Goal: Task Accomplishment & Management: Use online tool/utility

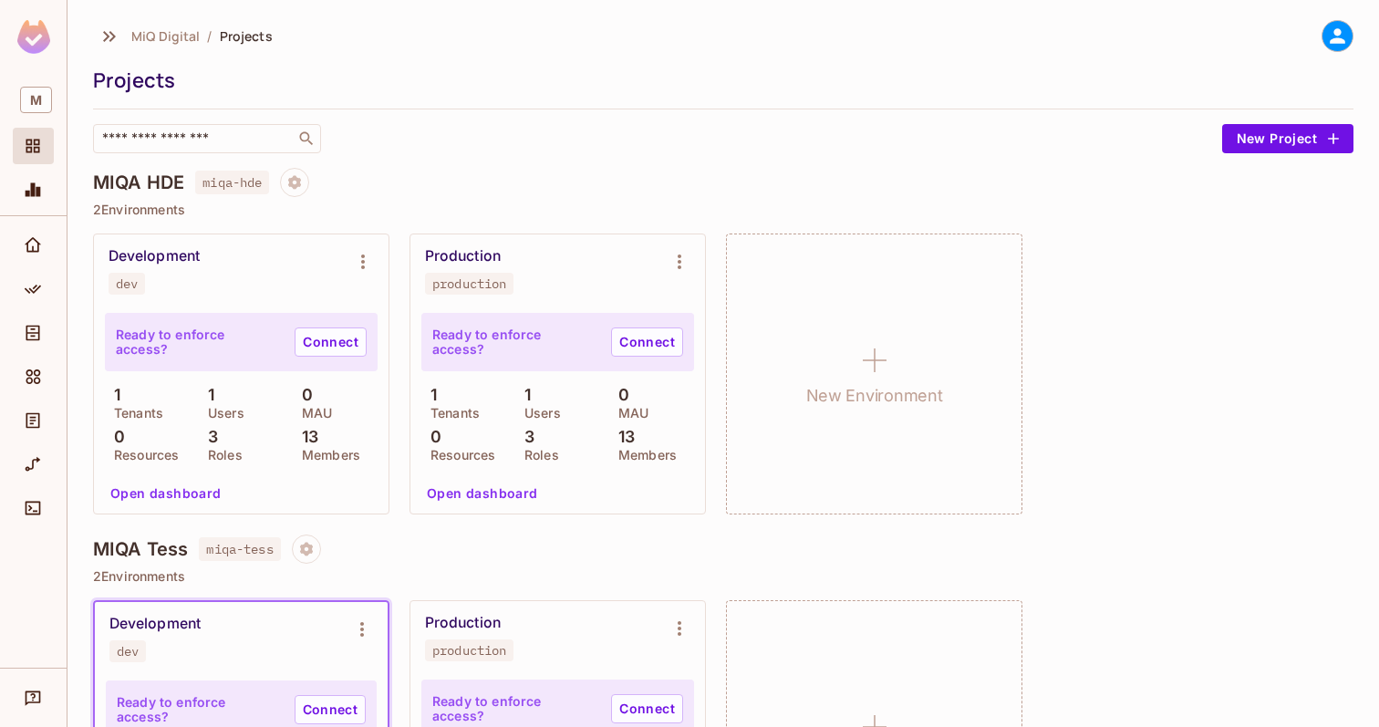
scroll to position [174, 0]
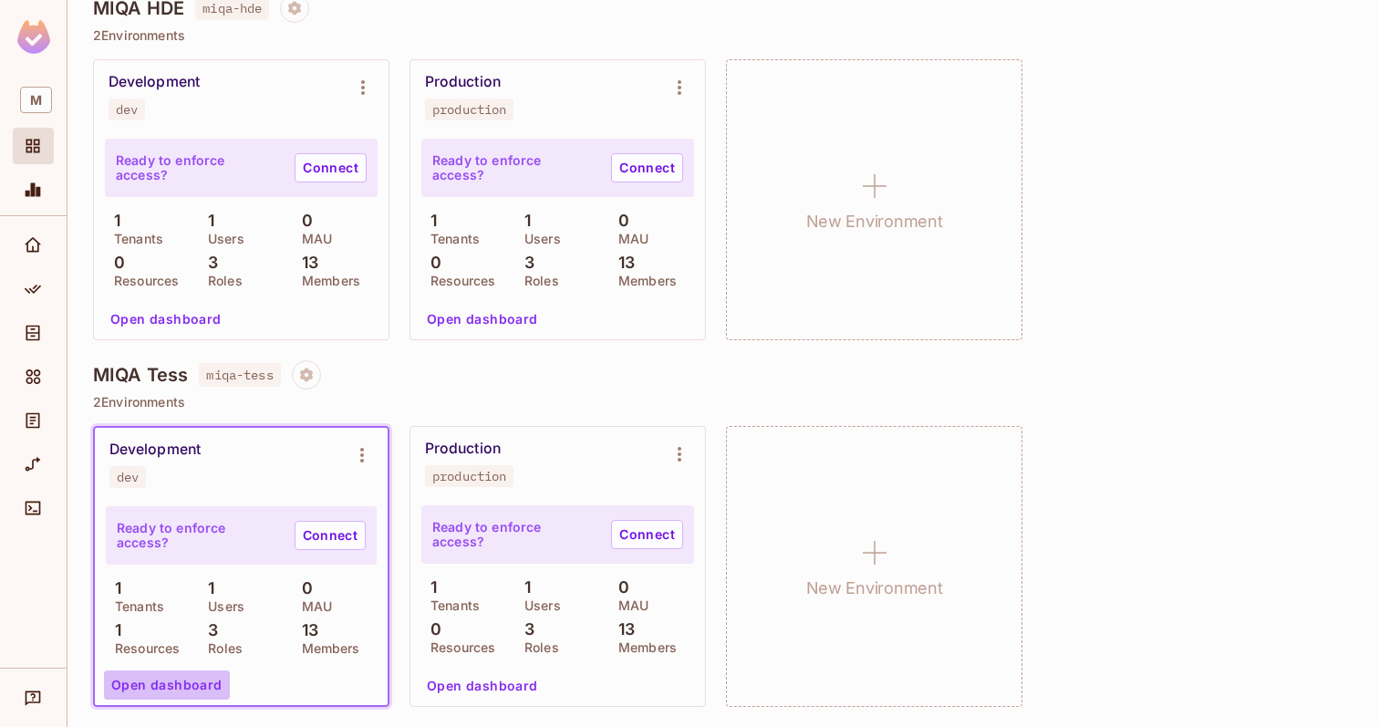
click at [185, 689] on button "Open dashboard" at bounding box center [167, 684] width 126 height 29
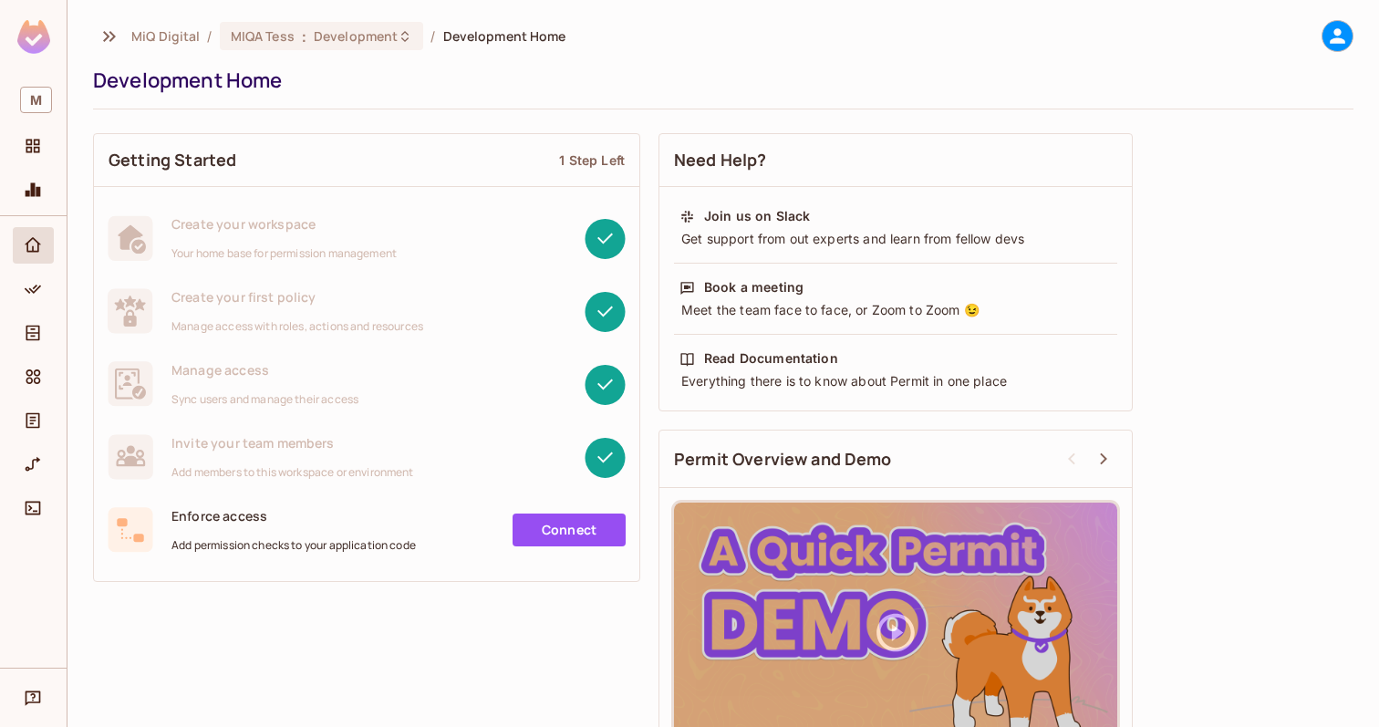
click at [594, 160] on div "1 Step Left" at bounding box center [592, 159] width 66 height 17
click at [30, 255] on span "Home" at bounding box center [33, 245] width 22 height 22
click at [286, 35] on span "MIQA Tess" at bounding box center [263, 35] width 64 height 17
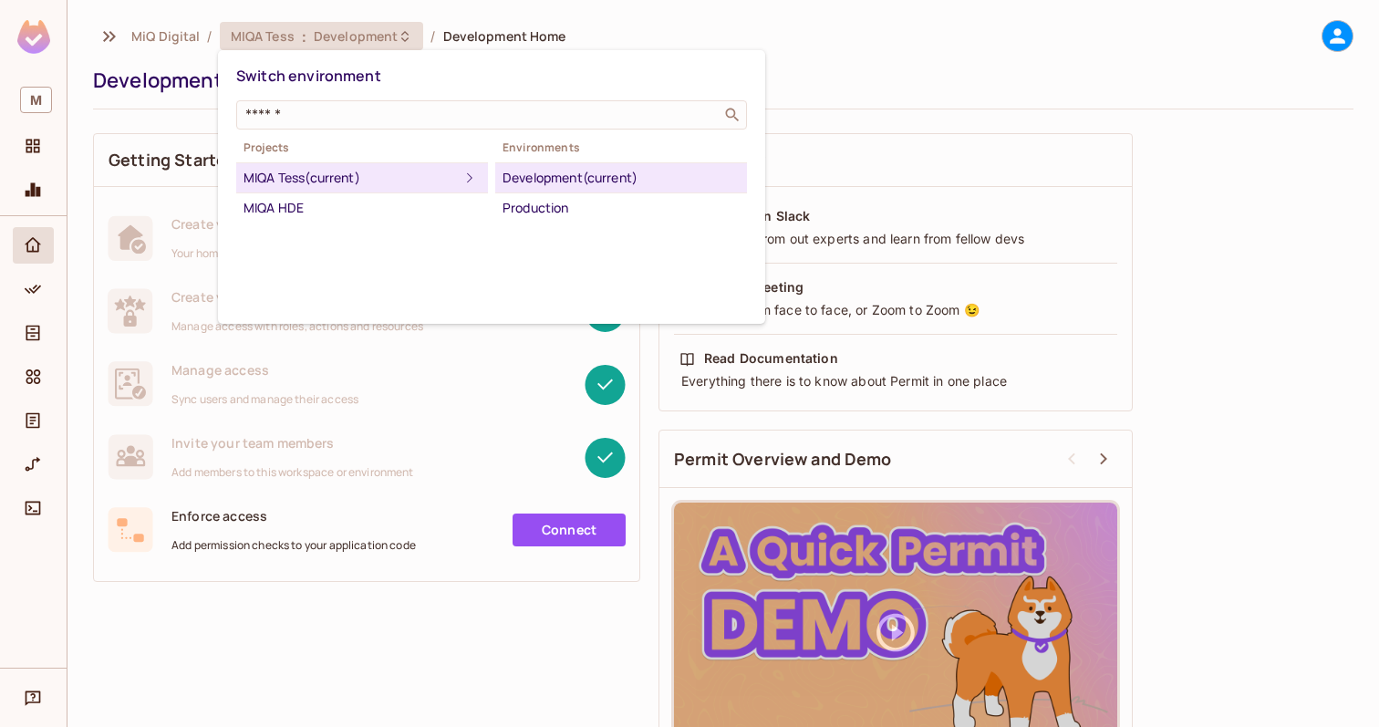
click at [334, 174] on div "MIQA Tess (current)" at bounding box center [350, 178] width 215 height 22
drag, startPoint x: 338, startPoint y: 174, endPoint x: 316, endPoint y: 180, distance: 22.6
click at [316, 180] on div "MIQA Tess (current)" at bounding box center [350, 178] width 215 height 22
click at [36, 277] on div at bounding box center [689, 363] width 1379 height 727
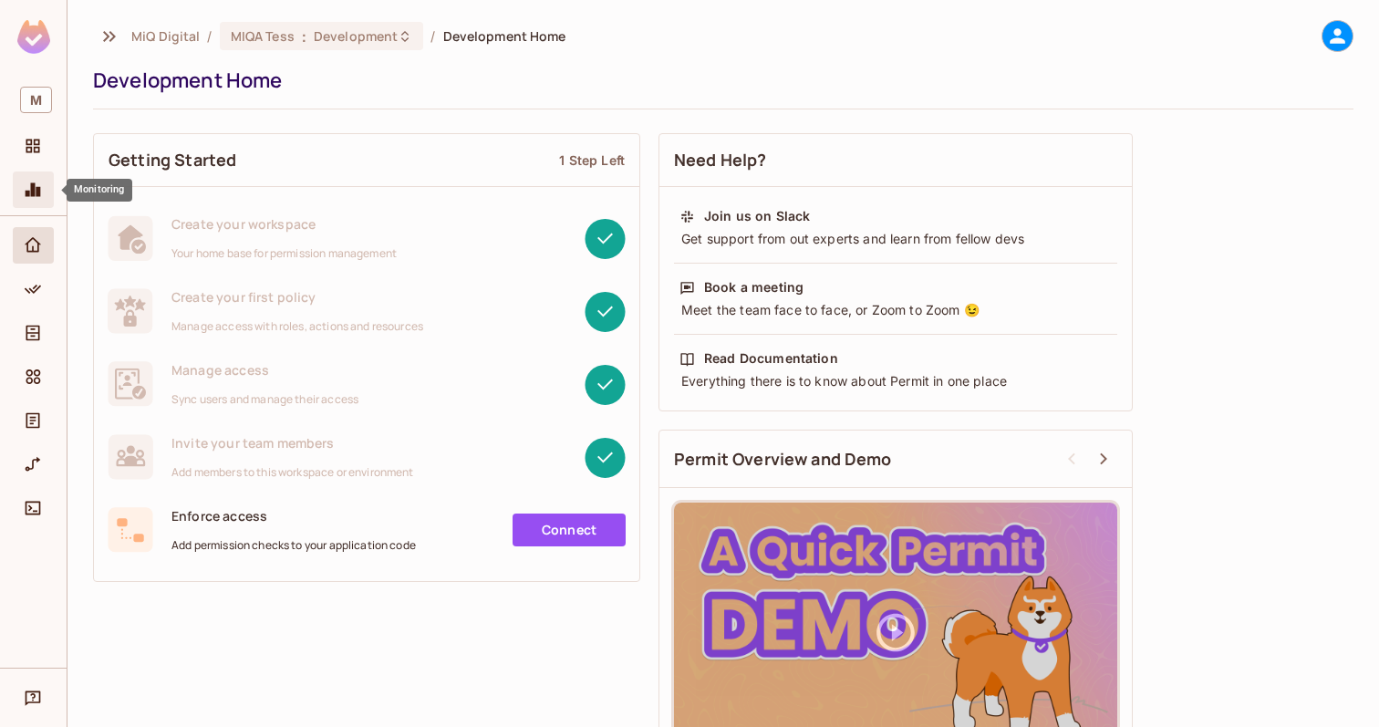
click at [26, 196] on icon "Monitoring" at bounding box center [33, 190] width 15 height 14
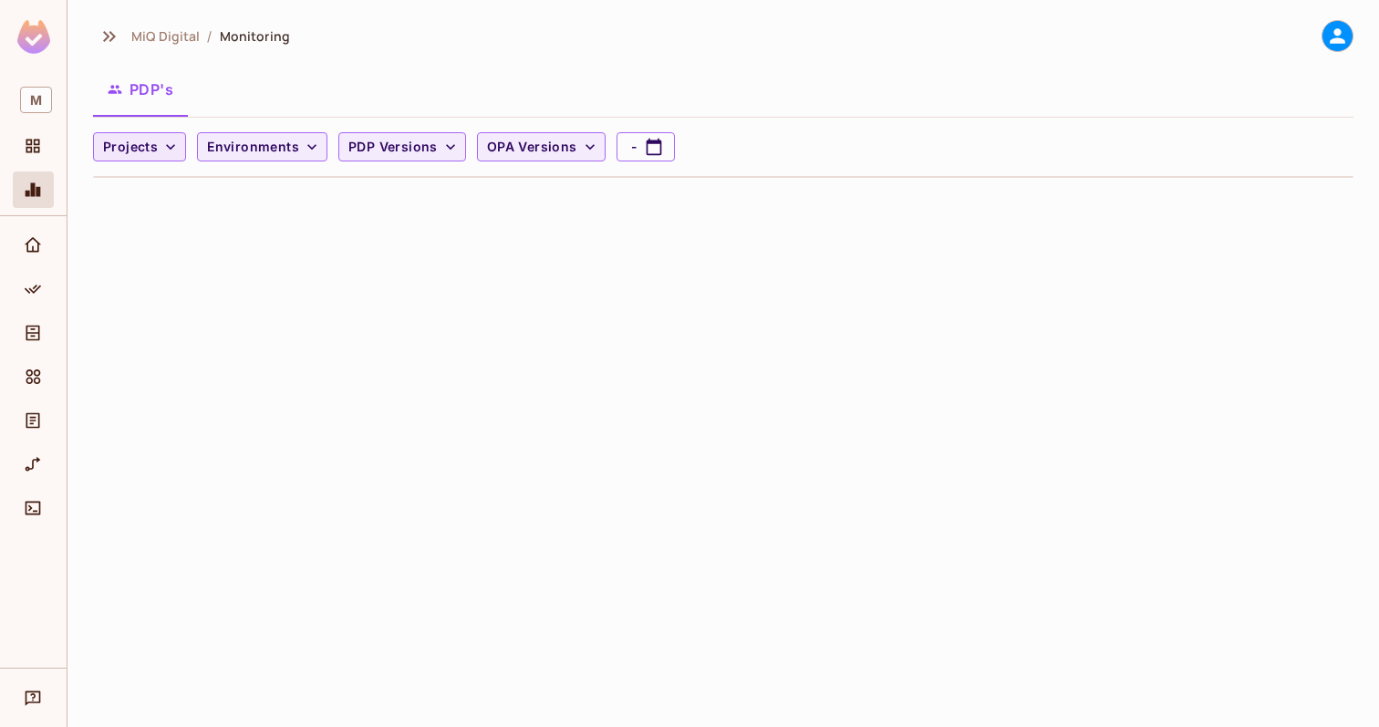
click at [178, 155] on button "Projects" at bounding box center [139, 146] width 93 height 29
drag, startPoint x: 150, startPoint y: 185, endPoint x: 150, endPoint y: 232, distance: 47.4
click at [150, 232] on ul "MIQA HDE MIQA Tess" at bounding box center [141, 207] width 96 height 93
click at [150, 232] on span "MIQA Tess" at bounding box center [141, 227] width 67 height 17
click at [303, 152] on span "Environments" at bounding box center [268, 147] width 92 height 23
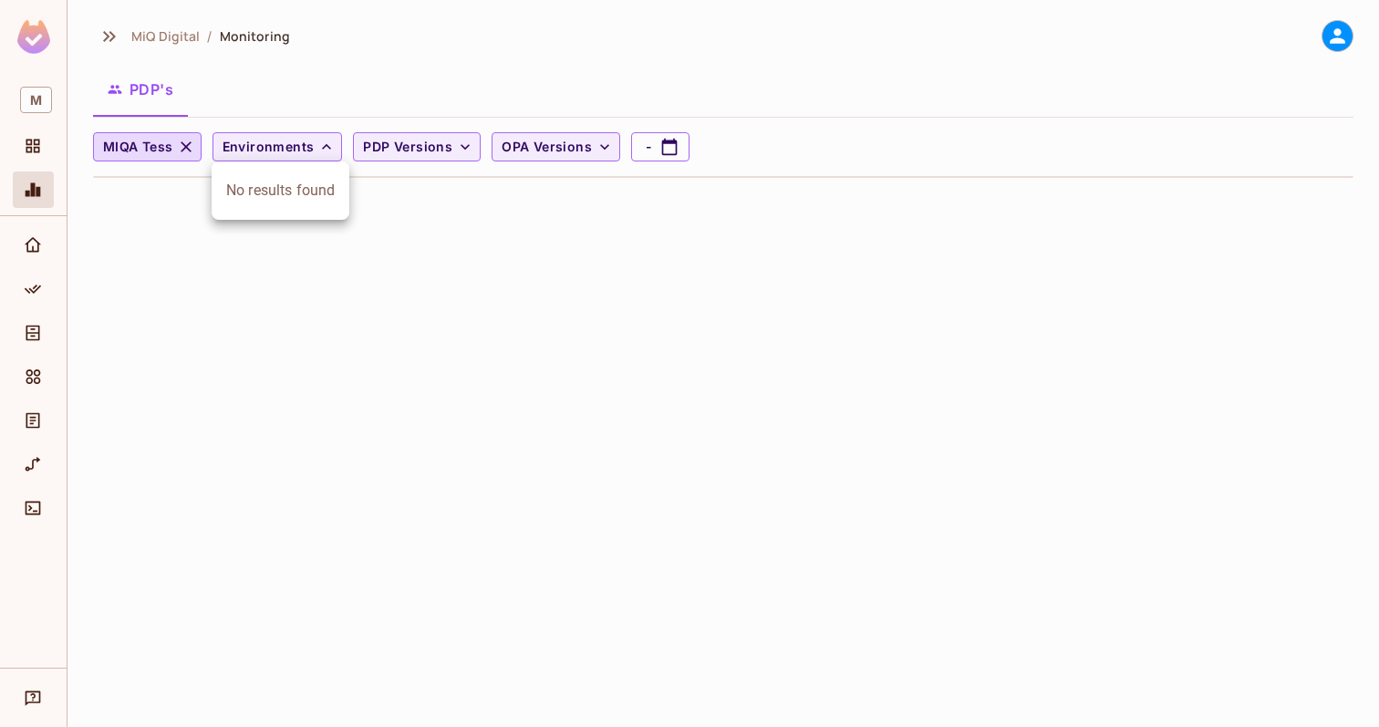
click at [286, 191] on div "No results found" at bounding box center [281, 191] width 138 height 44
click at [617, 310] on div at bounding box center [689, 363] width 1379 height 727
click at [23, 135] on span "Projects" at bounding box center [33, 146] width 22 height 22
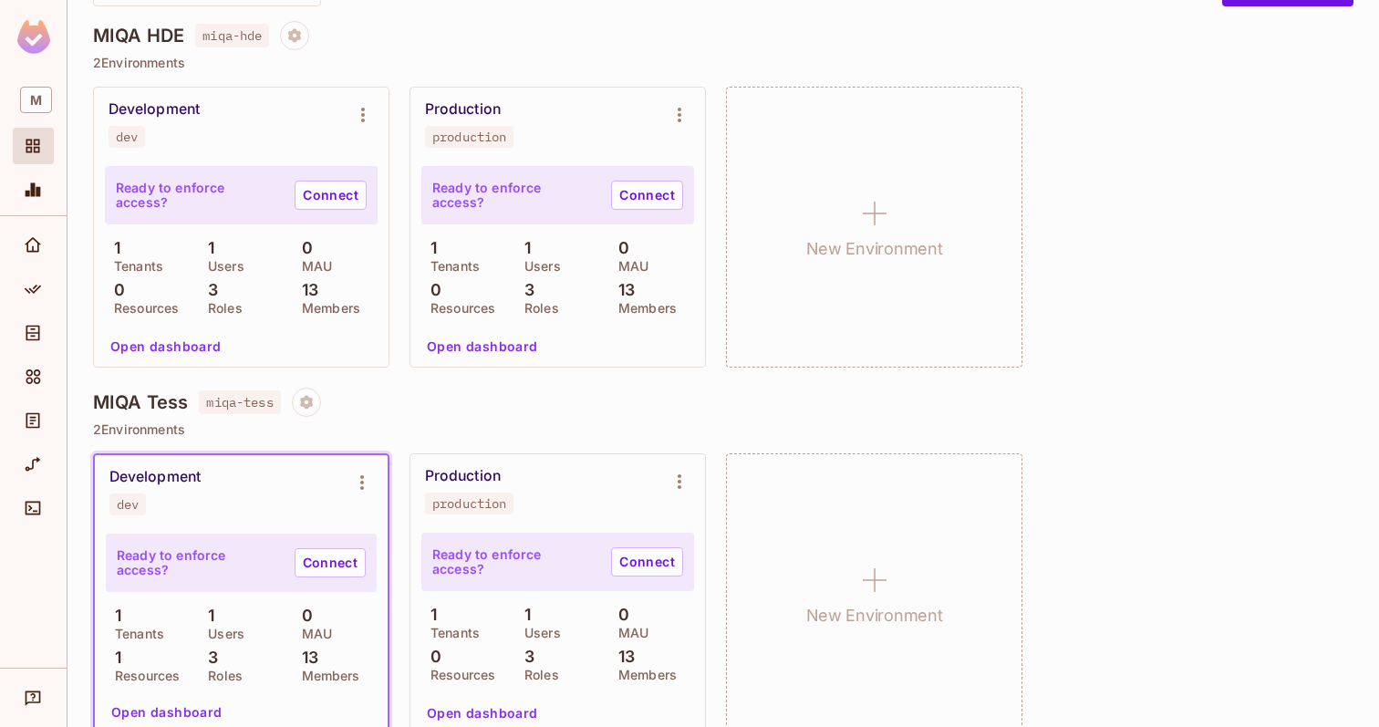
scroll to position [174, 0]
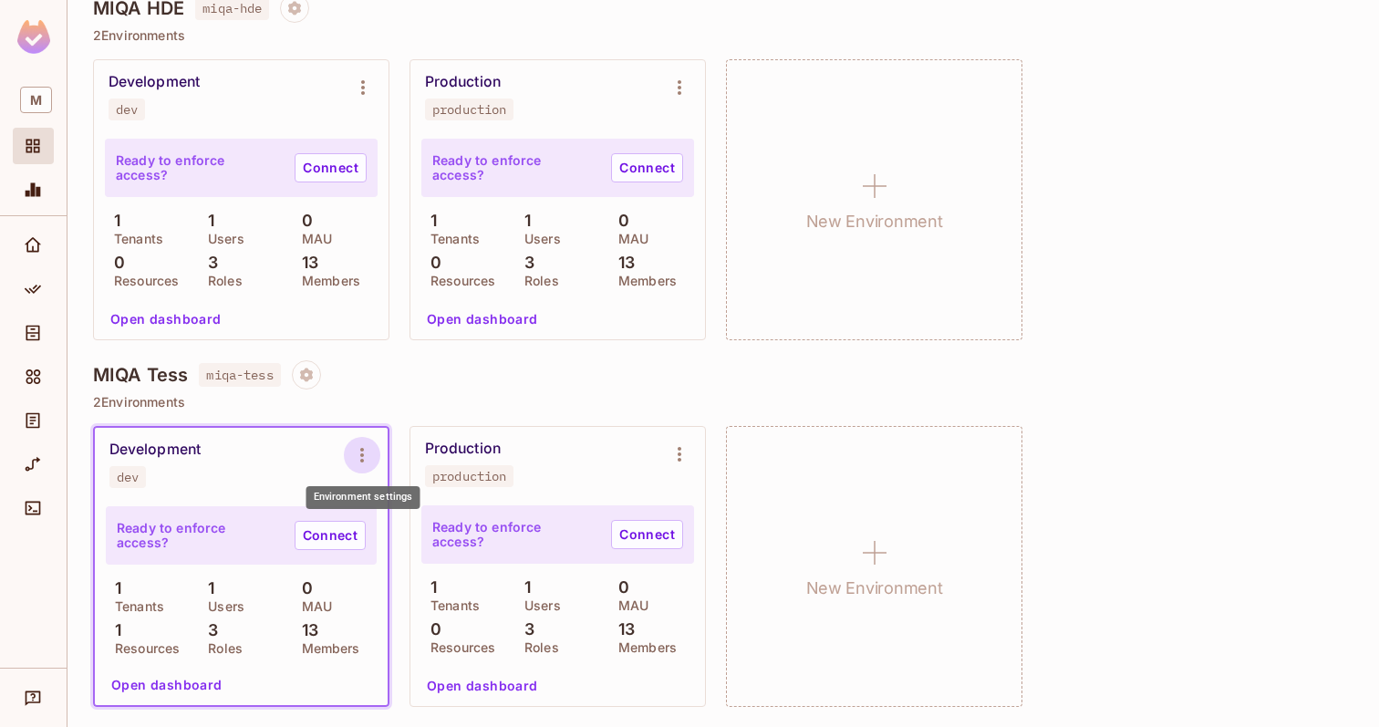
click at [370, 449] on icon "Environment settings" at bounding box center [362, 455] width 22 height 22
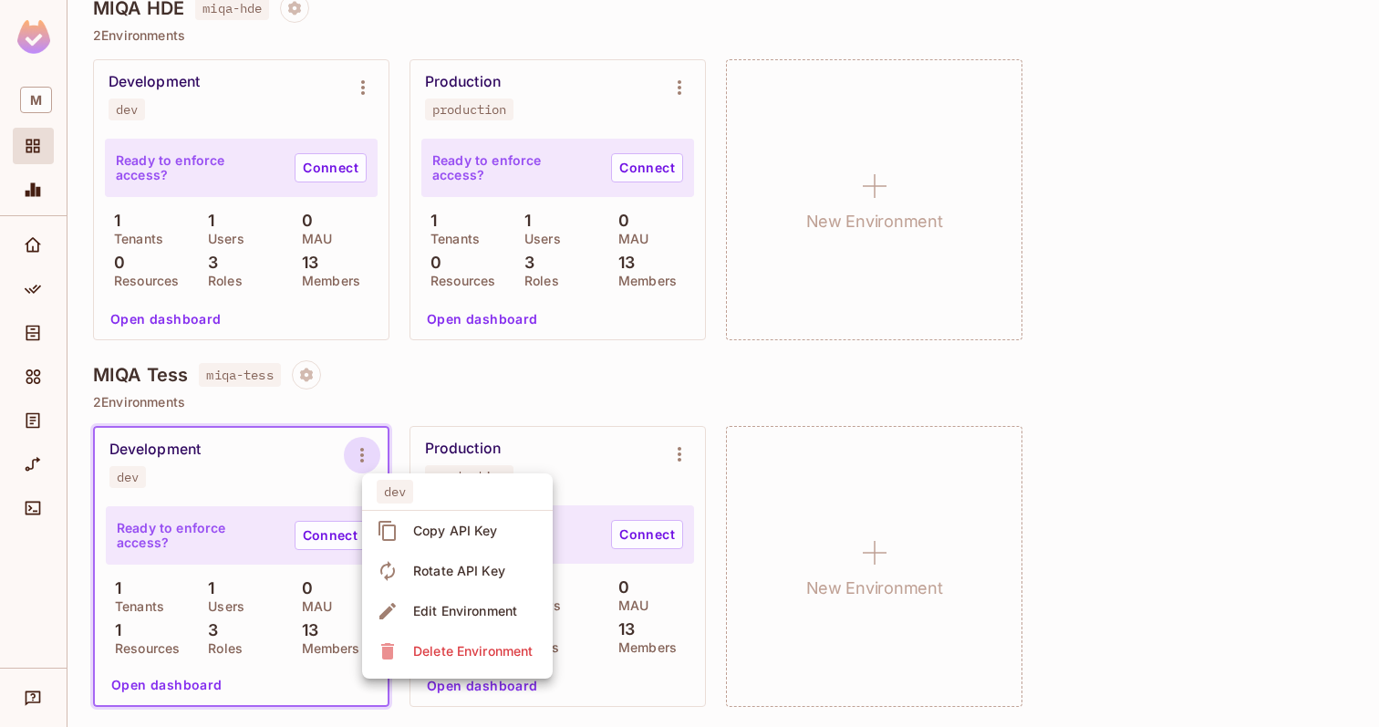
click at [492, 385] on div at bounding box center [689, 363] width 1379 height 727
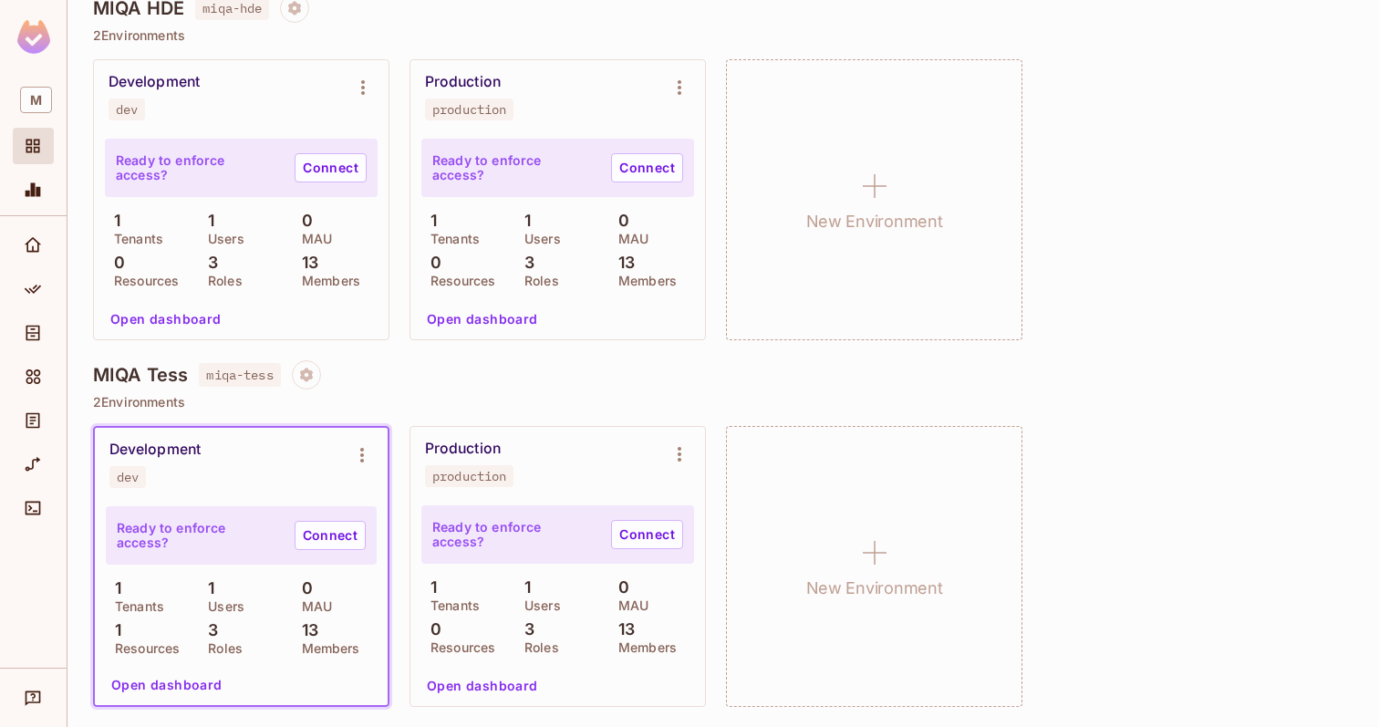
click at [224, 627] on div "3 Roles" at bounding box center [241, 637] width 84 height 33
drag, startPoint x: 196, startPoint y: 631, endPoint x: 268, endPoint y: 631, distance: 72.0
click at [268, 631] on div "1 Tenants 1 Users 0 MAU 1 Resources 3 Roles 13 Members" at bounding box center [241, 616] width 271 height 75
click at [363, 459] on icon "Environment settings" at bounding box center [362, 455] width 22 height 22
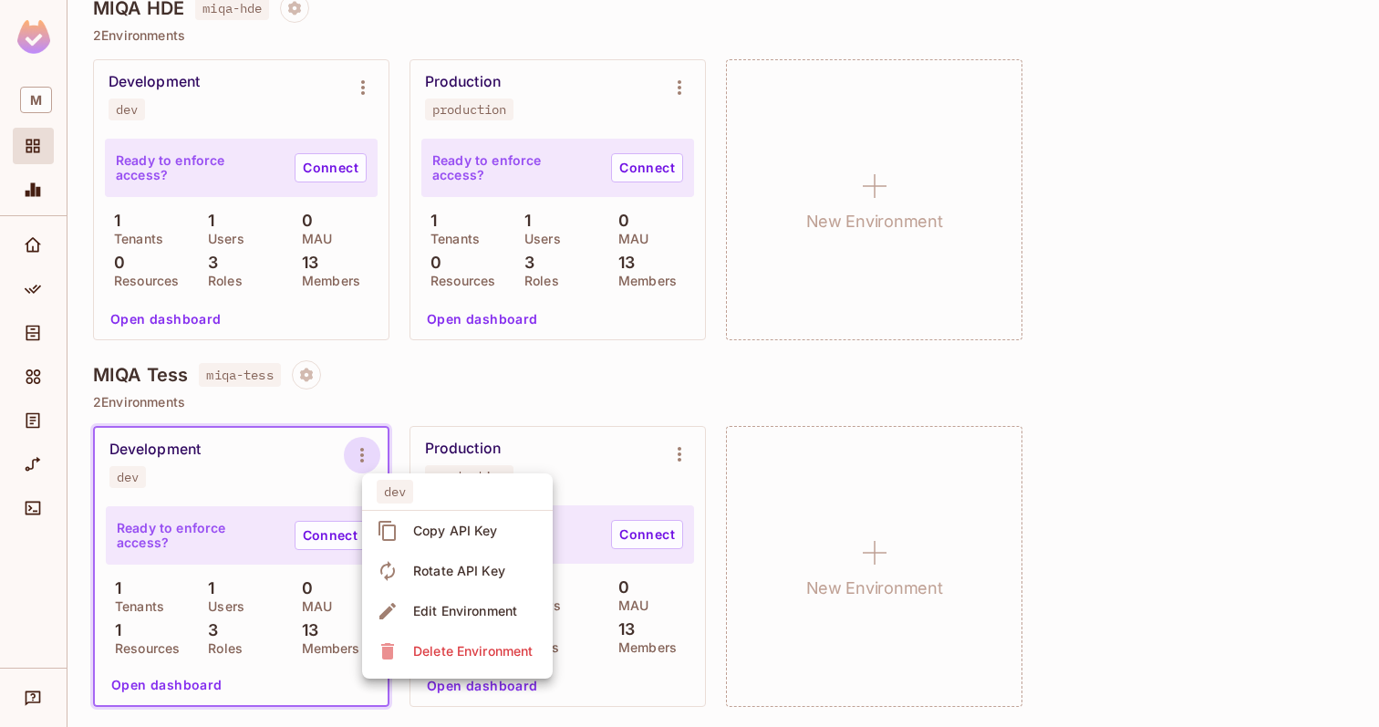
click at [271, 456] on div at bounding box center [689, 363] width 1379 height 727
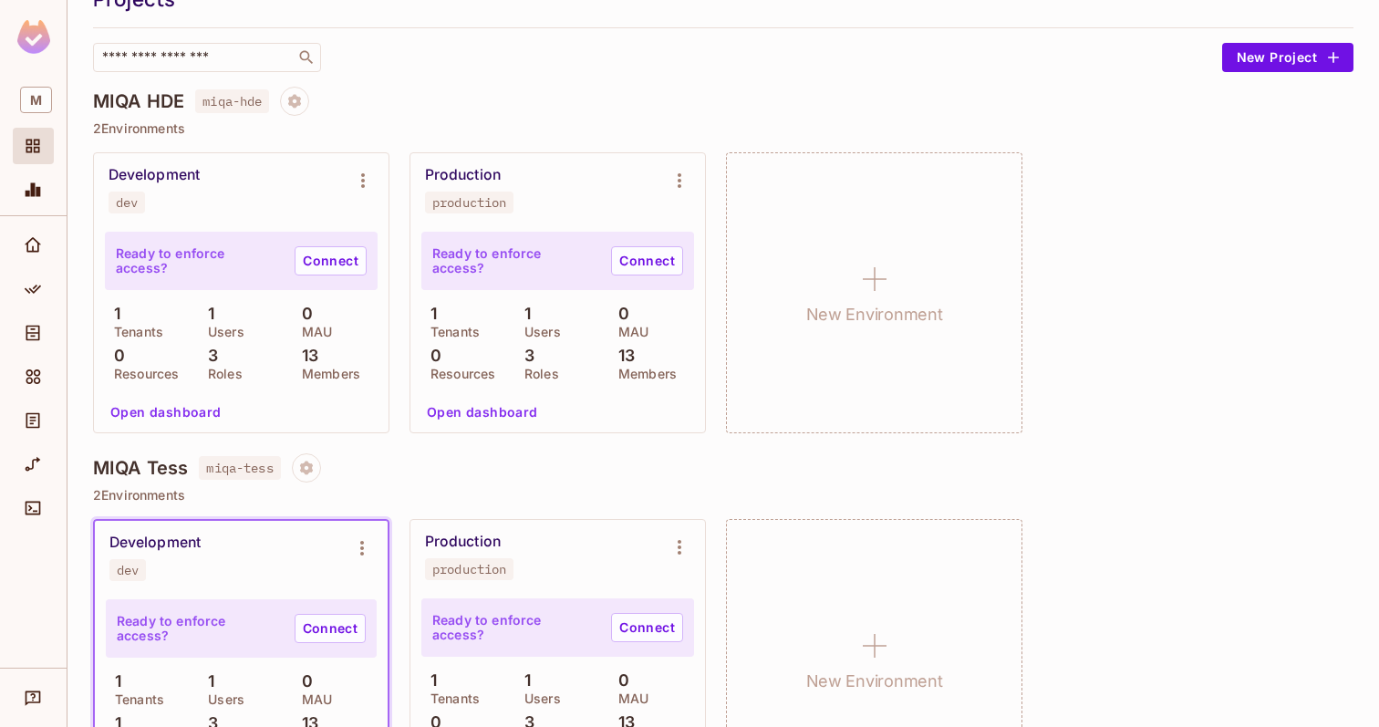
scroll to position [82, 0]
click at [307, 472] on icon "Project settings" at bounding box center [306, 467] width 16 height 16
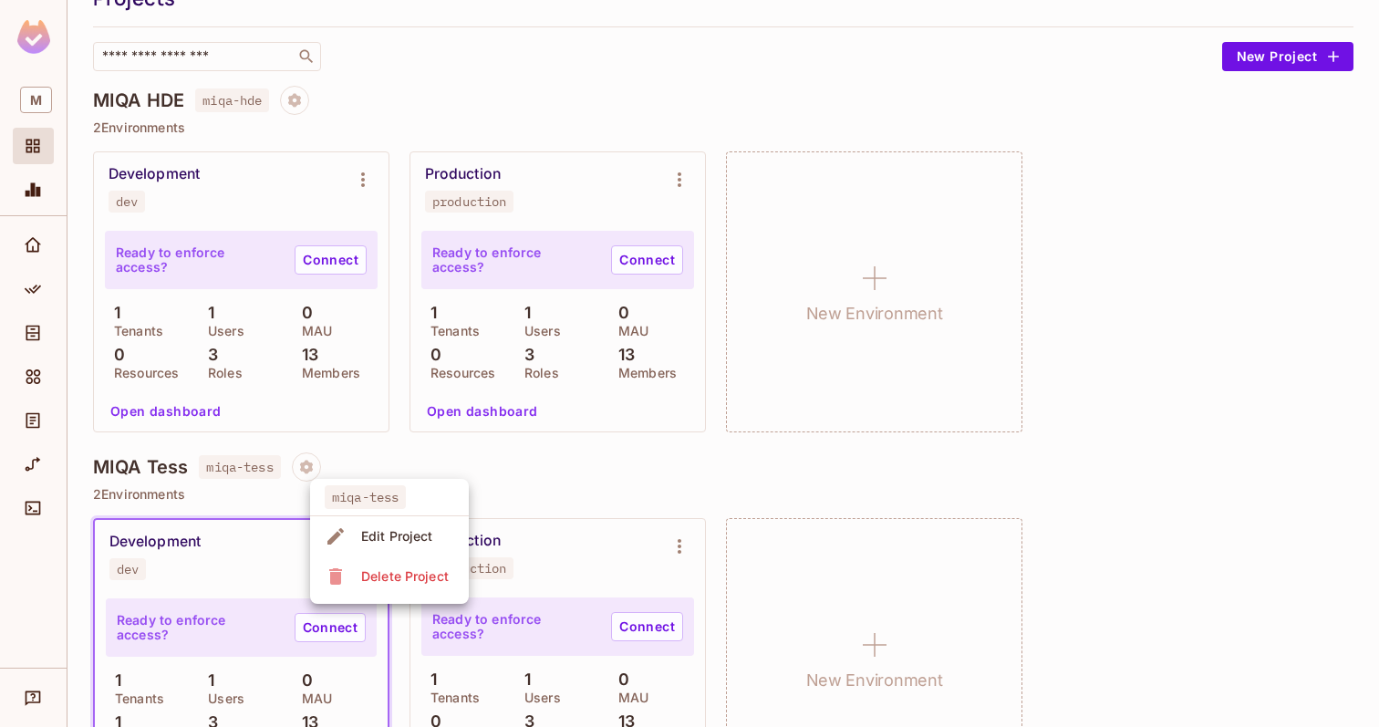
click at [355, 534] on div "Edit Project" at bounding box center [382, 536] width 114 height 29
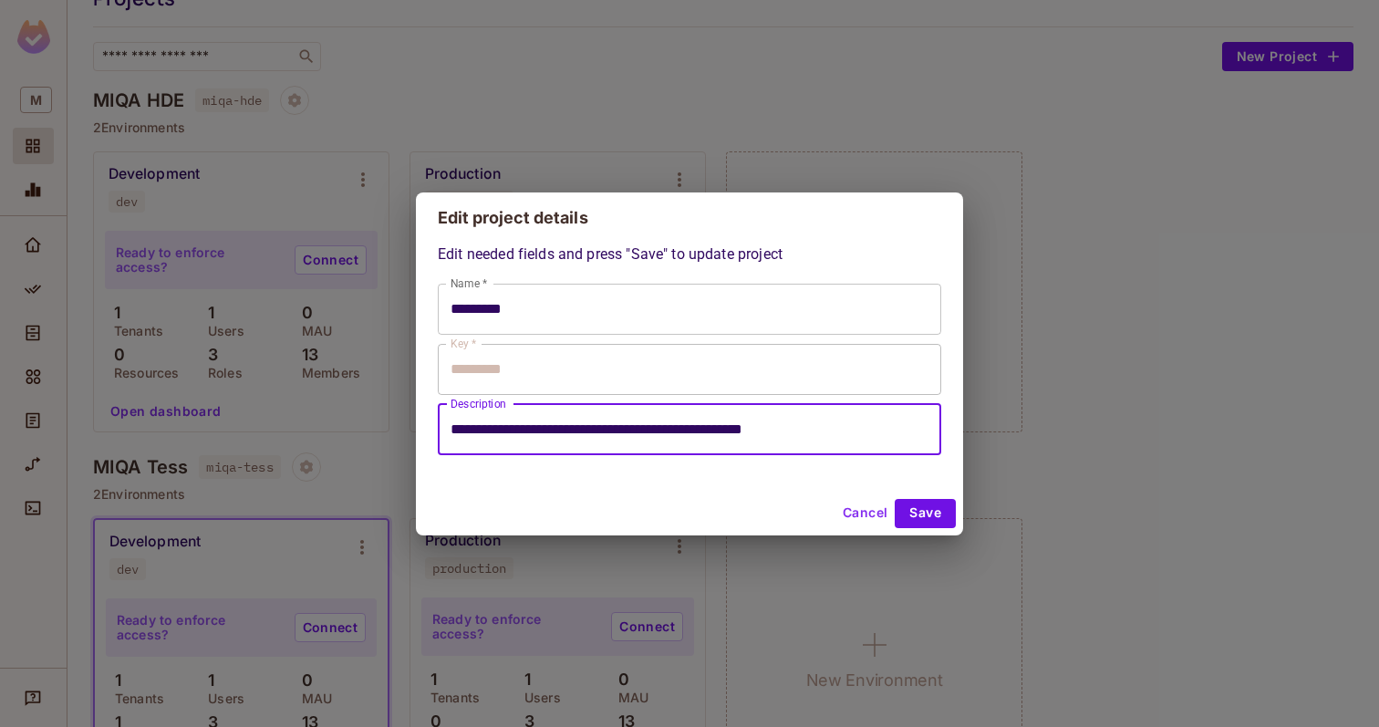
drag, startPoint x: 510, startPoint y: 429, endPoint x: 857, endPoint y: 429, distance: 347.4
click at [857, 430] on input "**********" at bounding box center [689, 429] width 503 height 51
click at [857, 429] on input "**********" at bounding box center [689, 429] width 503 height 51
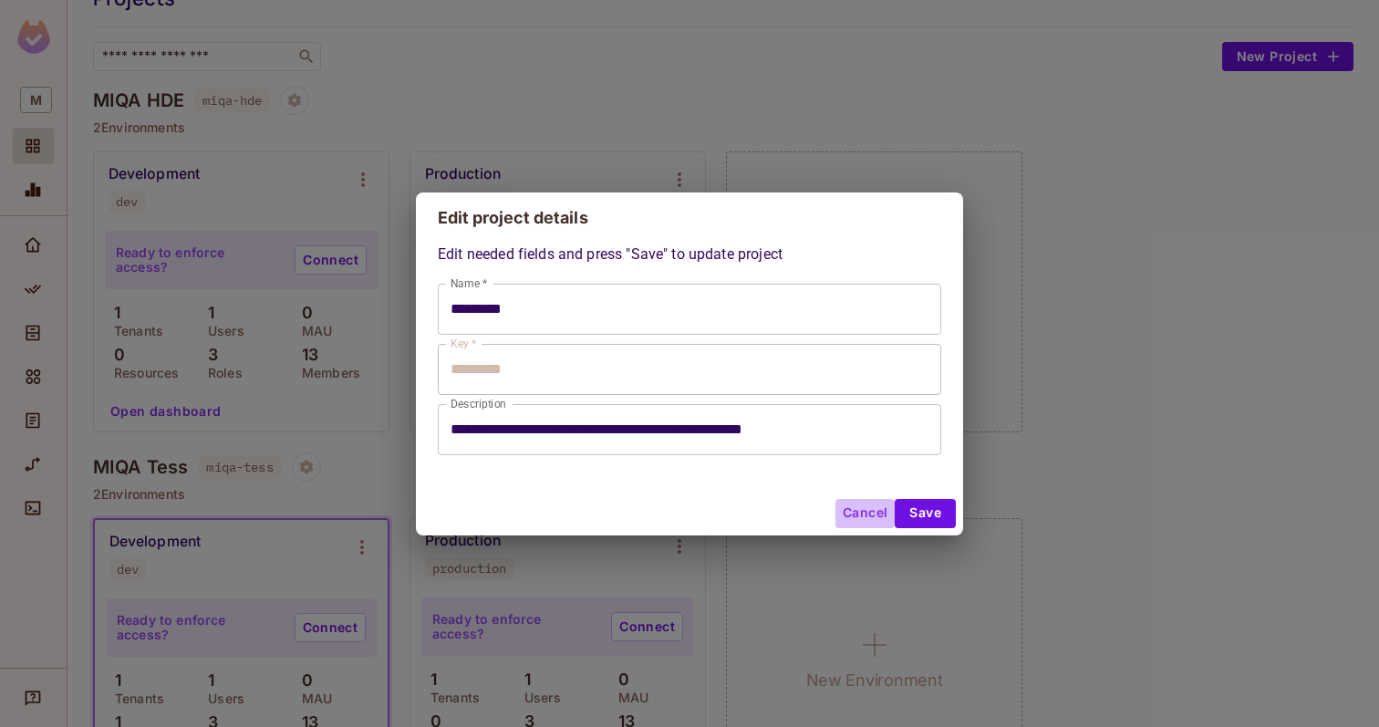
click at [854, 509] on button "Cancel" at bounding box center [864, 513] width 59 height 29
type input "*********"
type input "**********"
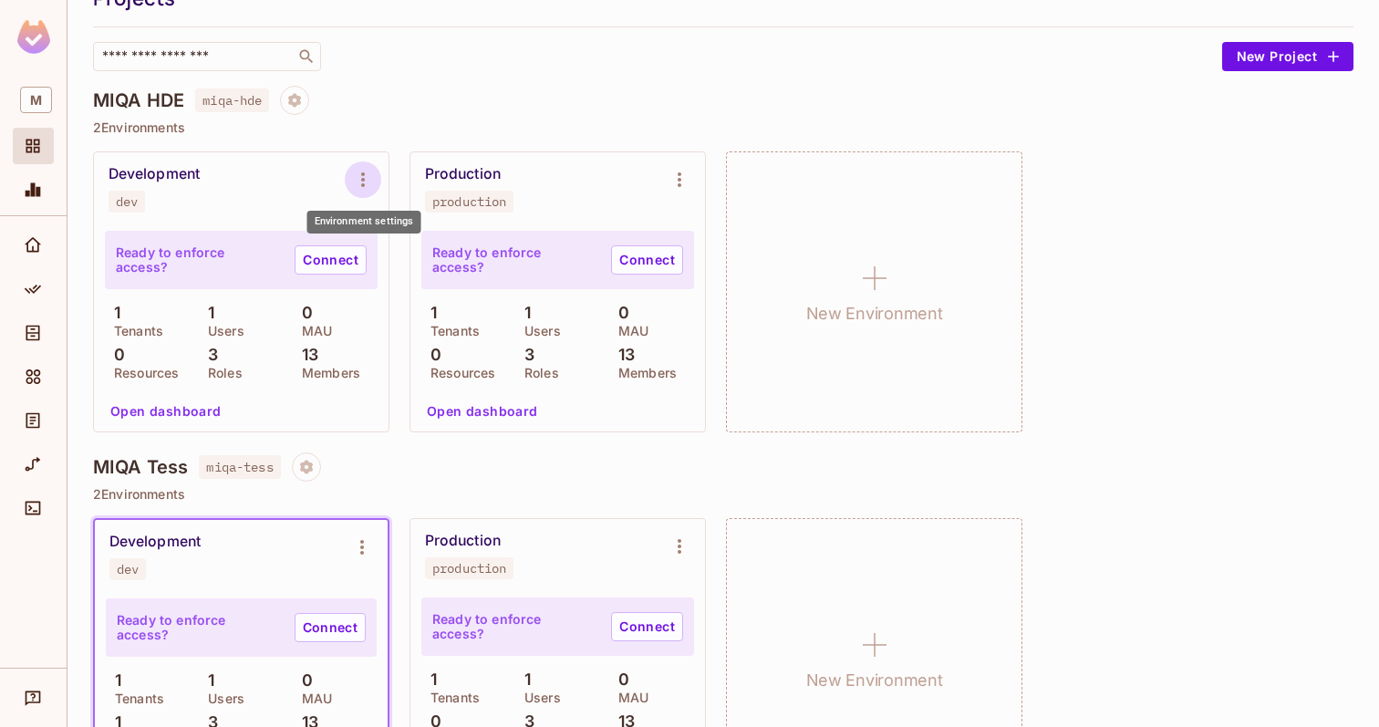
click at [362, 174] on icon "Environment settings" at bounding box center [363, 179] width 4 height 15
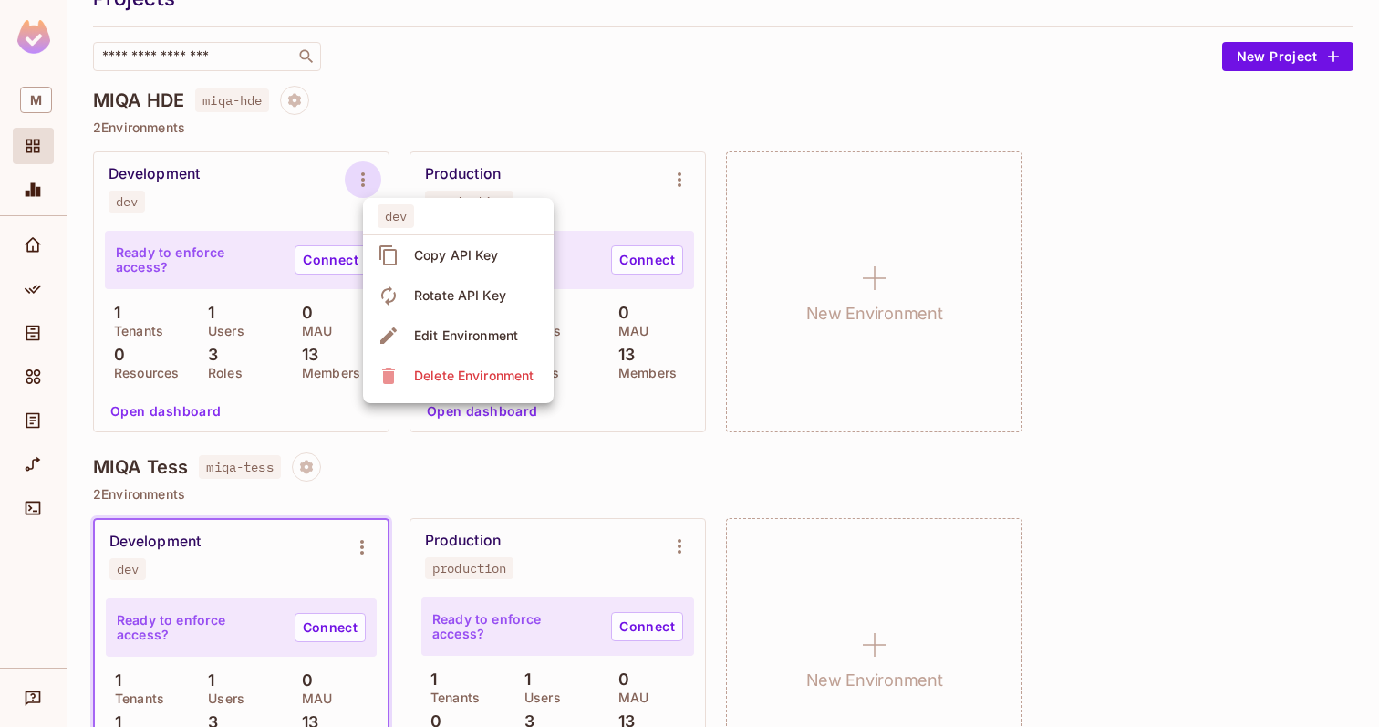
click at [313, 202] on div at bounding box center [689, 363] width 1379 height 727
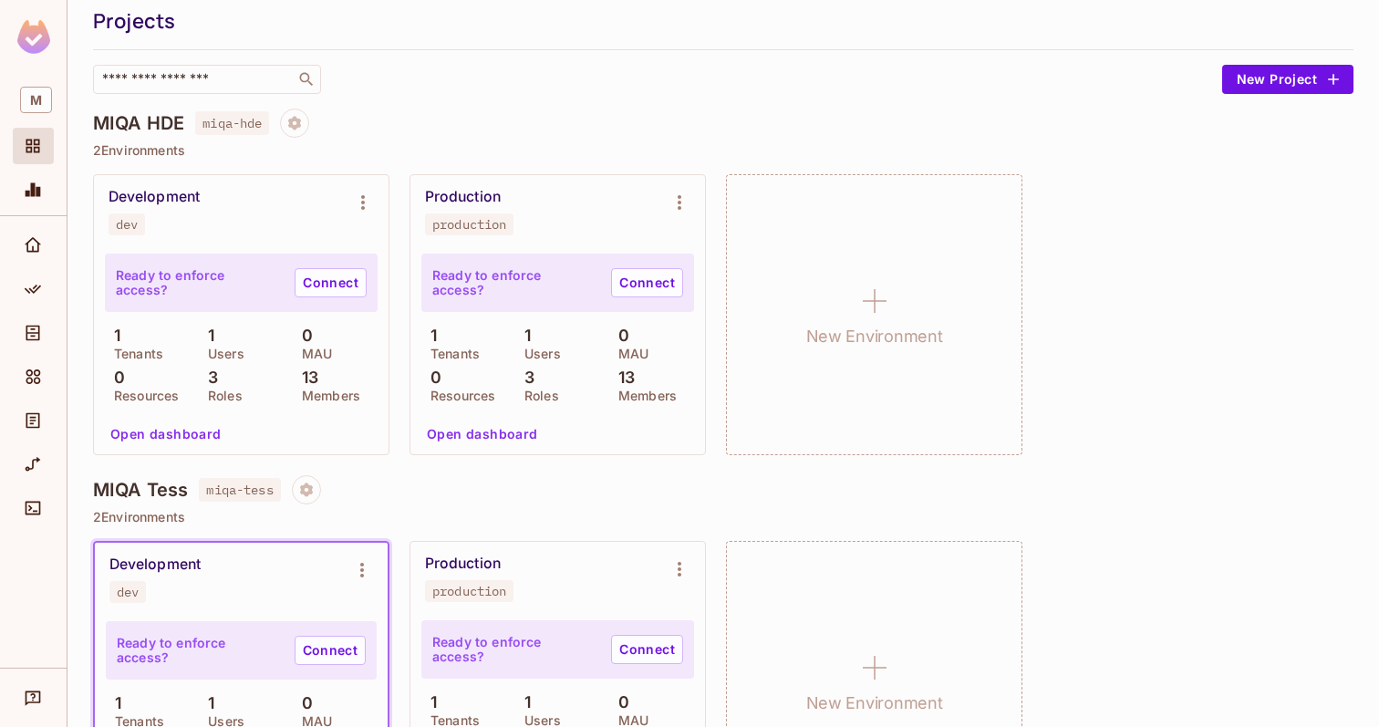
scroll to position [71, 0]
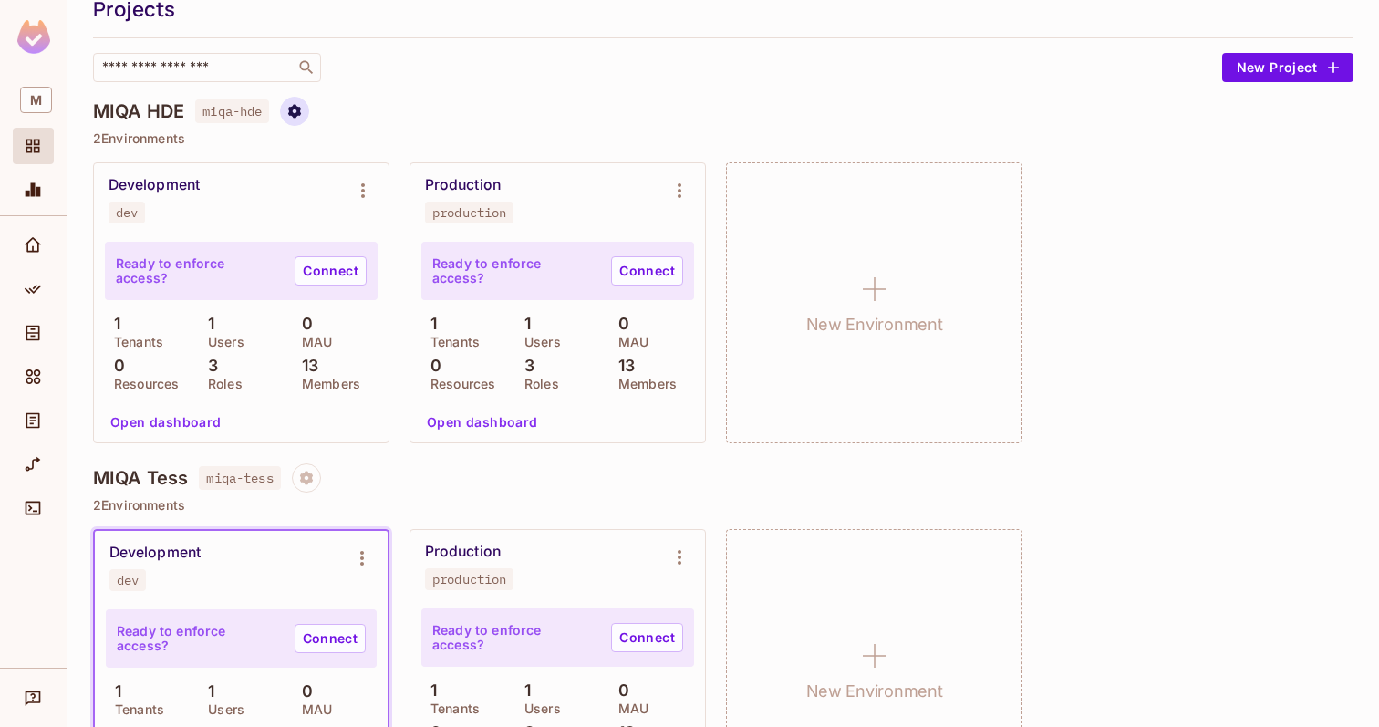
click at [293, 109] on icon "Project settings" at bounding box center [294, 111] width 13 height 14
click at [362, 171] on div "Edit Project" at bounding box center [385, 180] width 72 height 18
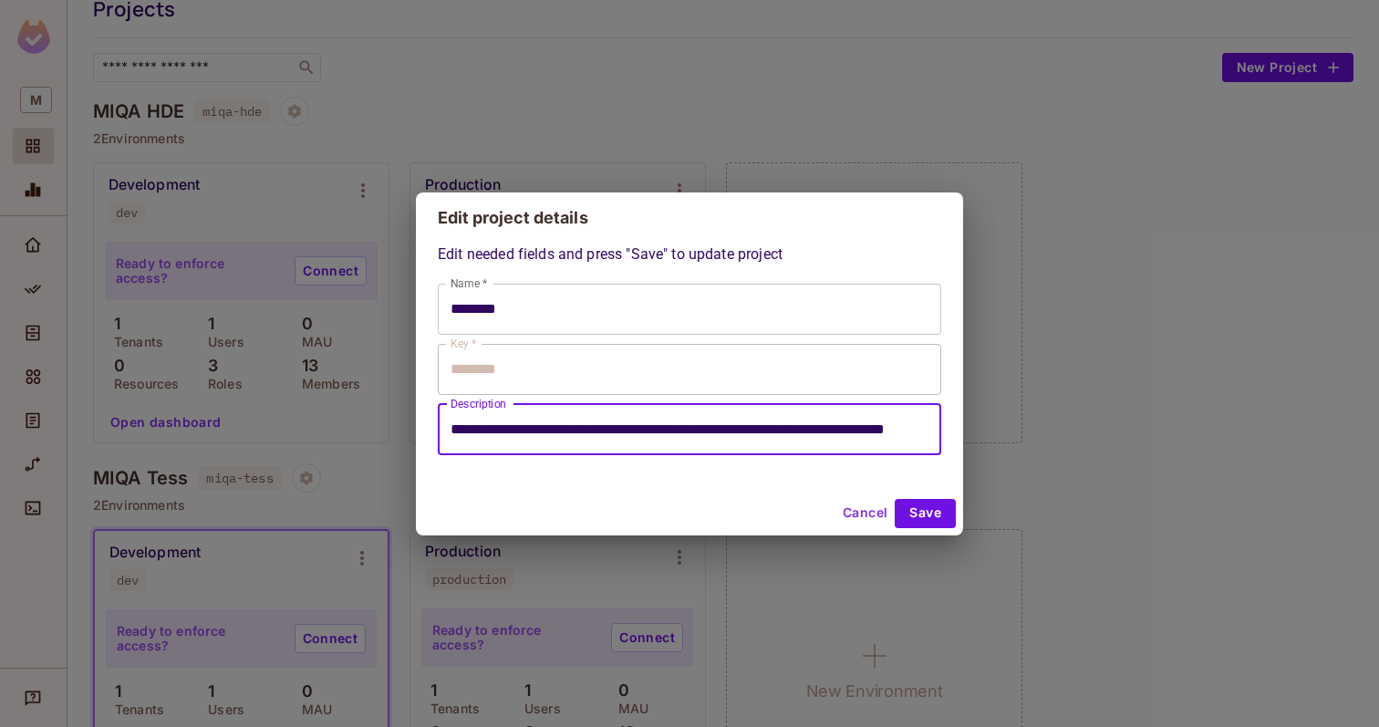
click at [838, 443] on input "**********" at bounding box center [689, 429] width 503 height 51
click at [818, 426] on input "**********" at bounding box center [689, 429] width 503 height 51
click at [864, 524] on button "Cancel" at bounding box center [864, 513] width 59 height 29
type input "********"
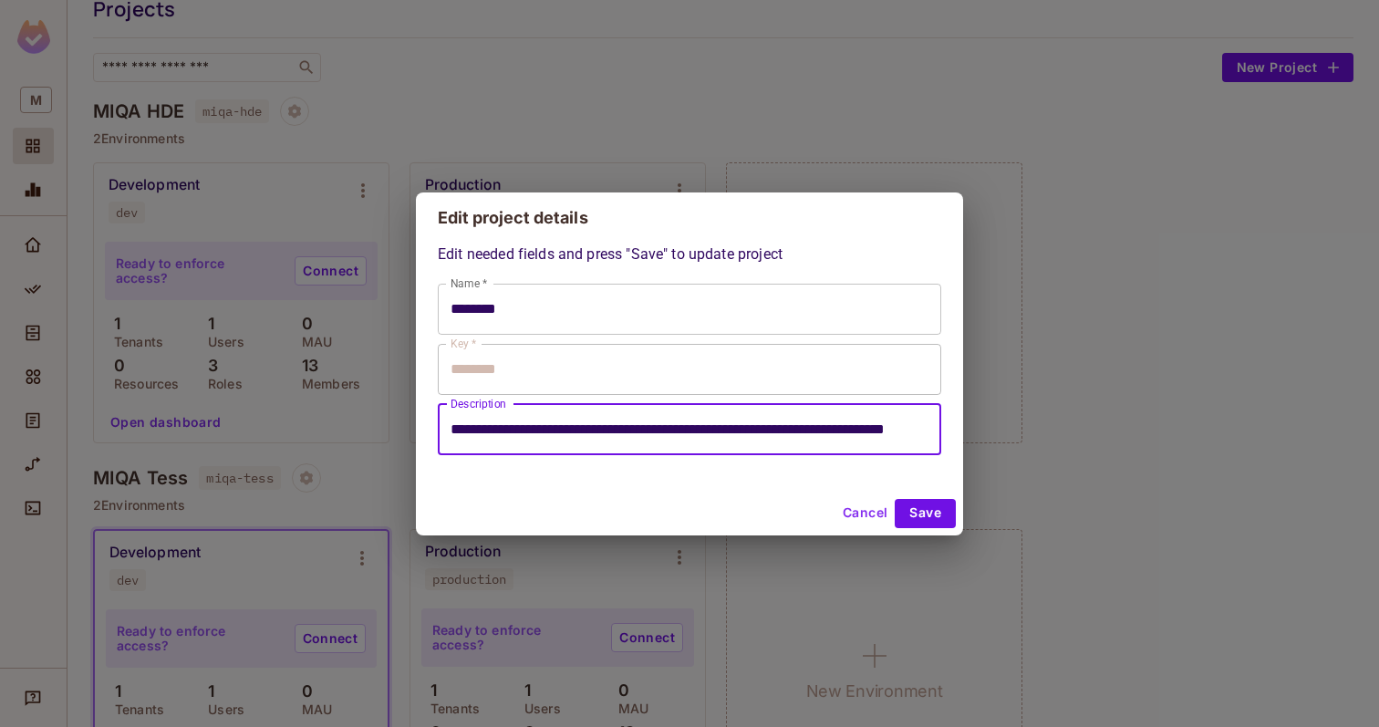
type input "********"
type input "**********"
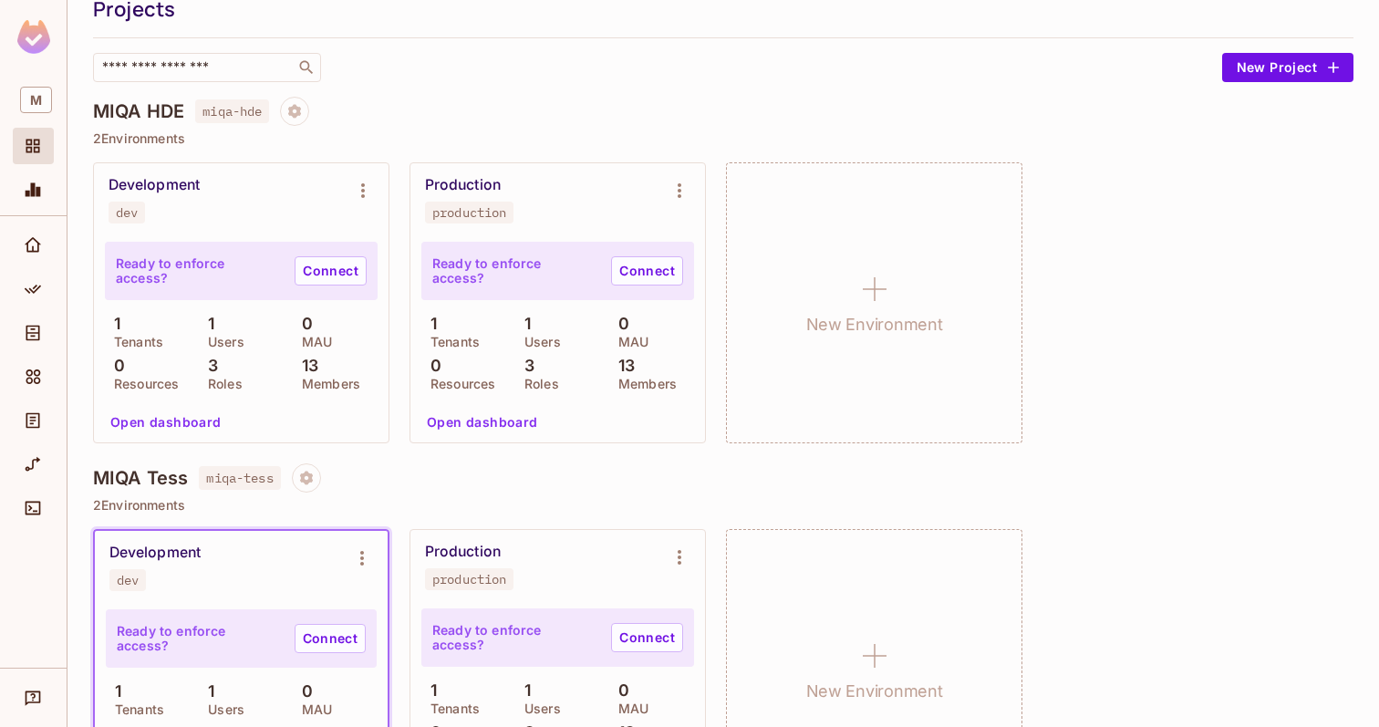
scroll to position [142, 0]
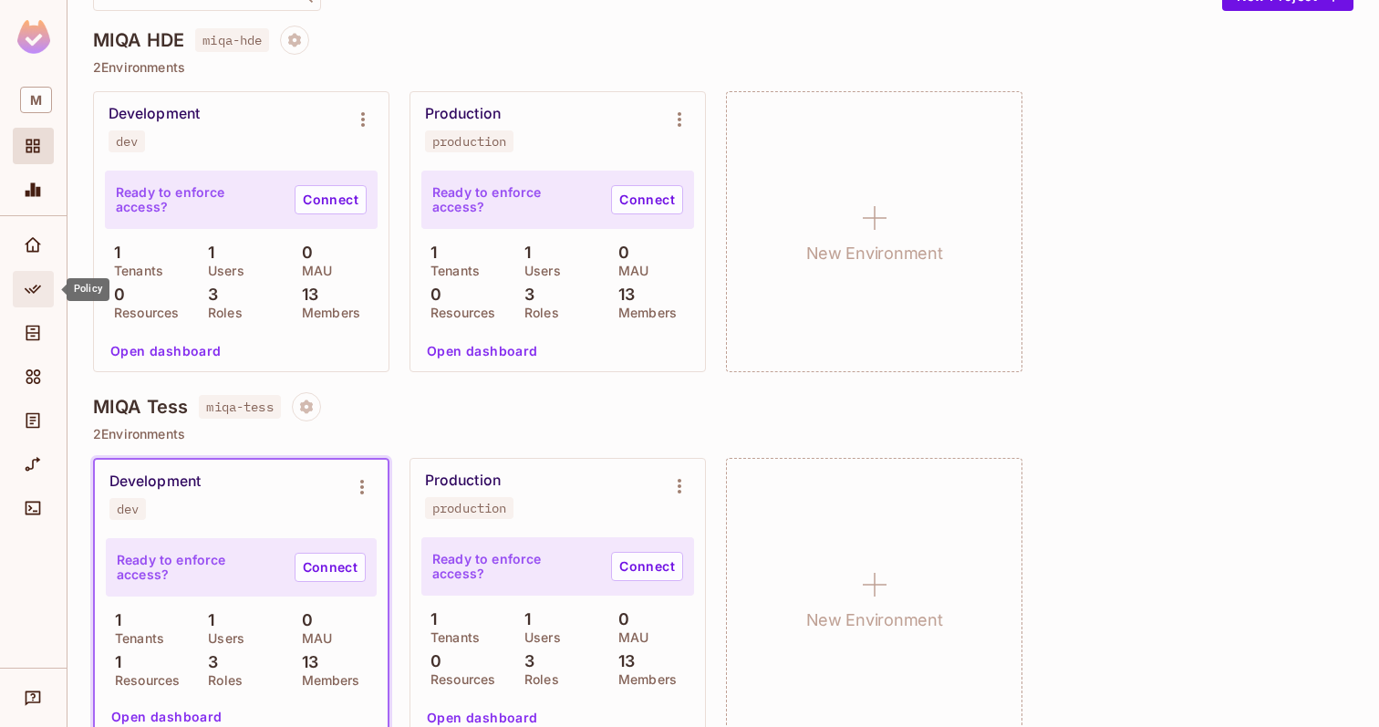
click at [33, 293] on icon "Policy" at bounding box center [33, 288] width 16 height 9
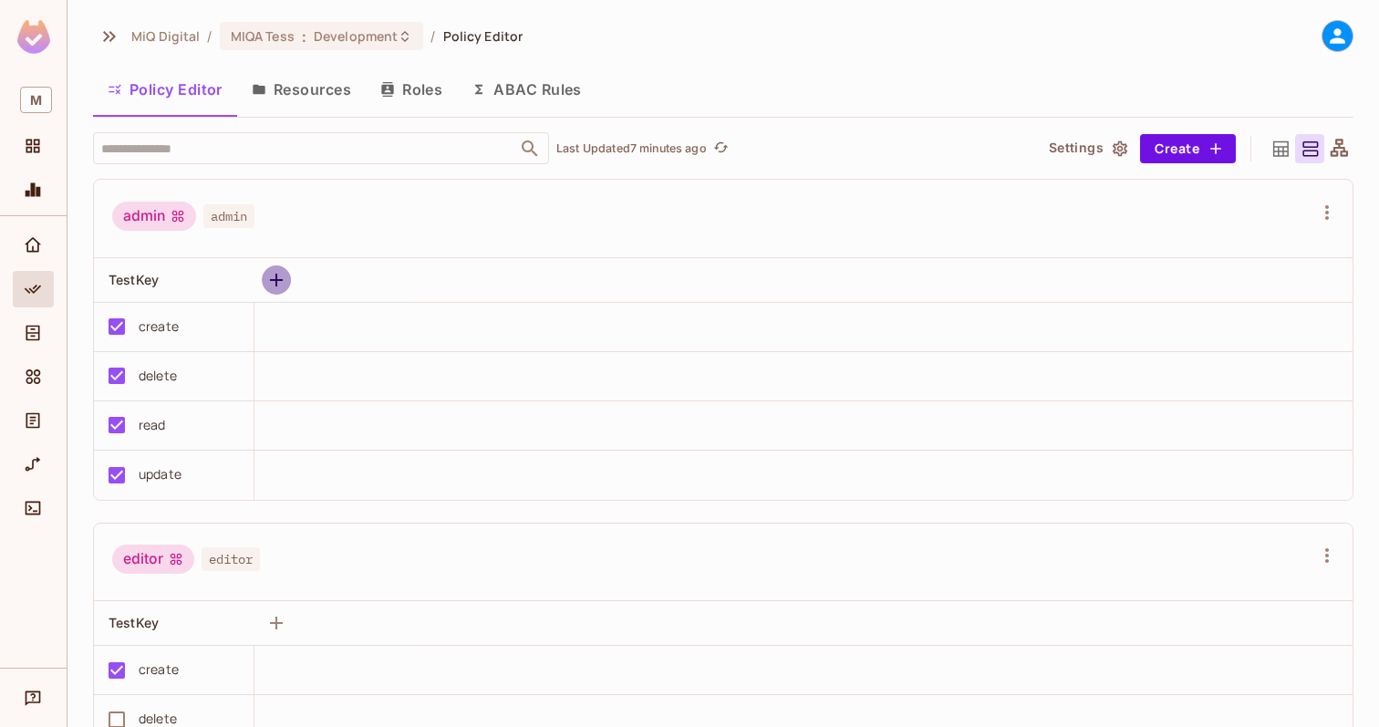
click at [276, 280] on icon "button" at bounding box center [276, 280] width 13 height 13
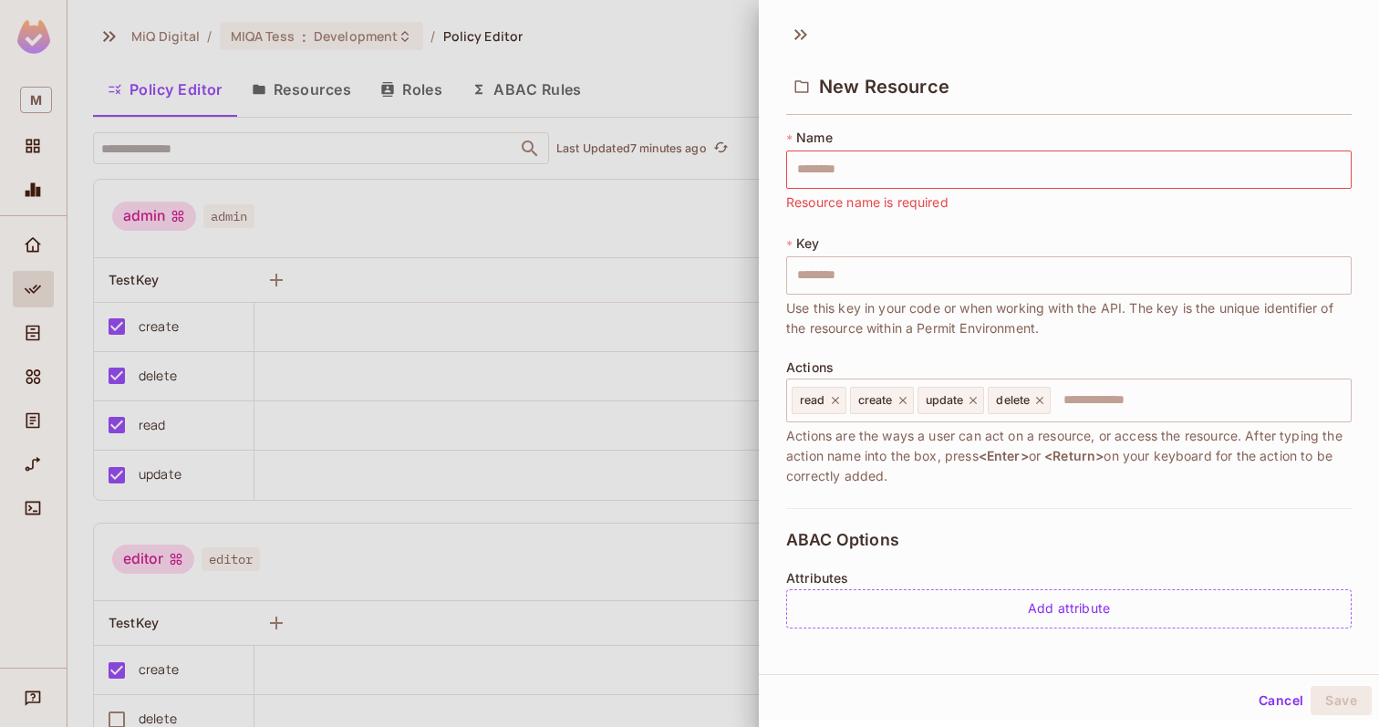
click at [509, 356] on div at bounding box center [689, 363] width 1379 height 727
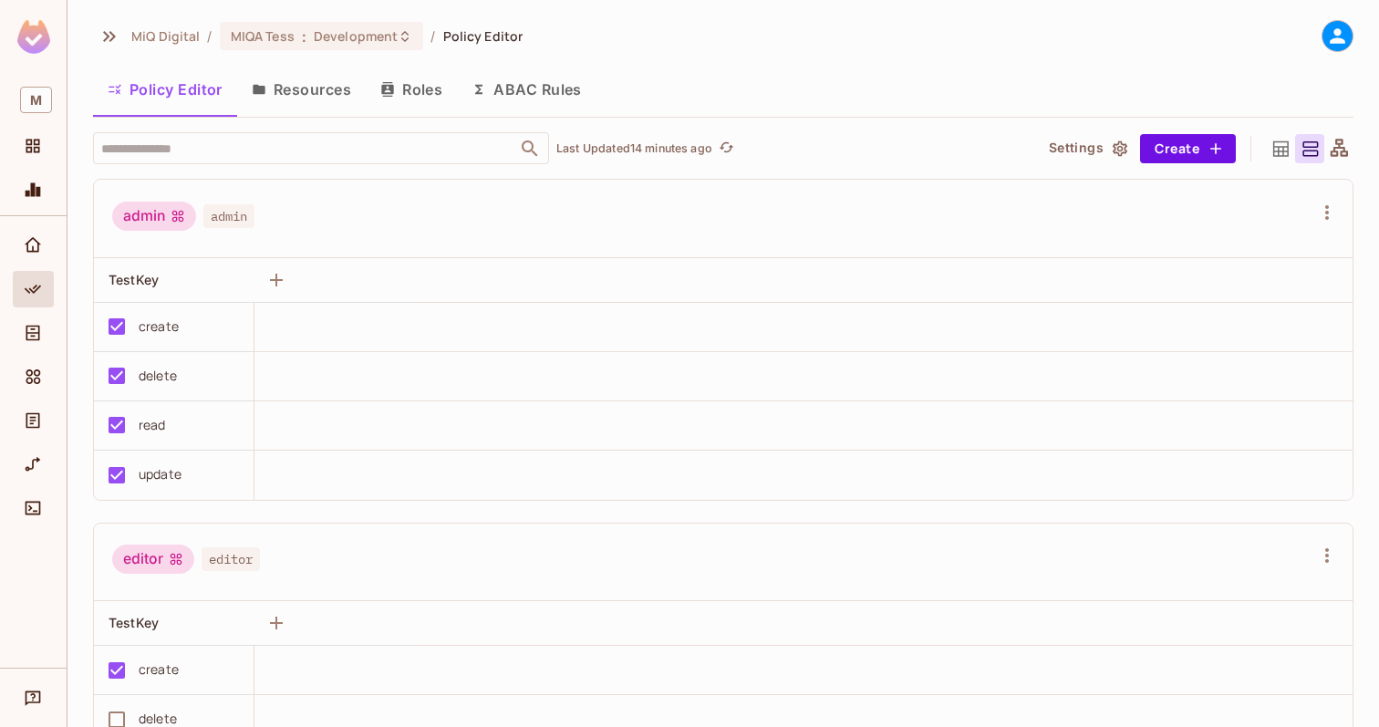
scroll to position [5, 0]
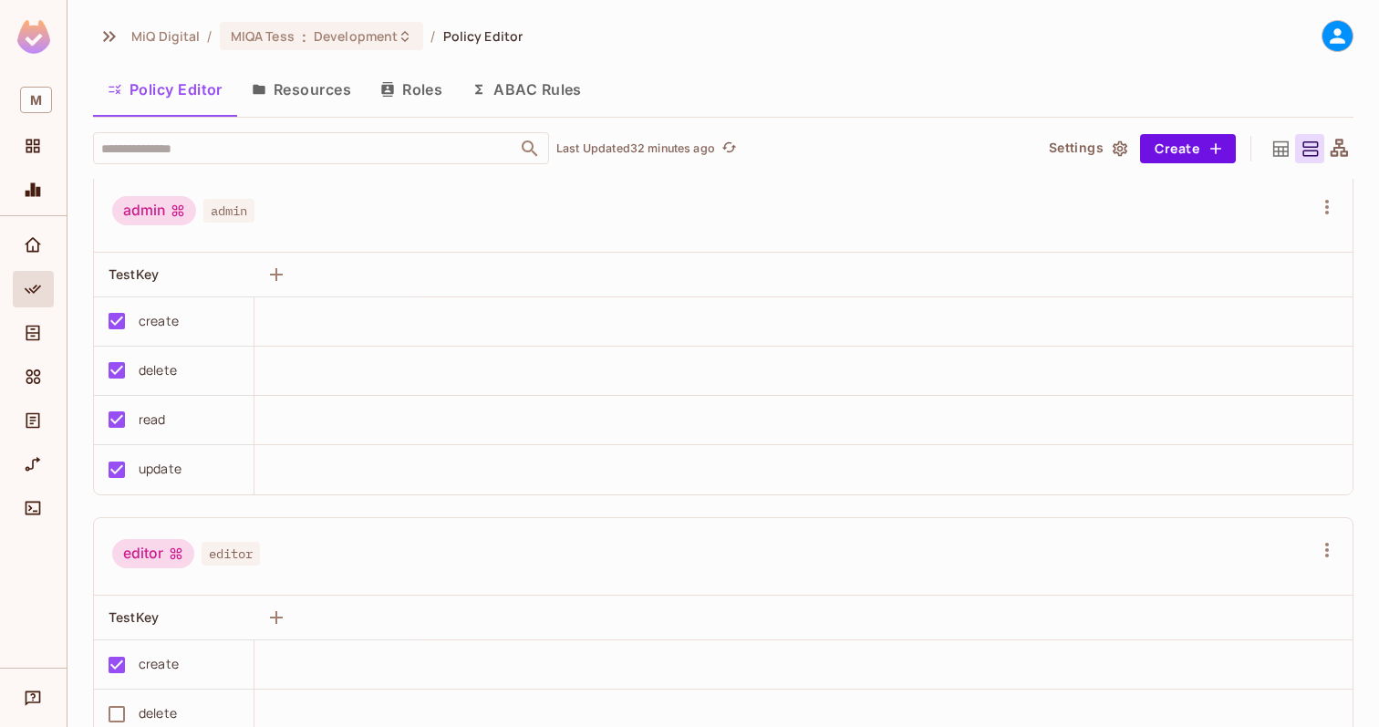
click at [313, 87] on button "Resources" at bounding box center [301, 90] width 129 height 46
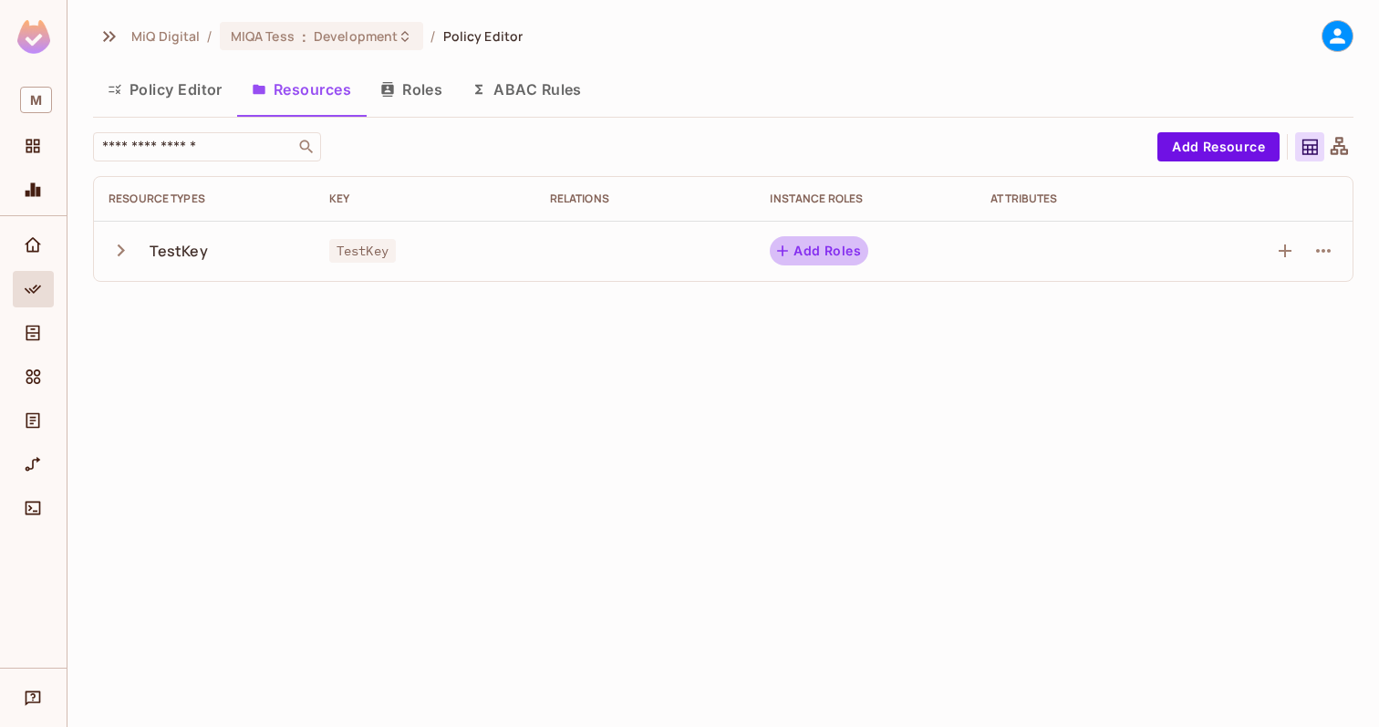
click at [837, 241] on button "Add Roles" at bounding box center [819, 250] width 98 height 29
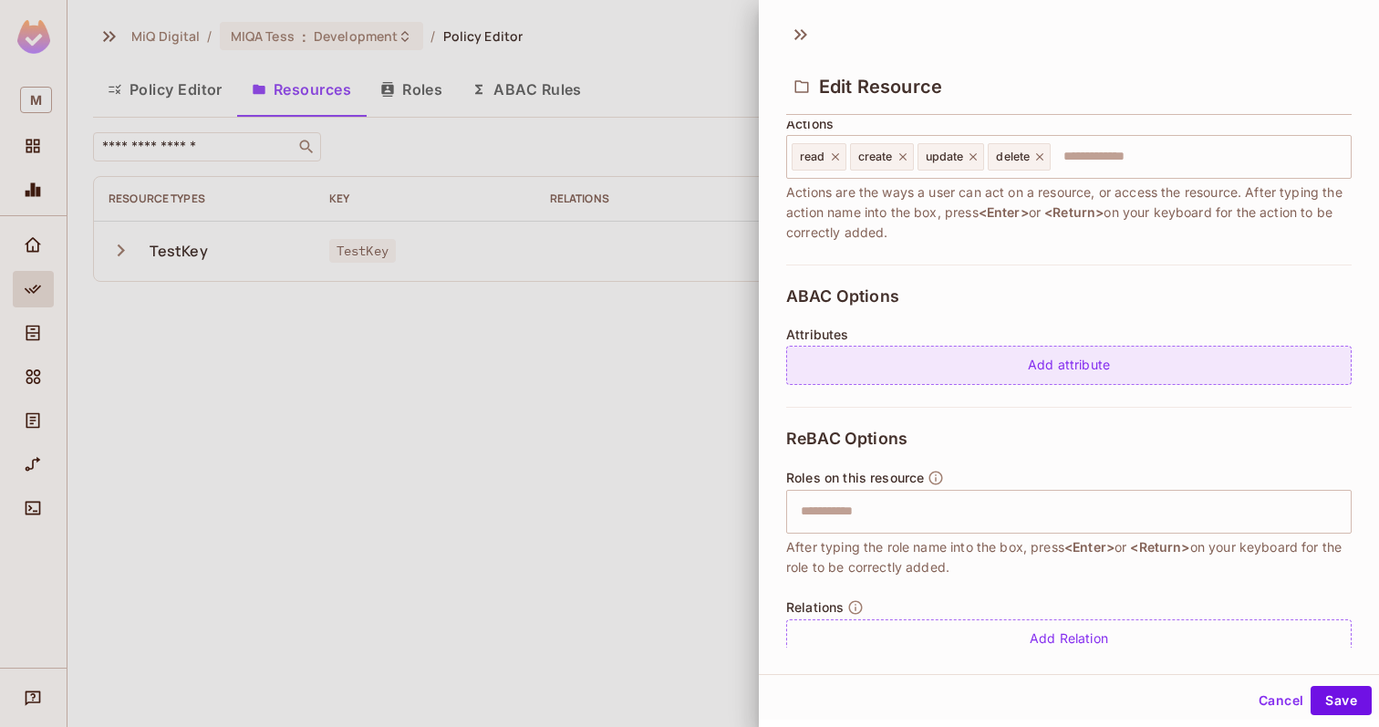
scroll to position [276, 0]
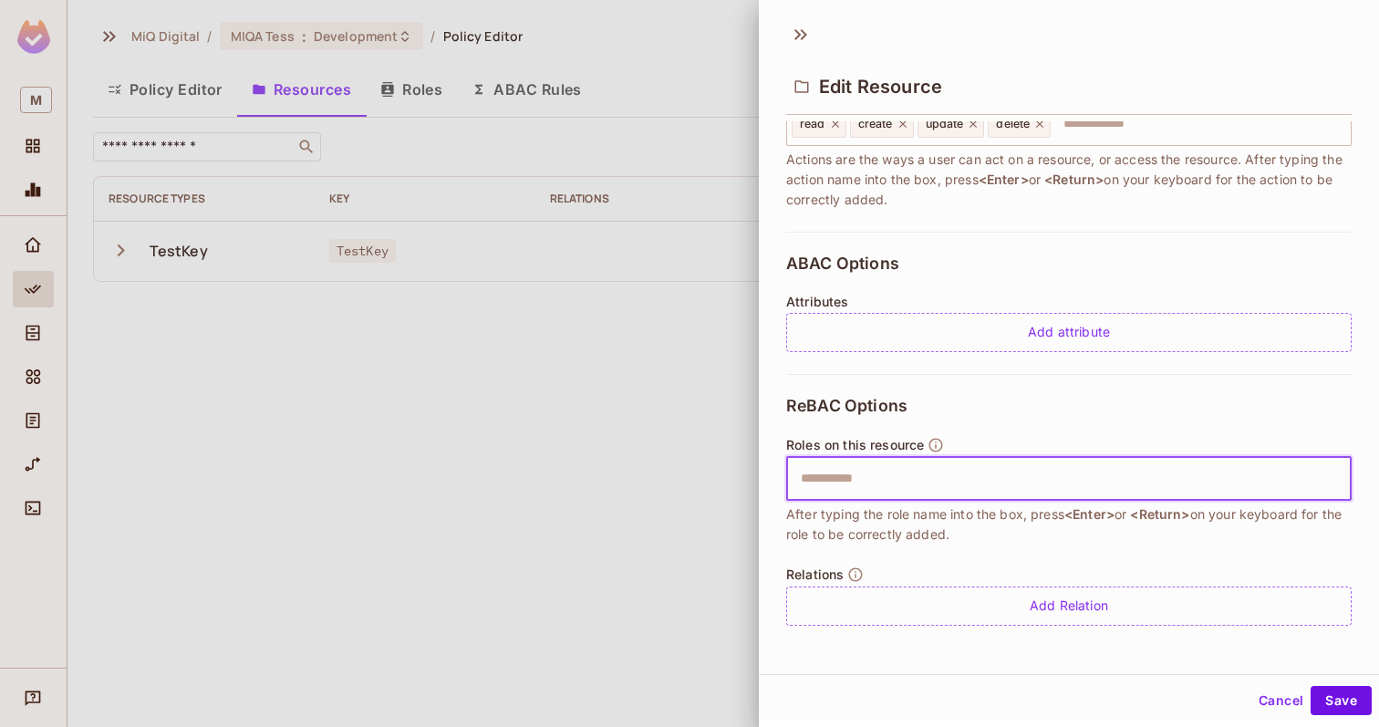
click at [921, 482] on input "text" at bounding box center [1066, 478] width 553 height 36
type input "*****"
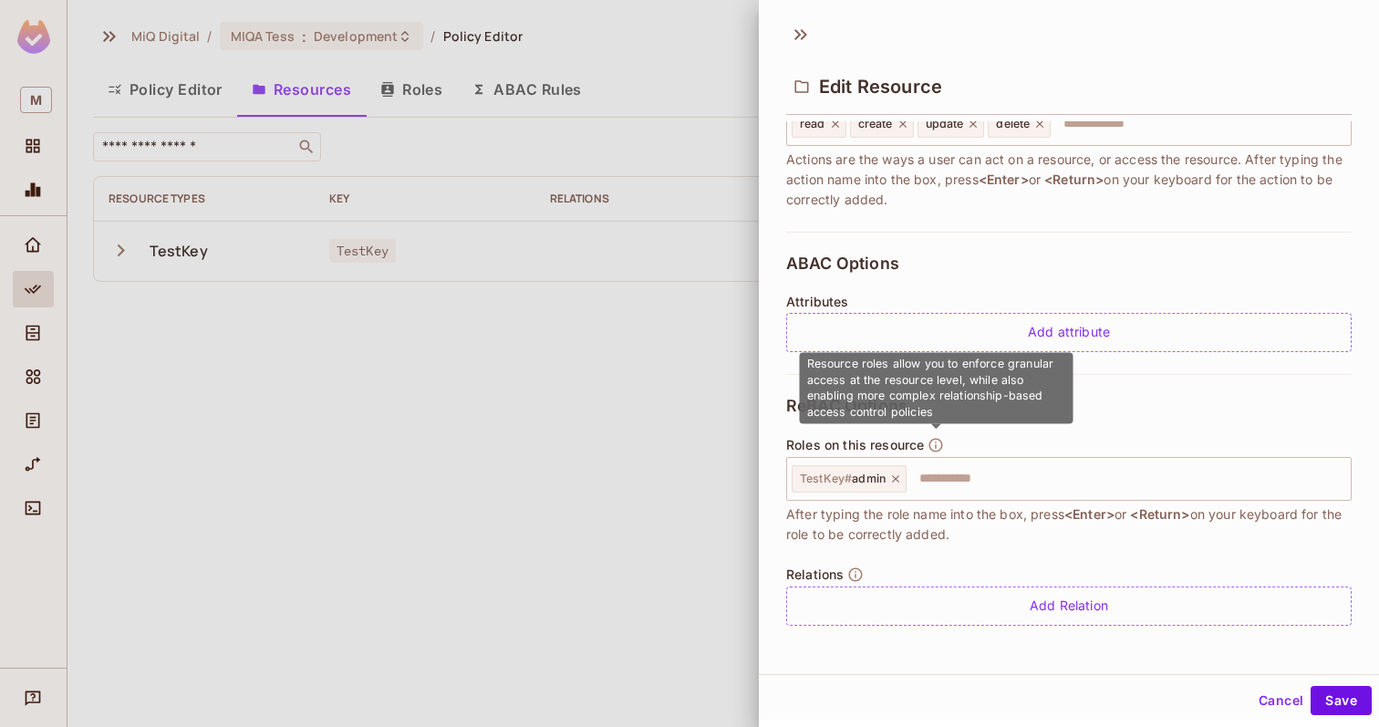
click at [934, 444] on icon "button" at bounding box center [935, 445] width 16 height 16
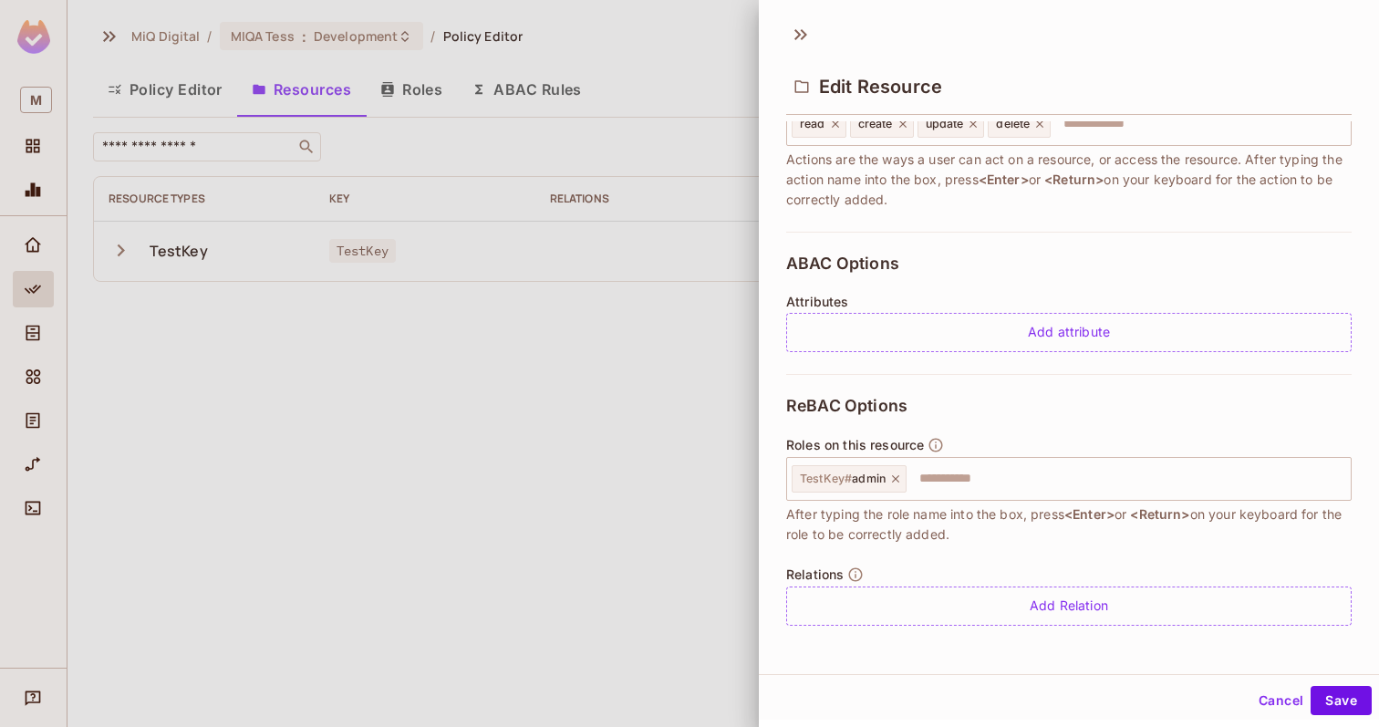
click at [946, 442] on div "Roles on this resource TestKey # admin ​ After typing the role name into the bo…" at bounding box center [1068, 491] width 565 height 108
click at [896, 479] on icon at bounding box center [895, 478] width 13 height 13
click at [1005, 419] on div "ReBAC Options Roles on this resource ​ After typing the role name into the box,…" at bounding box center [1068, 511] width 565 height 274
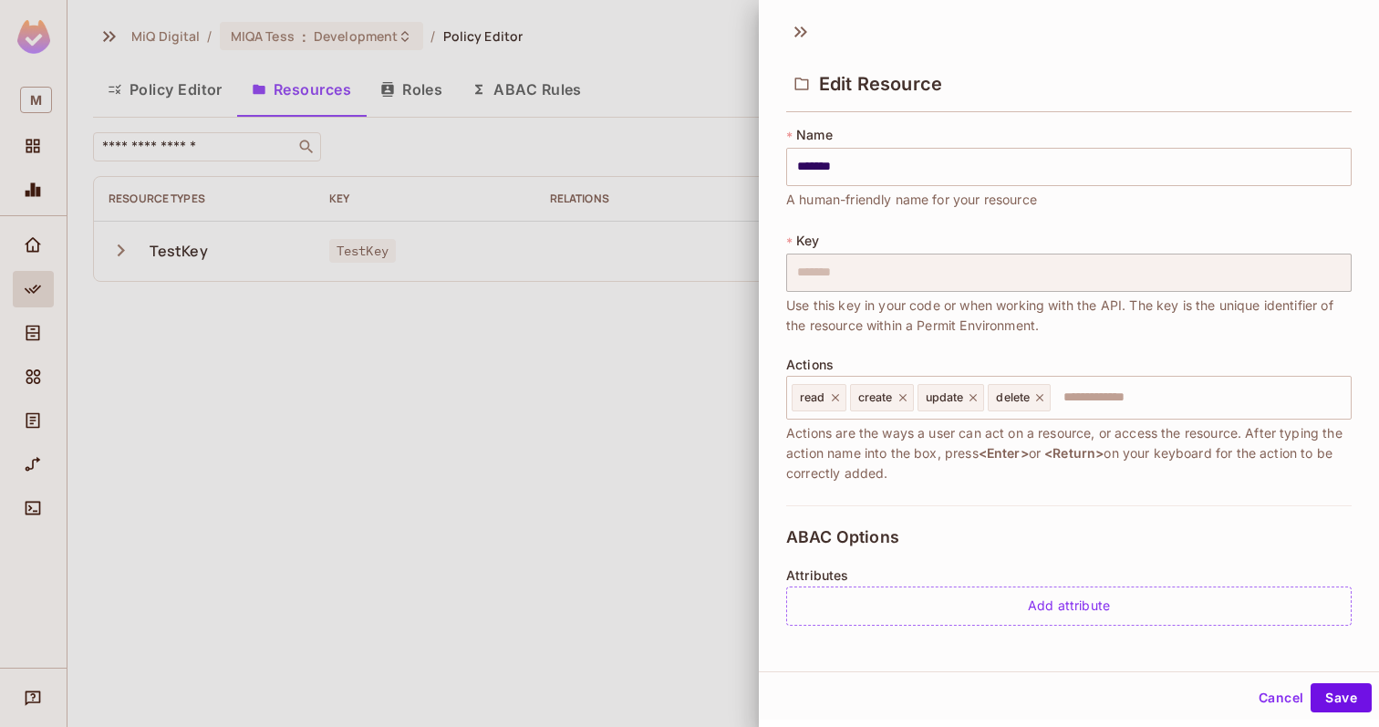
scroll to position [0, 0]
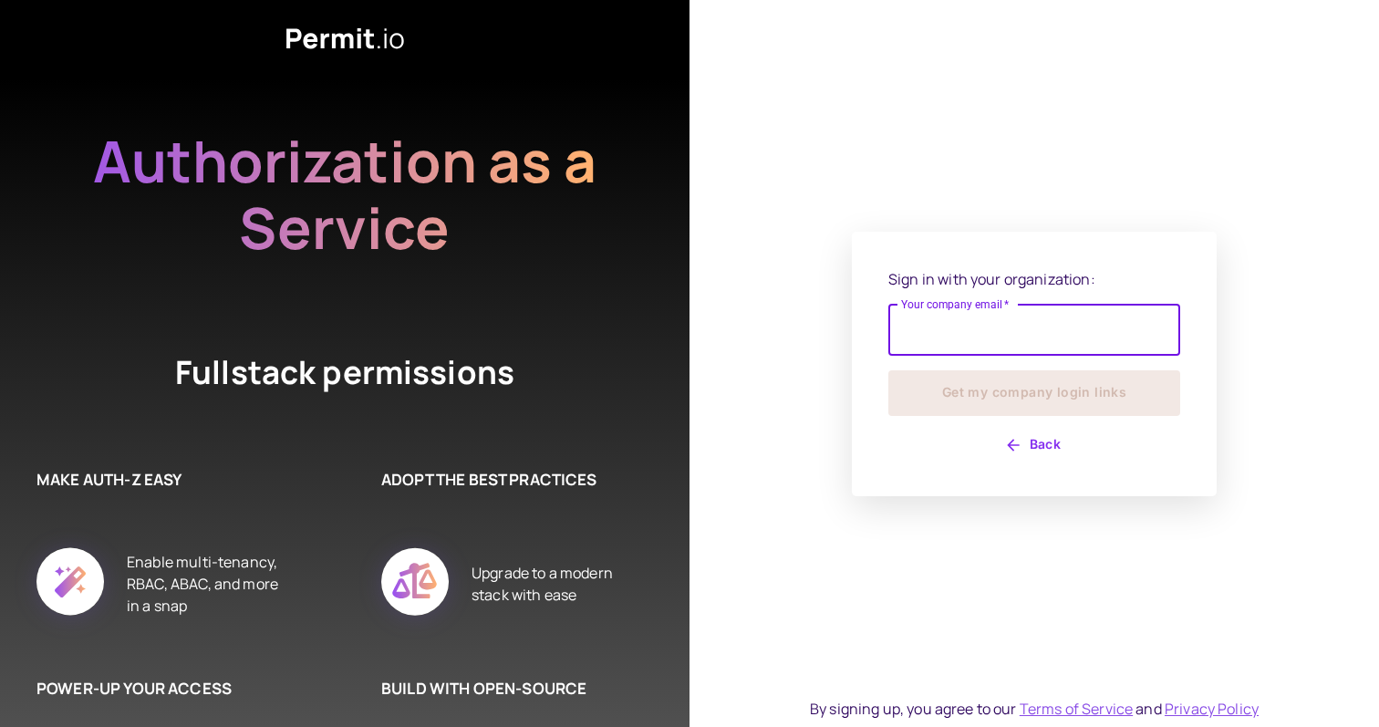
click at [957, 352] on input "Your company email   *" at bounding box center [1034, 330] width 292 height 51
type input "**********"
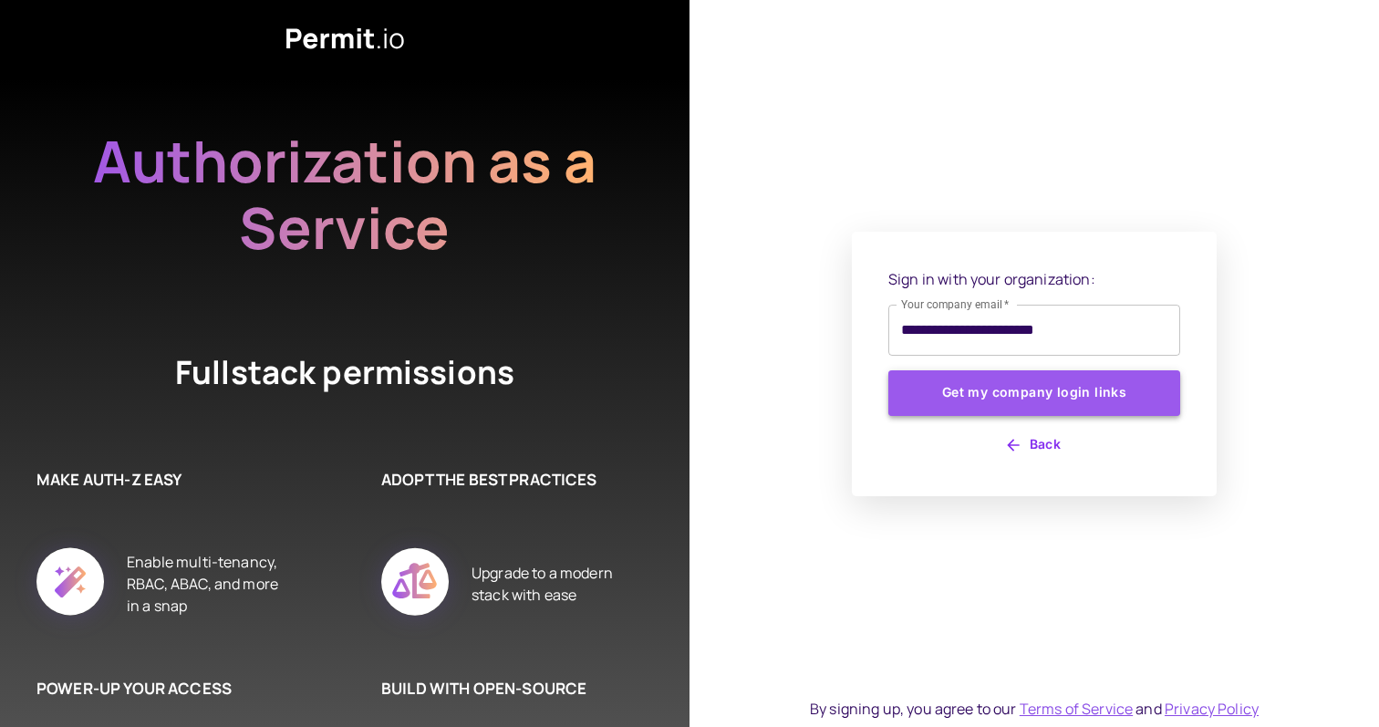
click at [1007, 396] on button "Get my company login links" at bounding box center [1034, 393] width 292 height 46
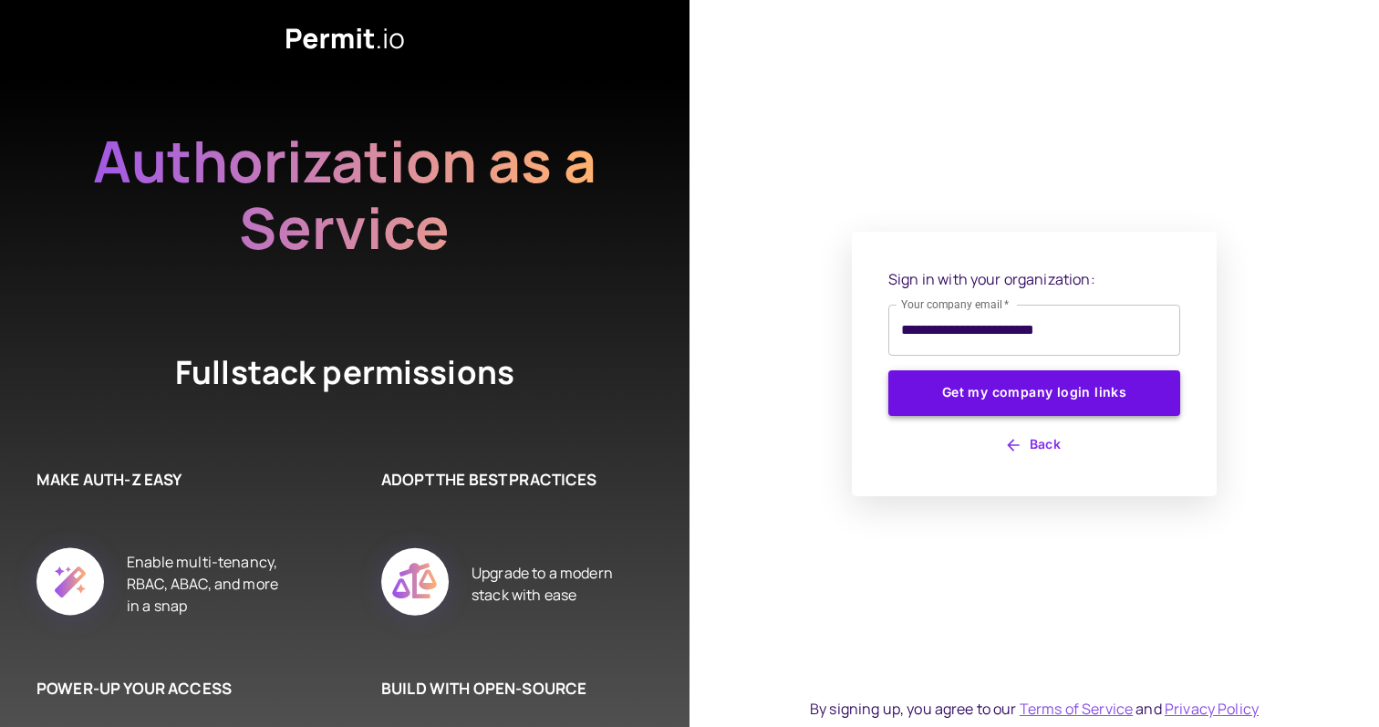
click at [1007, 396] on button "Get my company login links" at bounding box center [1034, 393] width 292 height 46
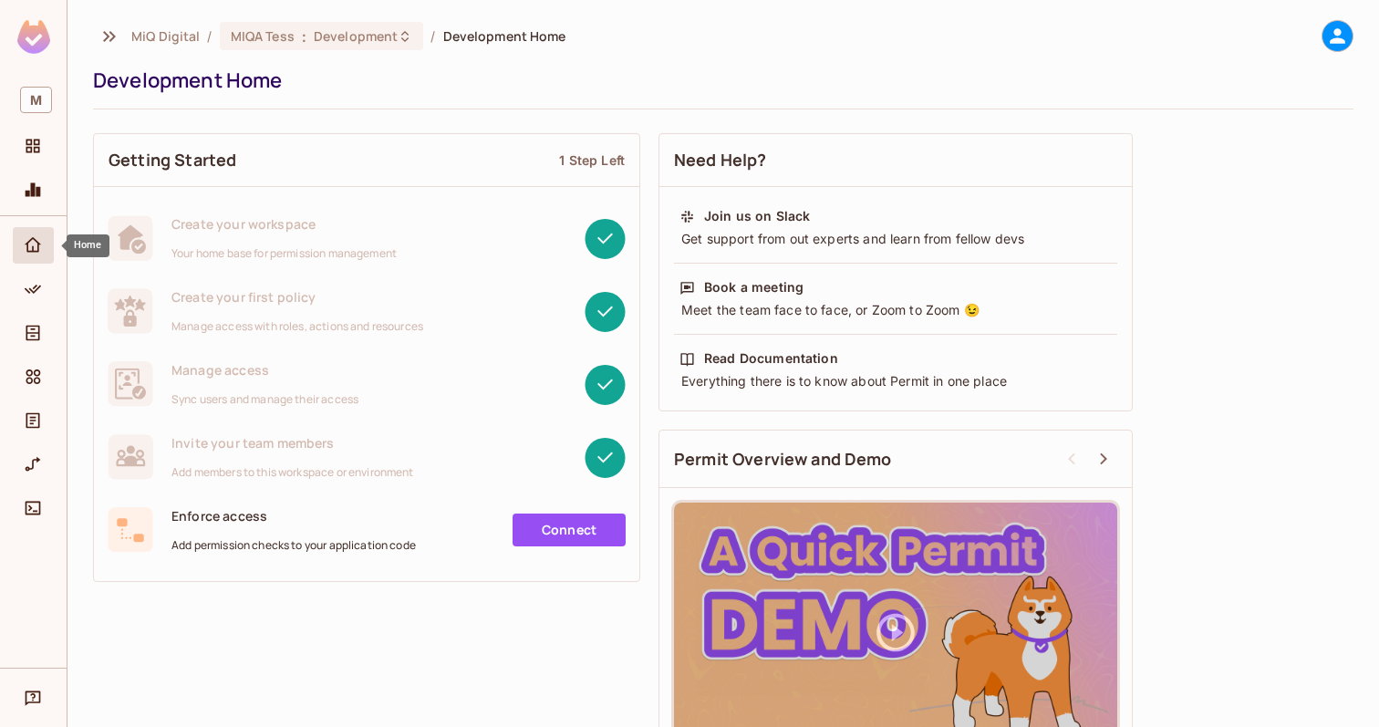
click at [37, 243] on icon "Home" at bounding box center [33, 244] width 16 height 15
click at [27, 304] on div "Policy" at bounding box center [33, 289] width 41 height 36
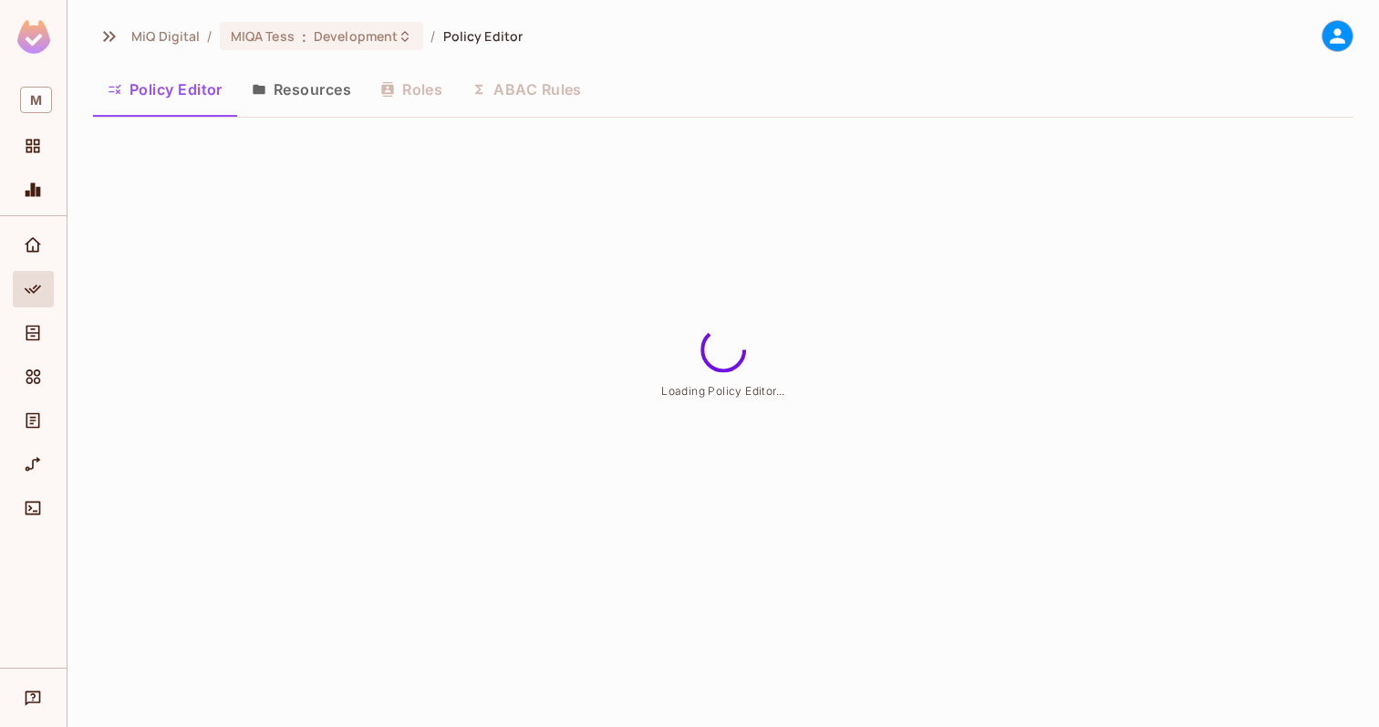
click at [315, 108] on button "Resources" at bounding box center [301, 90] width 129 height 46
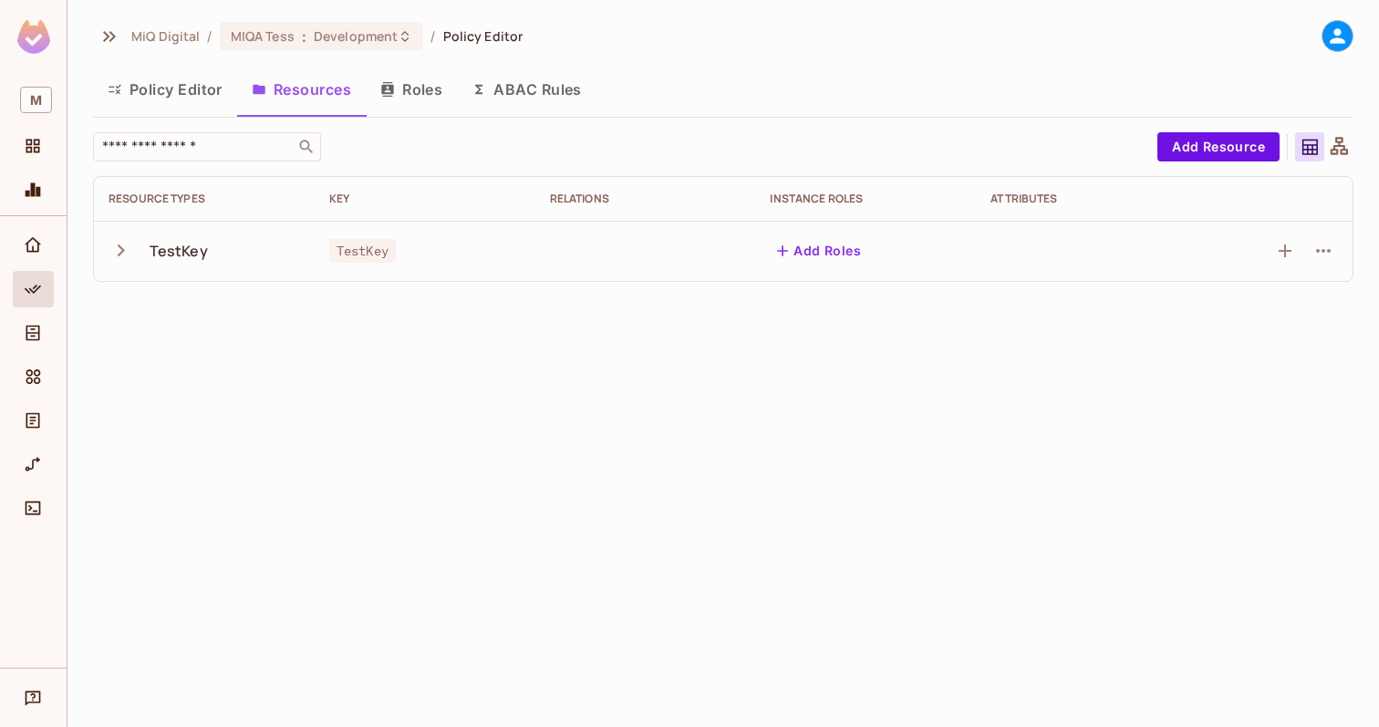
click at [126, 250] on icon "button" at bounding box center [120, 250] width 25 height 25
click at [1282, 308] on icon "button" at bounding box center [1285, 311] width 22 height 22
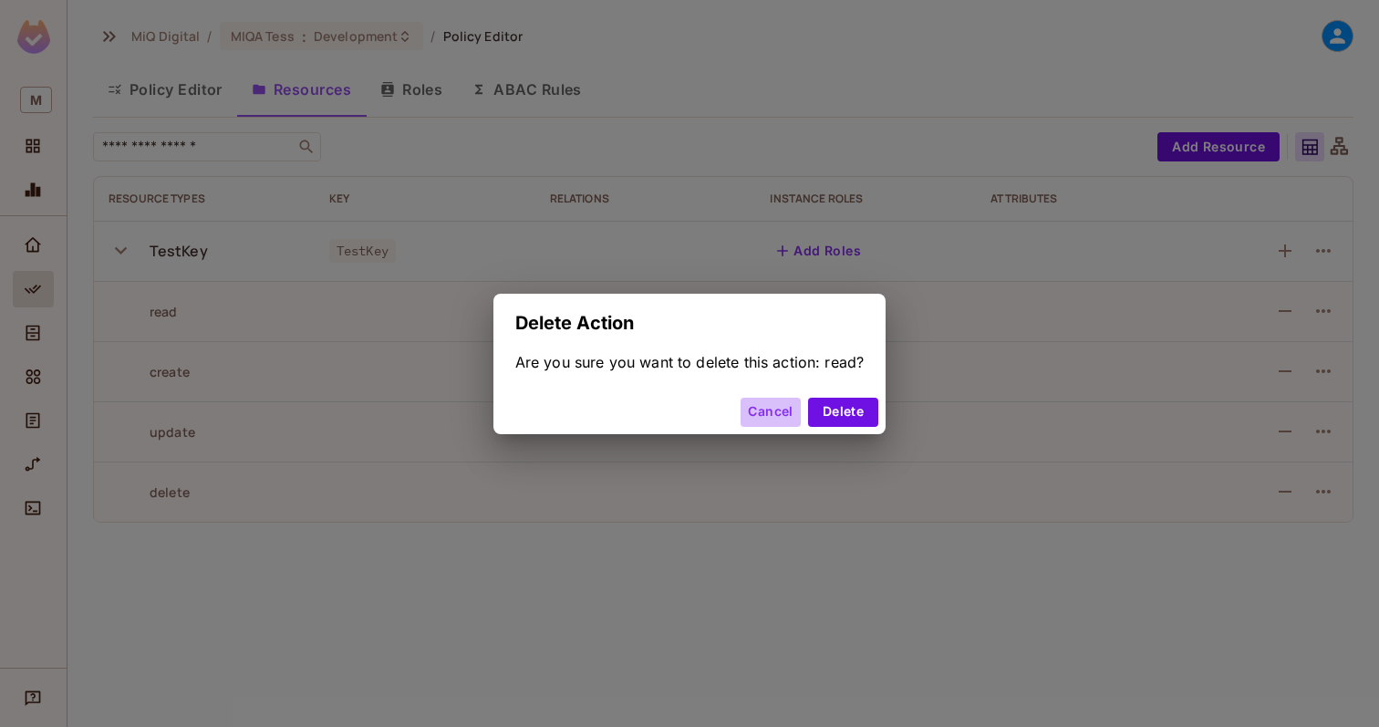
click at [760, 411] on button "Cancel" at bounding box center [769, 412] width 59 height 29
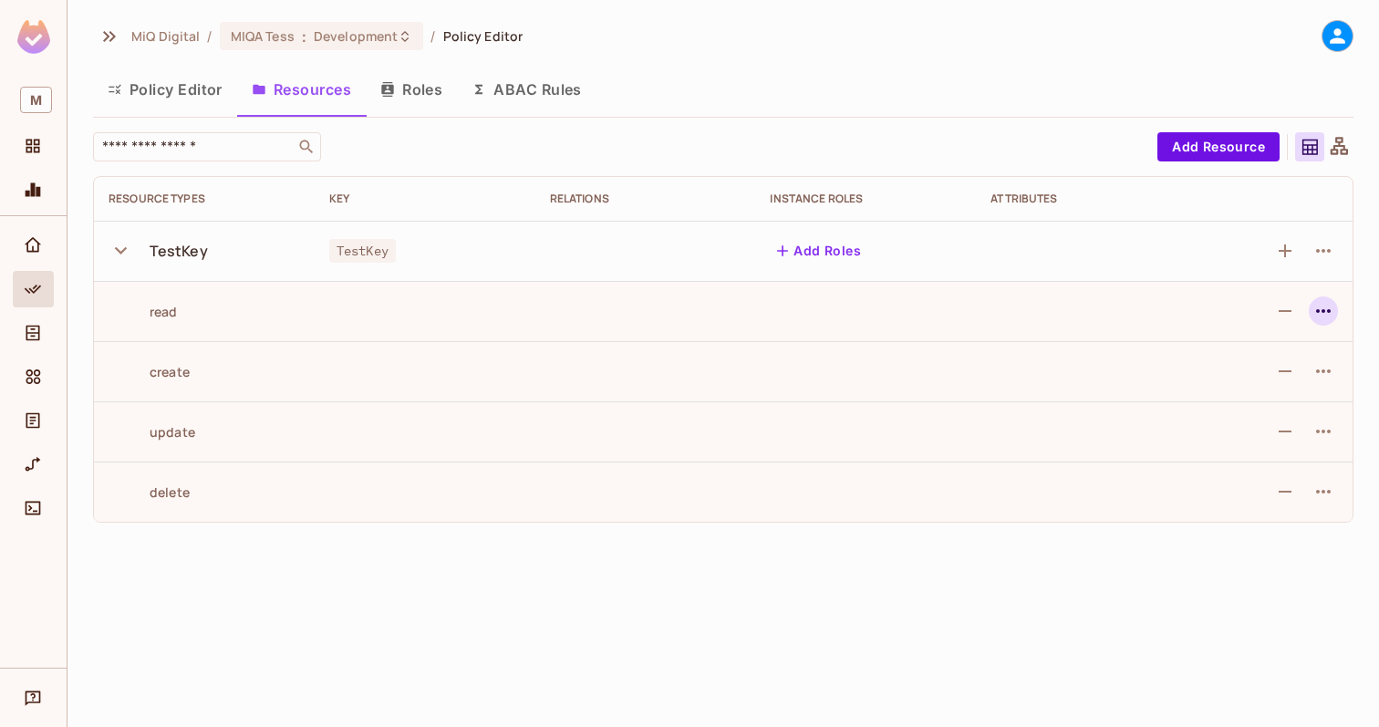
click at [1325, 315] on icon "button" at bounding box center [1323, 311] width 22 height 22
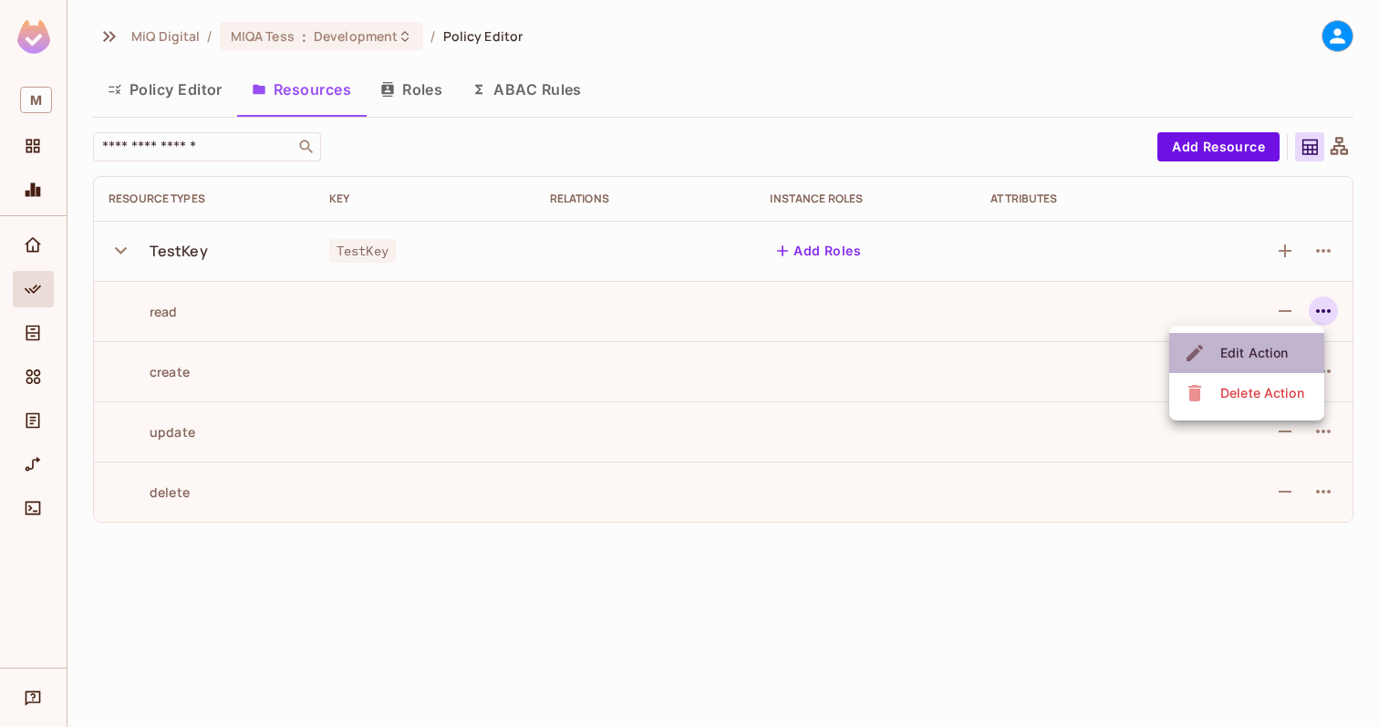
click at [1276, 346] on div "Edit Action" at bounding box center [1253, 353] width 67 height 18
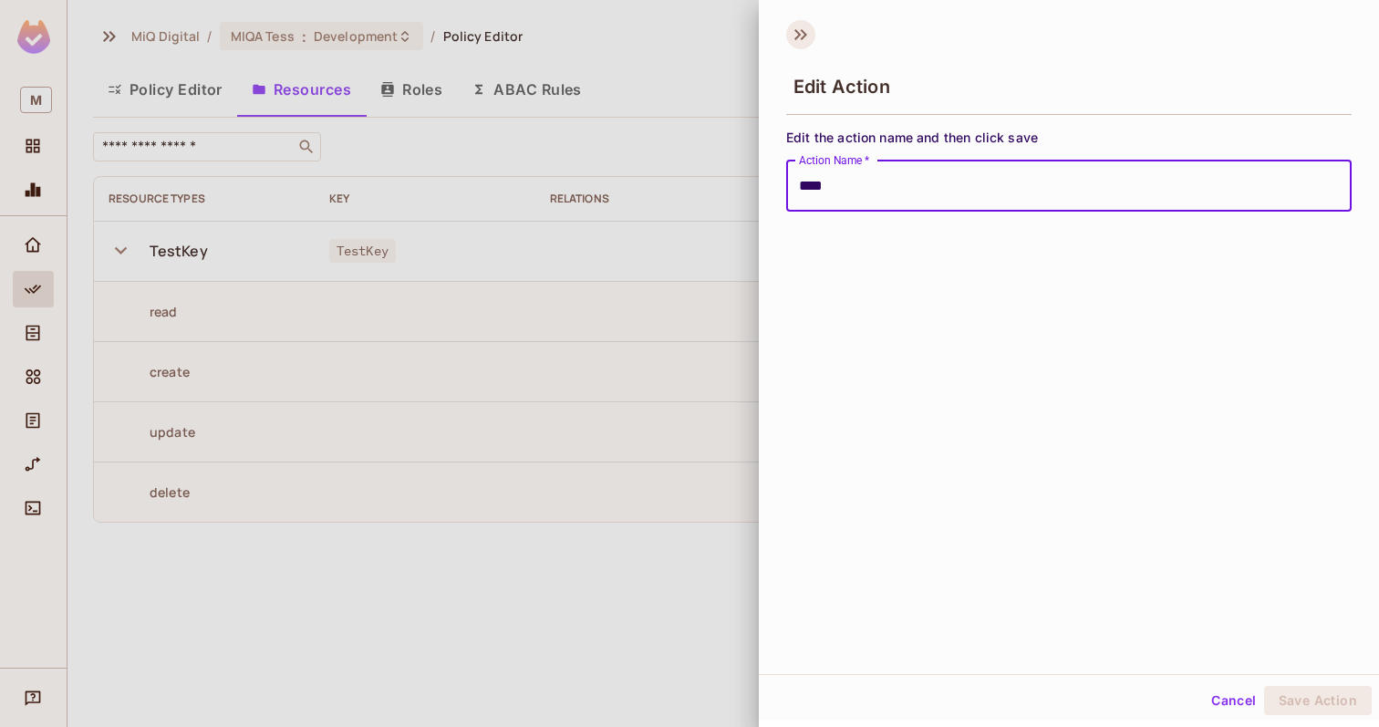
click at [807, 30] on icon at bounding box center [800, 34] width 29 height 29
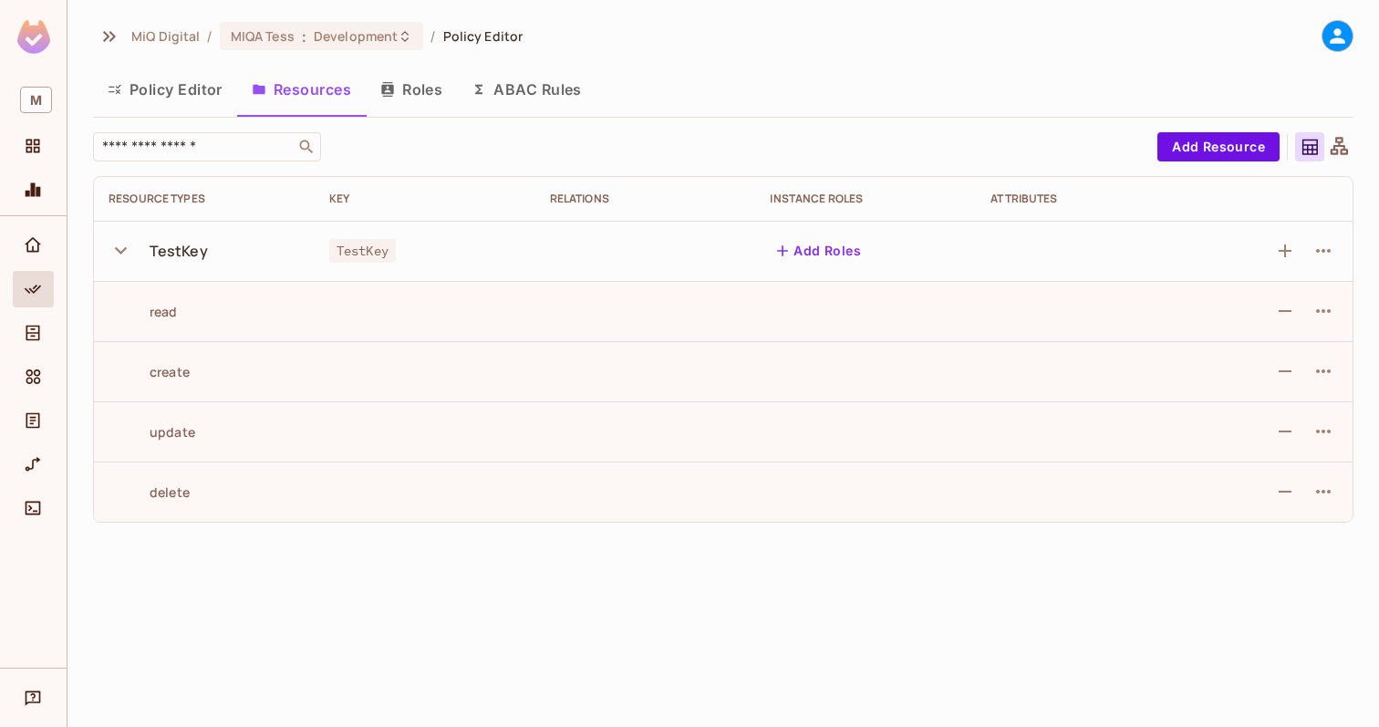
click at [819, 253] on button "Add Roles" at bounding box center [819, 250] width 98 height 29
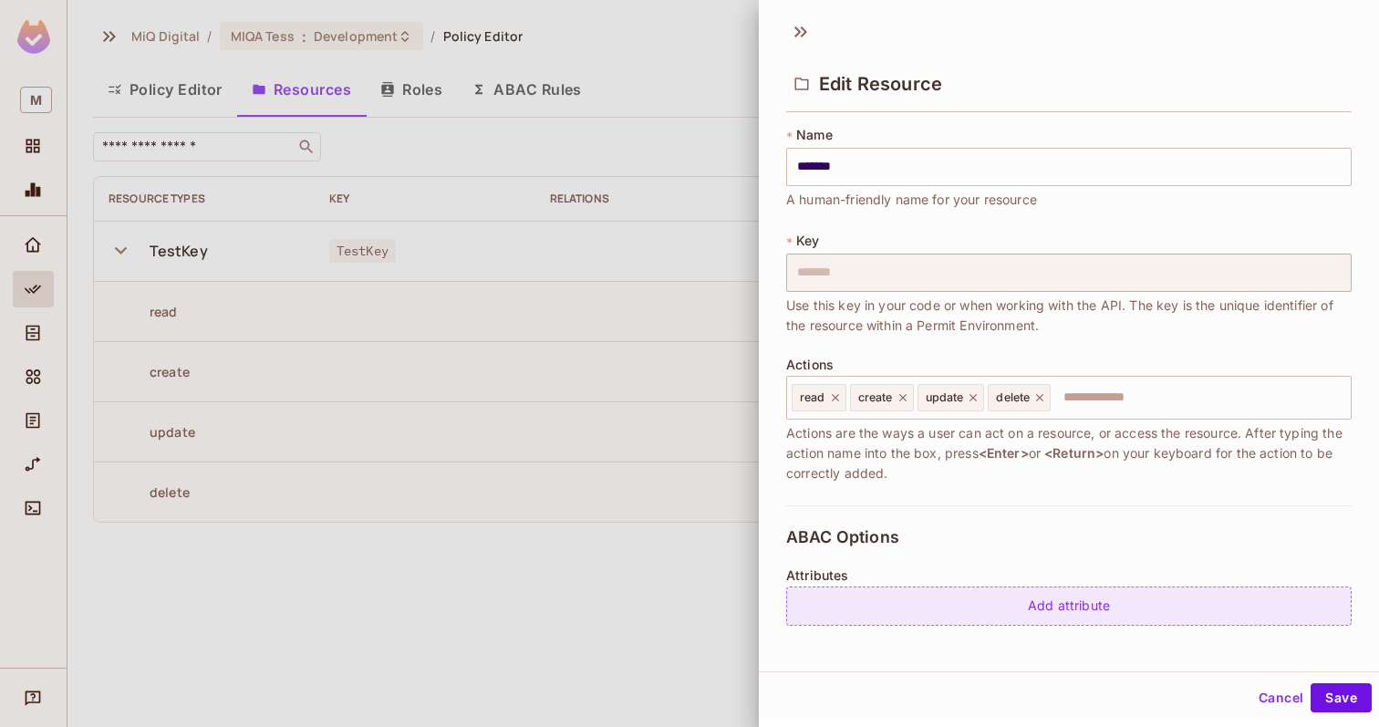
click at [1015, 603] on div "Add attribute" at bounding box center [1068, 605] width 565 height 39
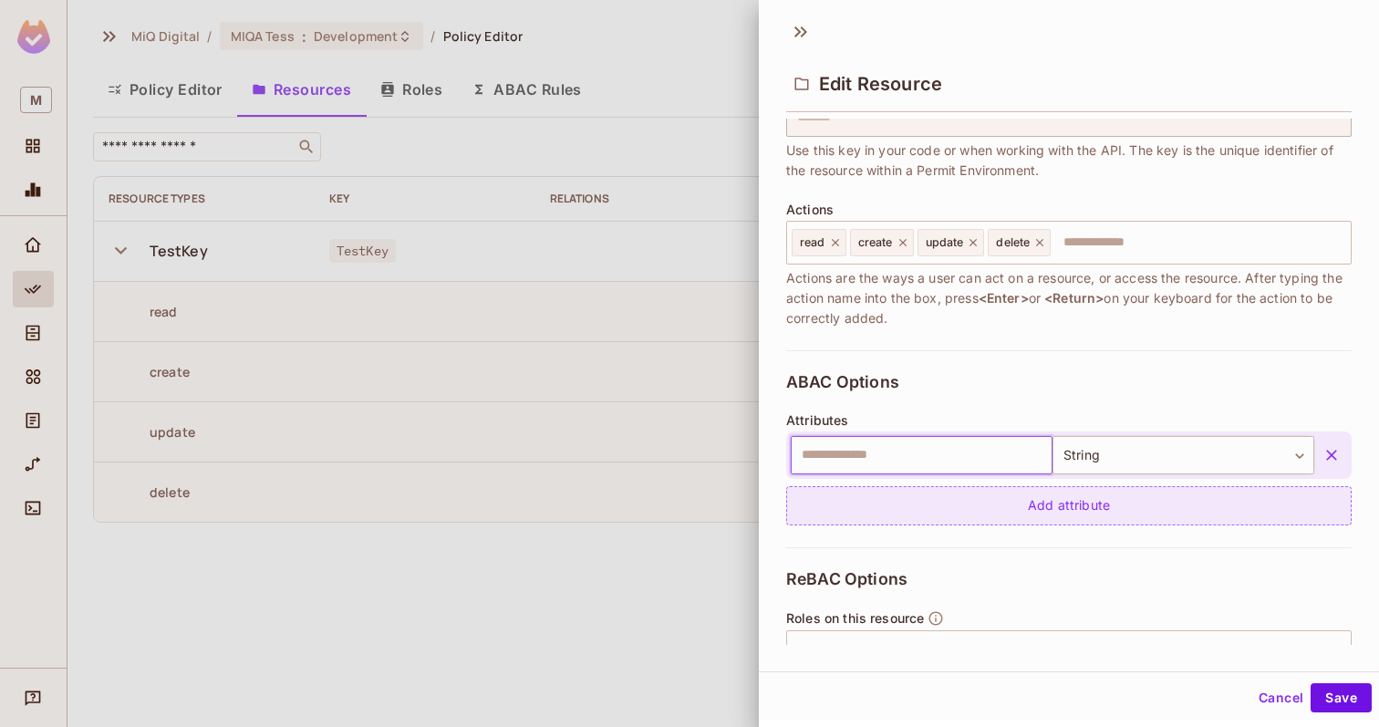
scroll to position [181, 0]
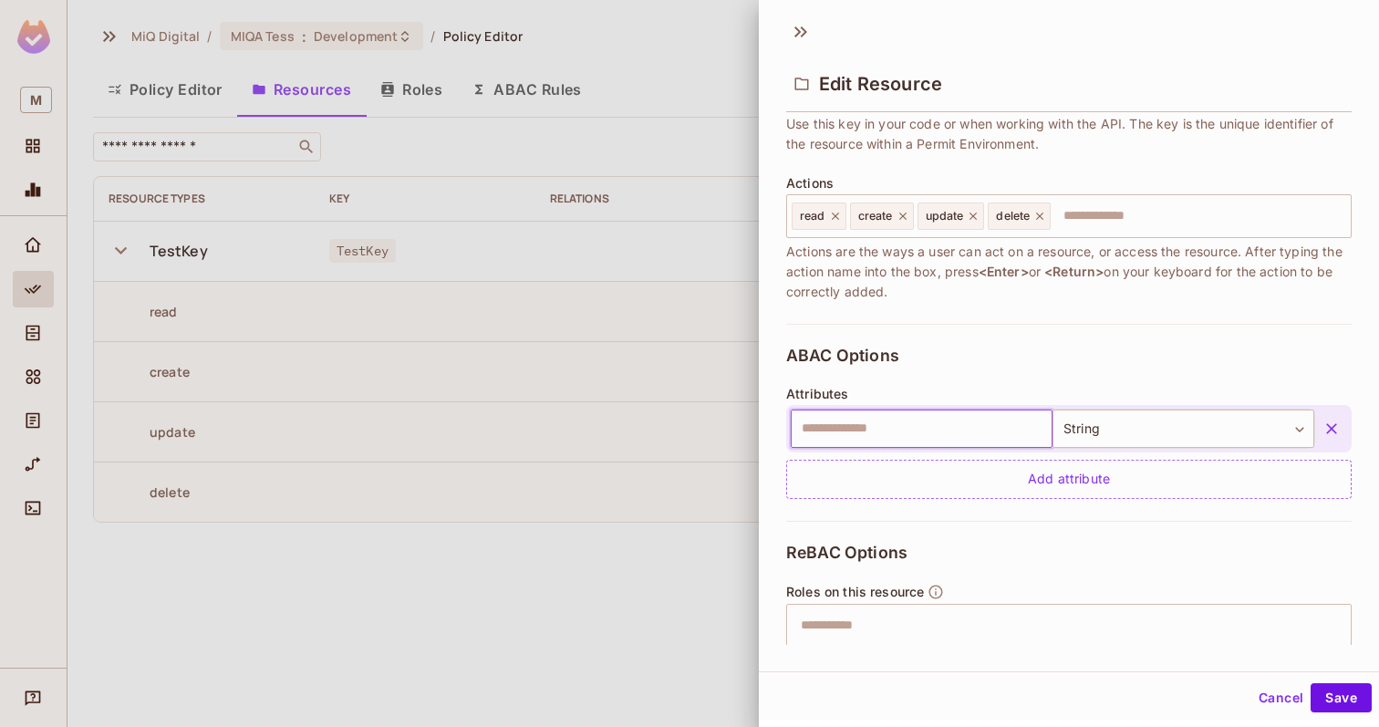
click at [1341, 432] on button "button" at bounding box center [1331, 428] width 33 height 33
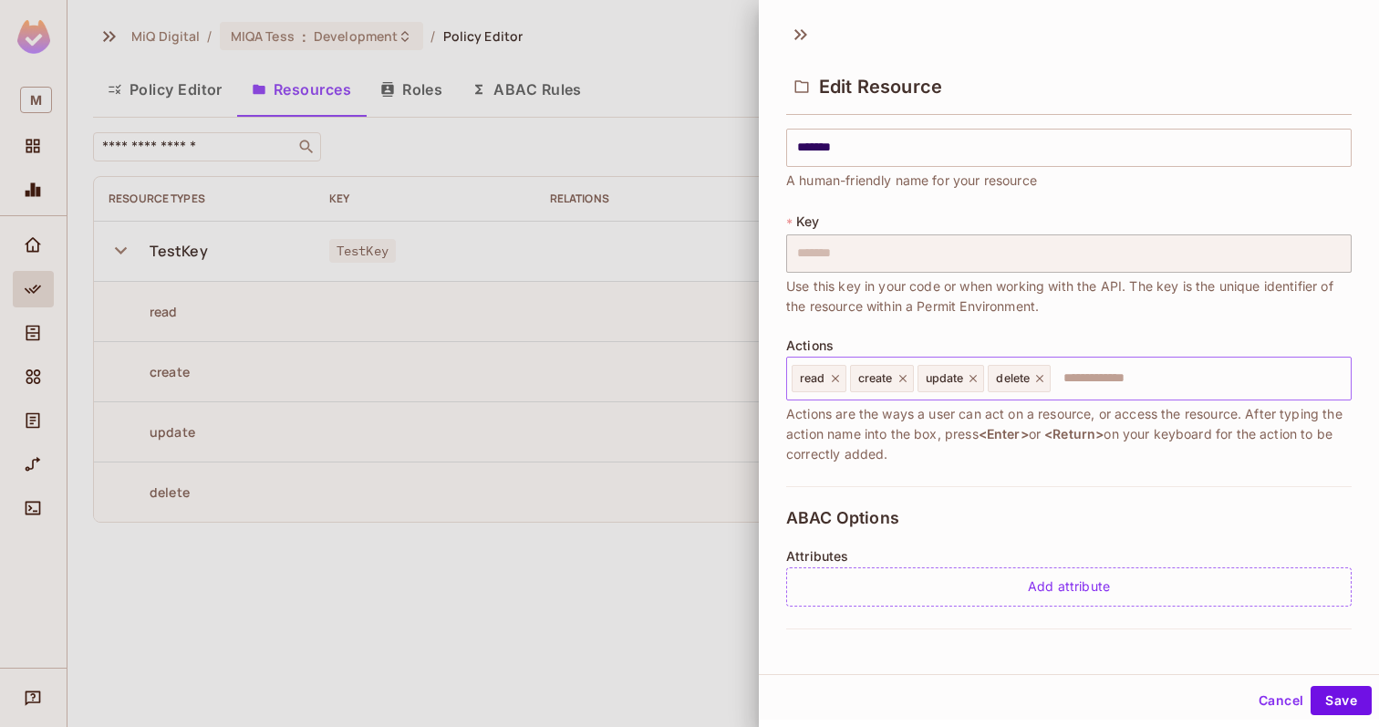
scroll to position [0, 0]
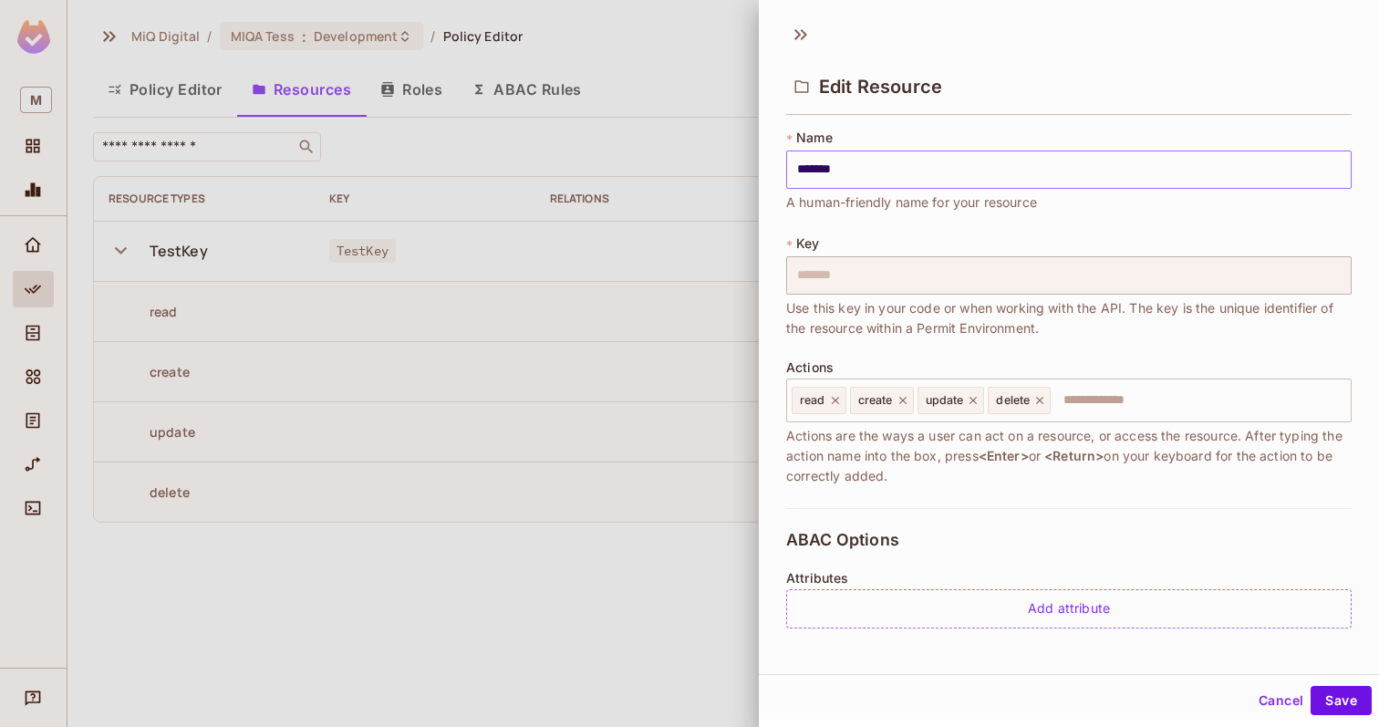
click at [877, 176] on input "*******" at bounding box center [1068, 169] width 565 height 38
click at [824, 178] on input "*******" at bounding box center [1068, 169] width 565 height 38
click at [824, 169] on input "*******" at bounding box center [1068, 169] width 565 height 38
type input "********"
click at [856, 205] on span "A human-friendly name for your resource" at bounding box center [911, 202] width 251 height 20
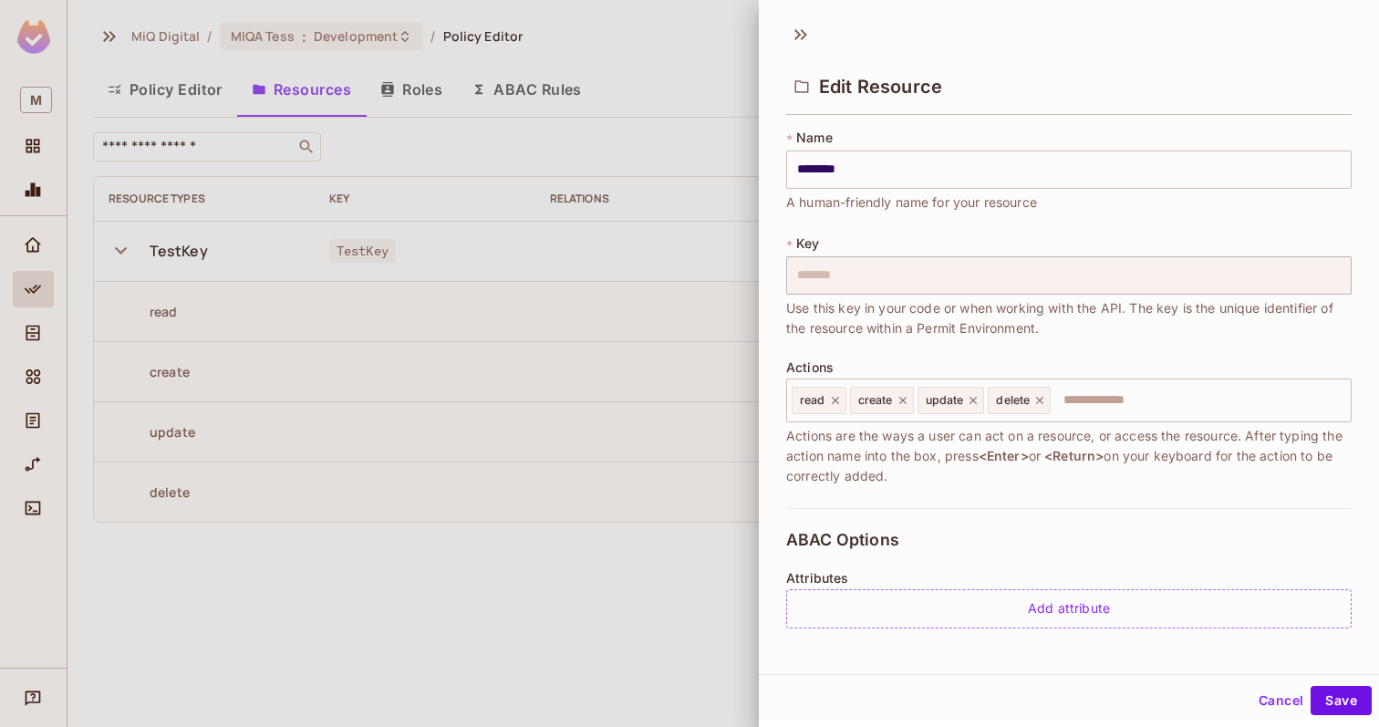
click at [845, 235] on div "* Key ******* ​ Use this key in your code or when working with the API. The key…" at bounding box center [1068, 286] width 565 height 104
click at [1330, 712] on button "Save" at bounding box center [1340, 700] width 61 height 29
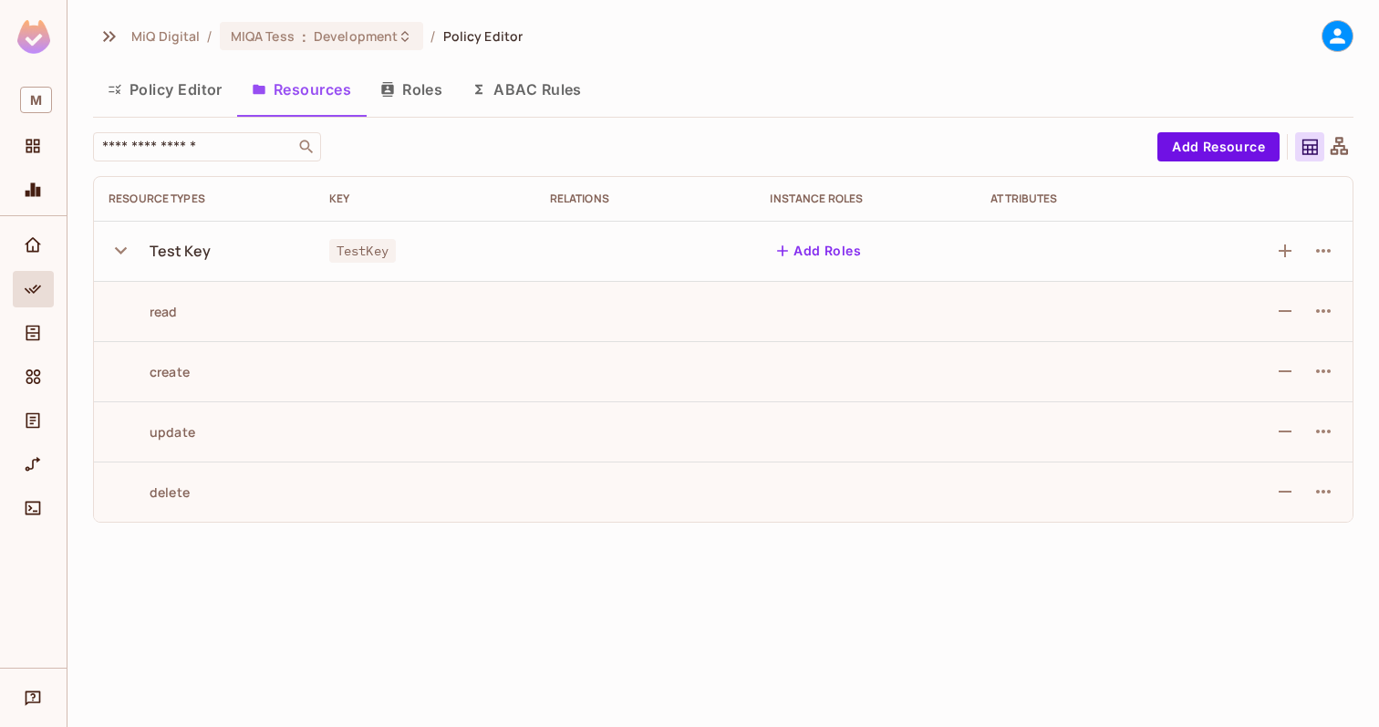
click at [429, 77] on button "Roles" at bounding box center [411, 90] width 91 height 46
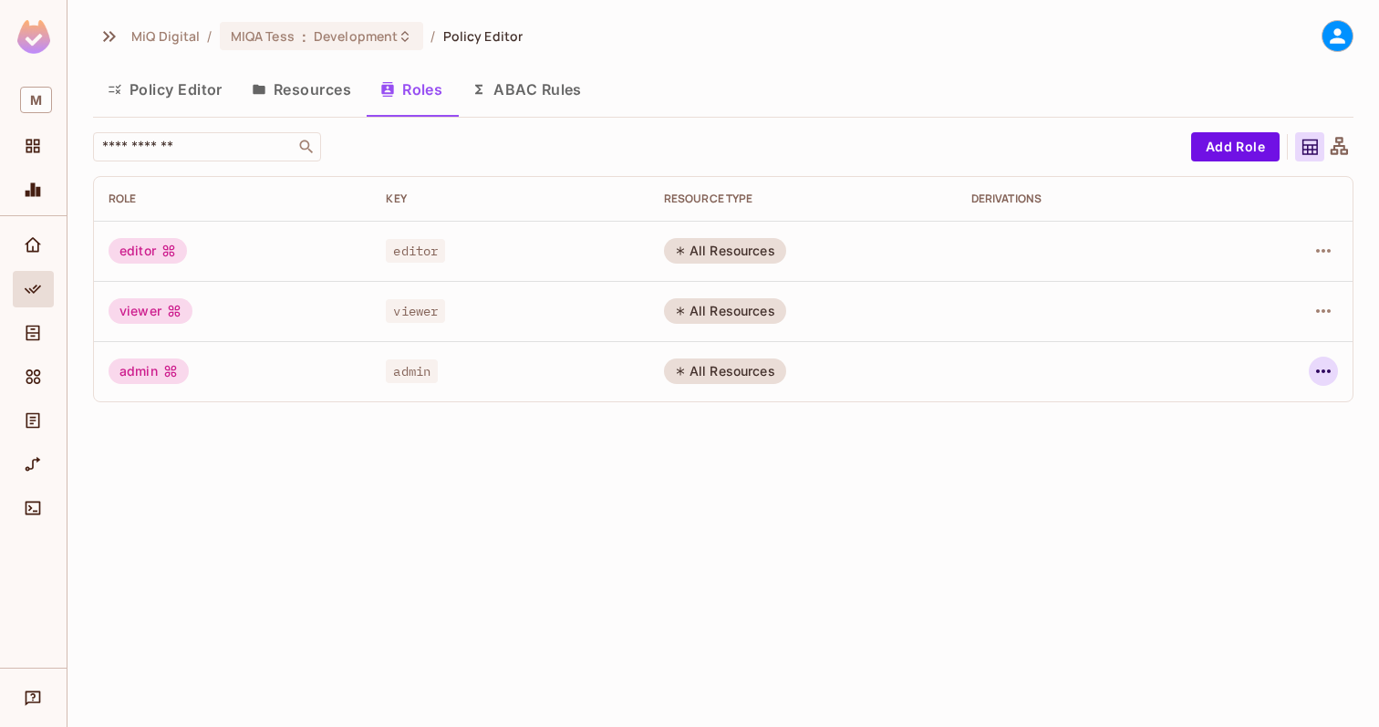
click at [1333, 370] on icon "button" at bounding box center [1323, 371] width 22 height 22
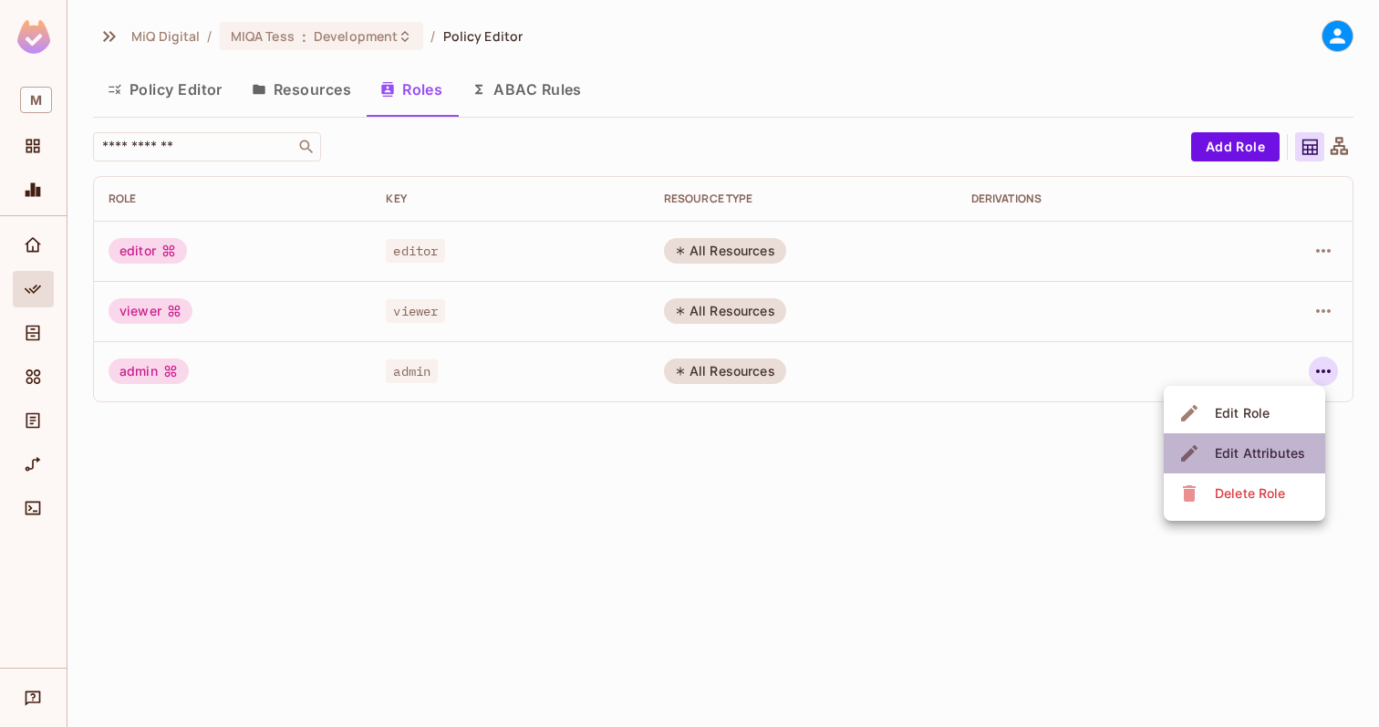
click at [1251, 438] on li "Edit Attributes" at bounding box center [1243, 453] width 161 height 40
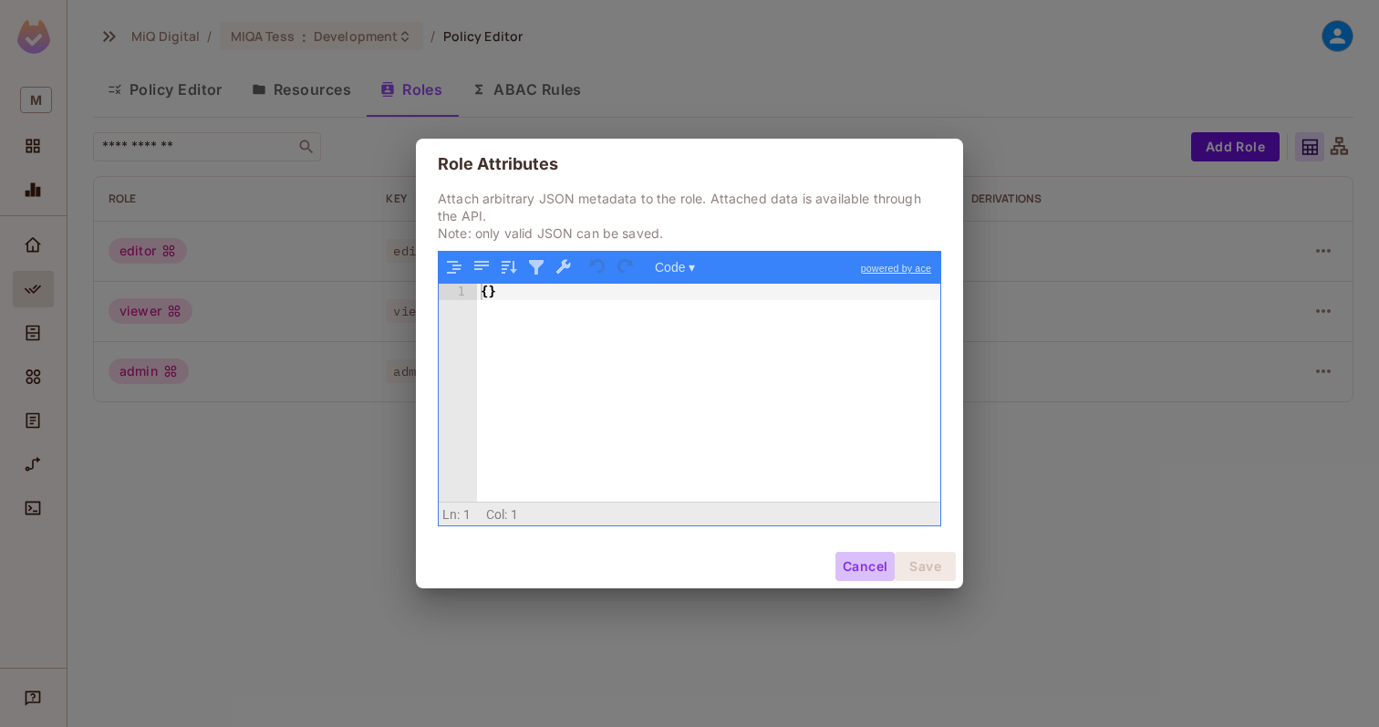
click at [863, 565] on button "Cancel" at bounding box center [864, 566] width 59 height 29
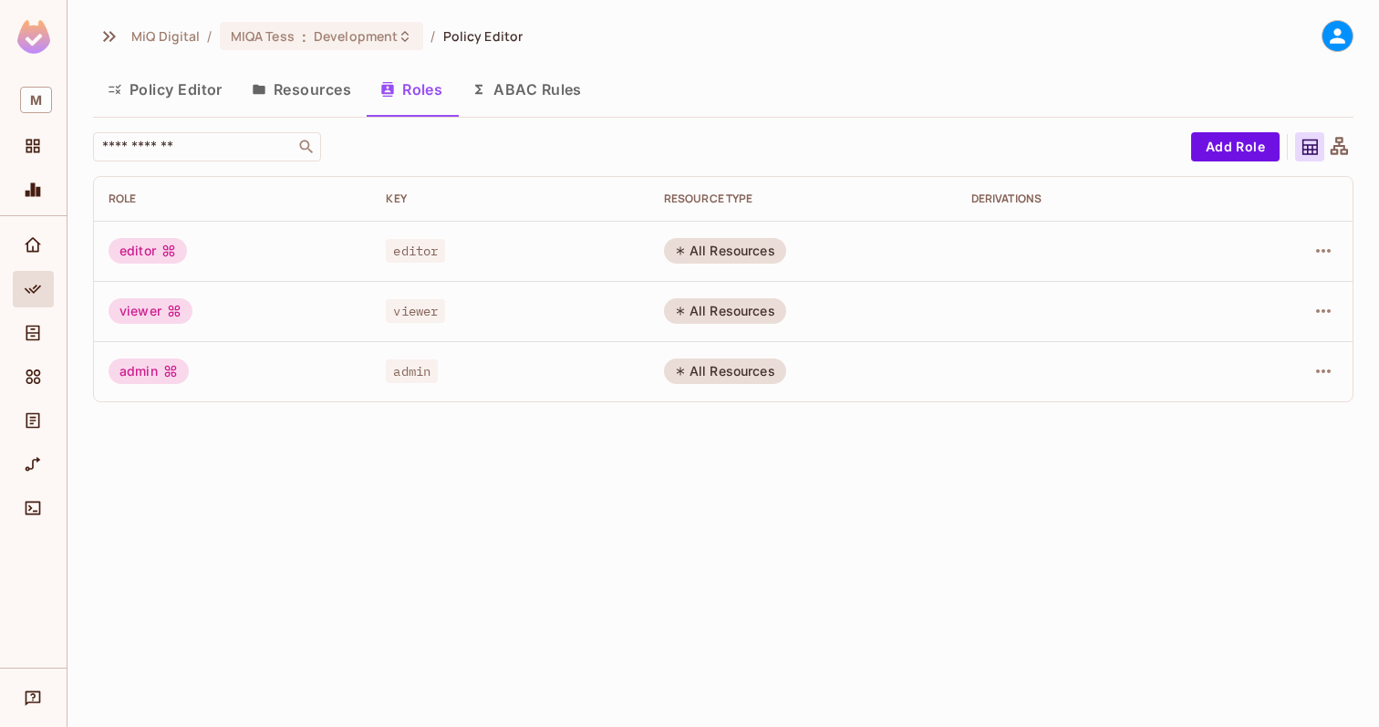
click at [725, 255] on div "All Resources" at bounding box center [725, 251] width 122 height 26
click at [1334, 260] on div at bounding box center [1292, 250] width 89 height 29
click at [1317, 260] on icon "button" at bounding box center [1323, 251] width 22 height 22
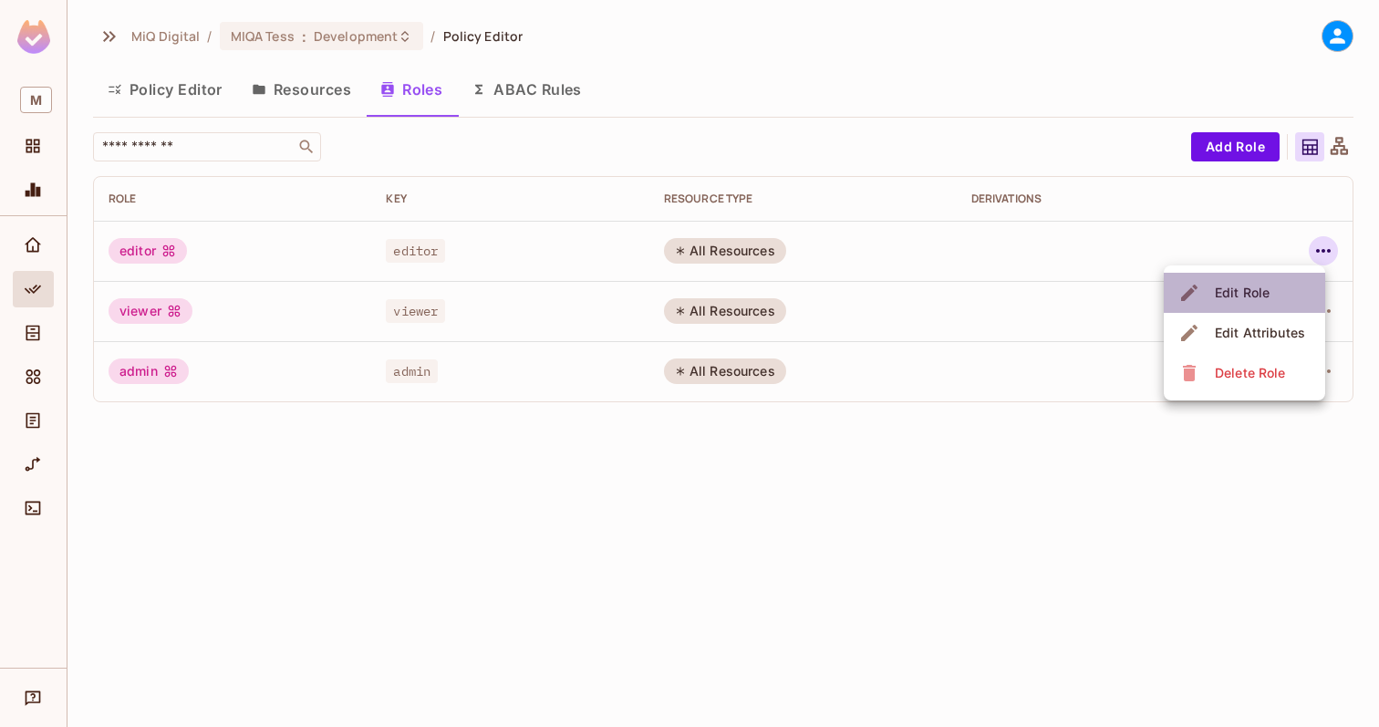
click at [1250, 280] on span "Edit Role" at bounding box center [1242, 292] width 66 height 29
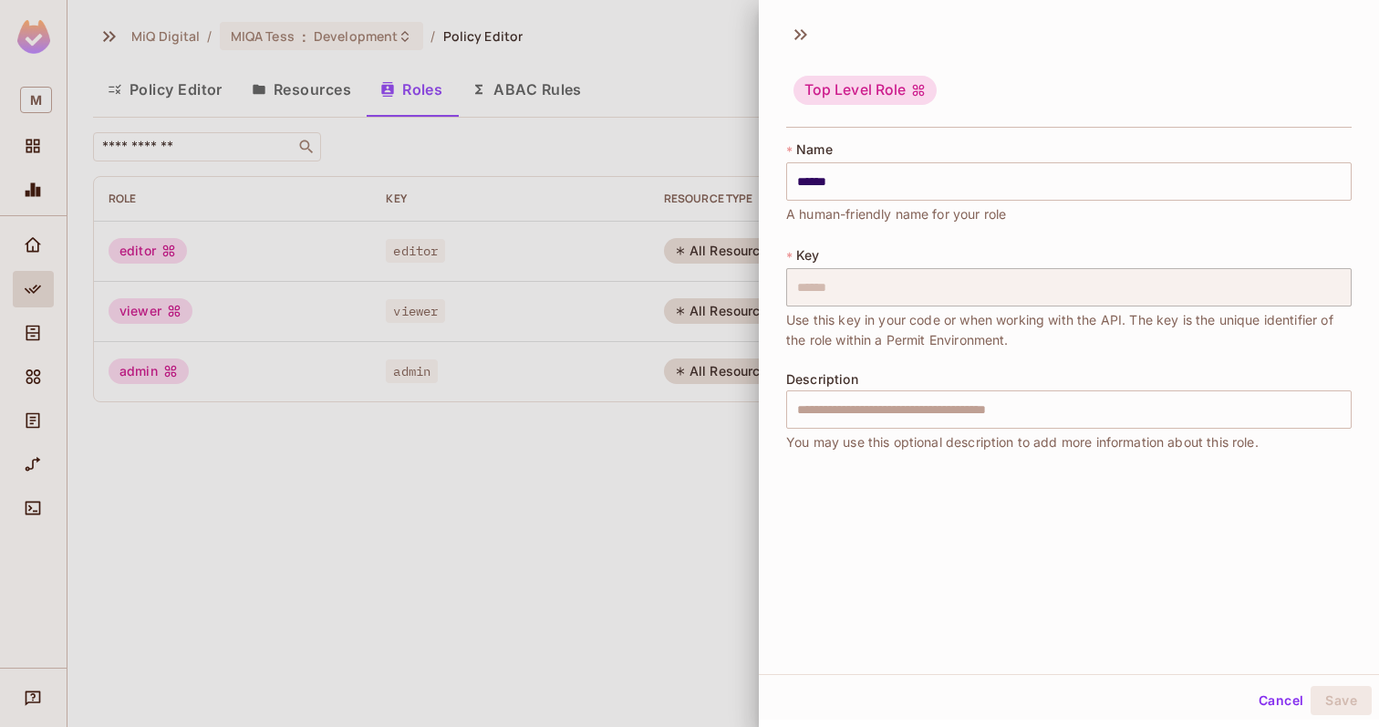
scroll to position [3, 0]
click at [1272, 695] on button "Cancel" at bounding box center [1280, 697] width 59 height 29
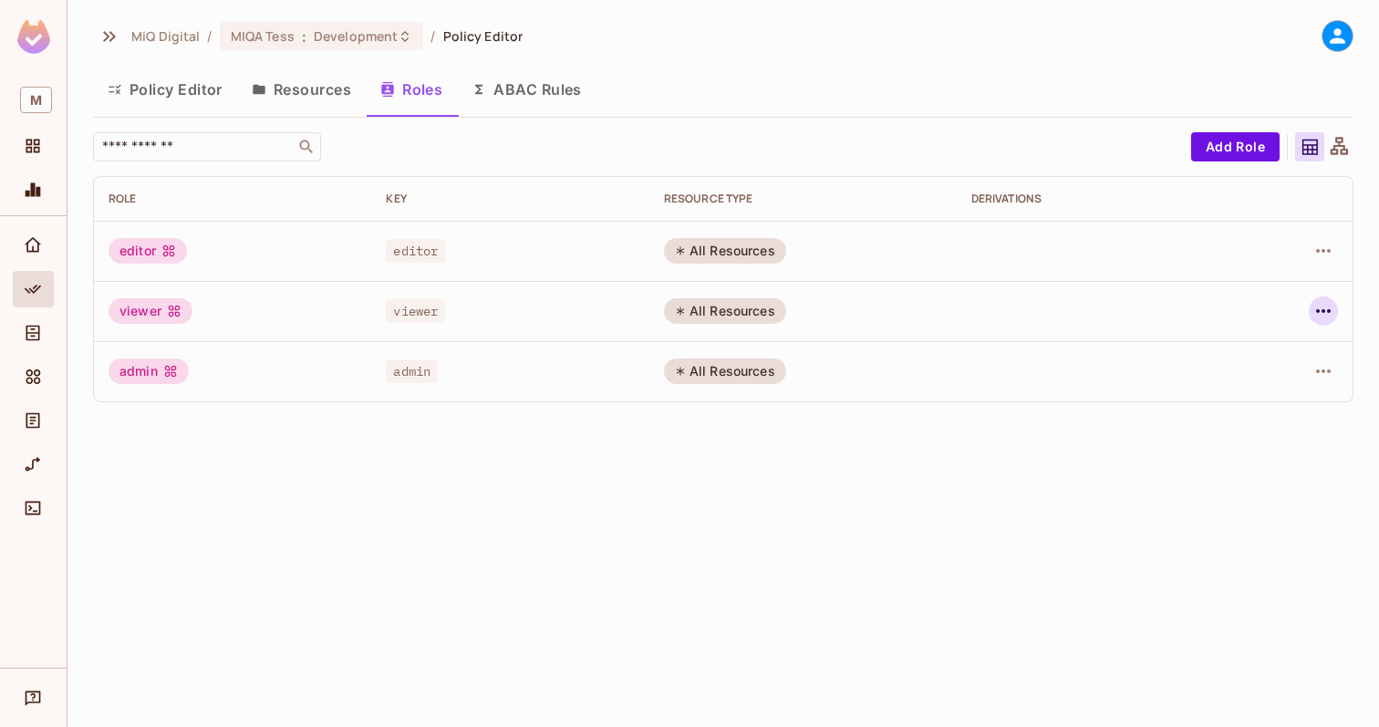
click at [1332, 303] on icon "button" at bounding box center [1323, 311] width 22 height 22
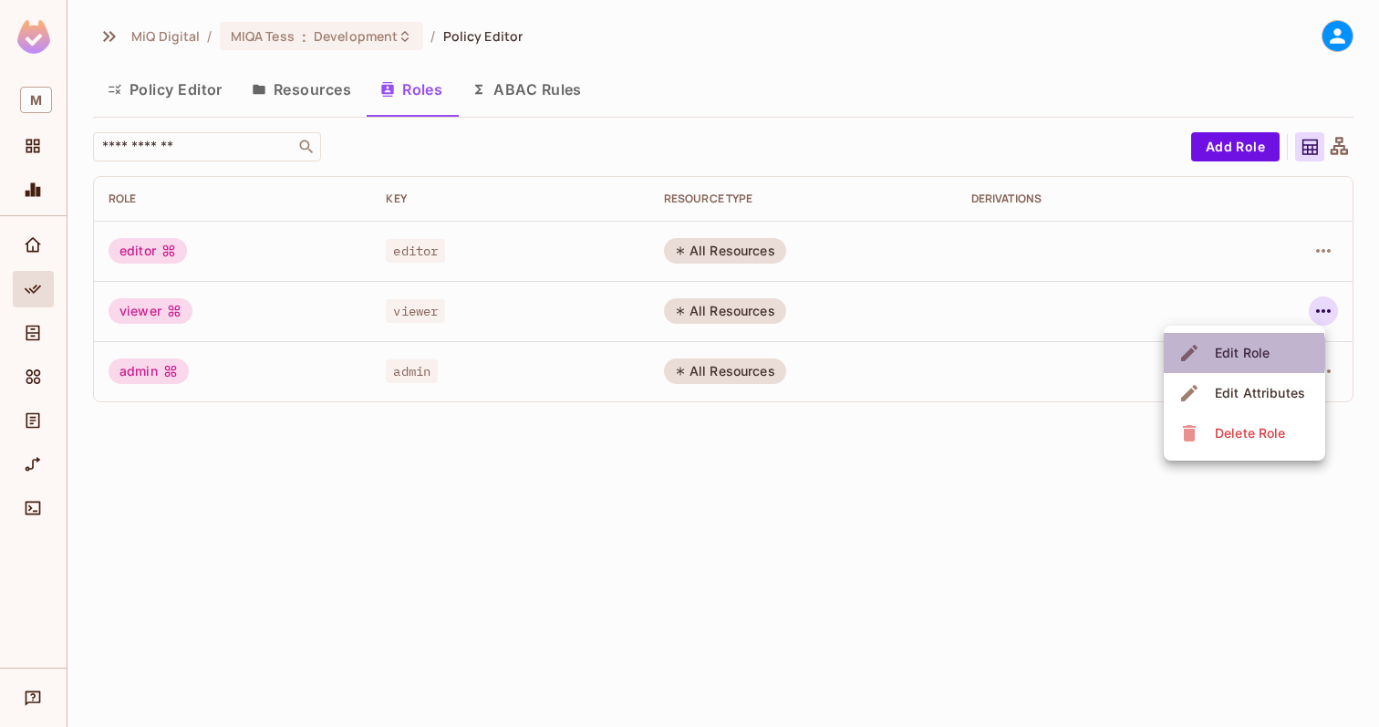
click at [1214, 354] on div "Edit Role" at bounding box center [1241, 353] width 55 height 18
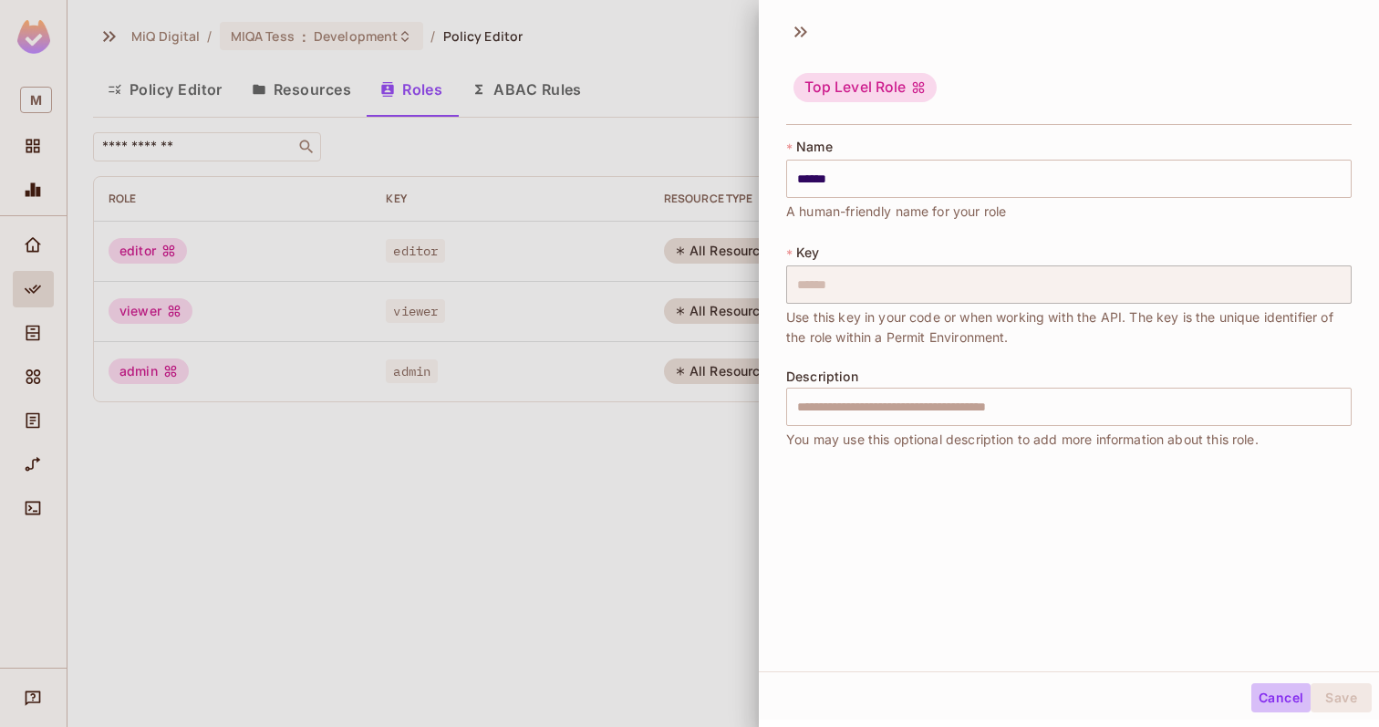
click at [1268, 700] on button "Cancel" at bounding box center [1280, 697] width 59 height 29
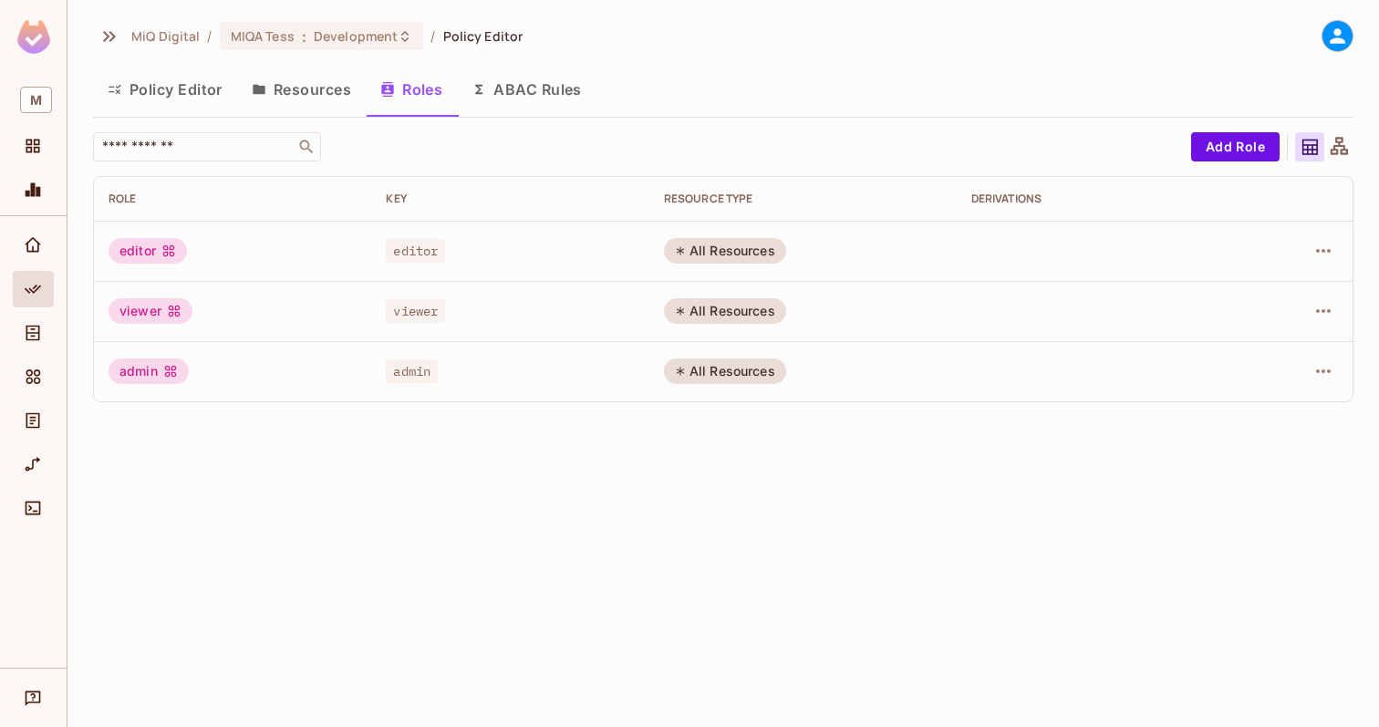
click at [538, 104] on button "ABAC Rules" at bounding box center [526, 90] width 139 height 46
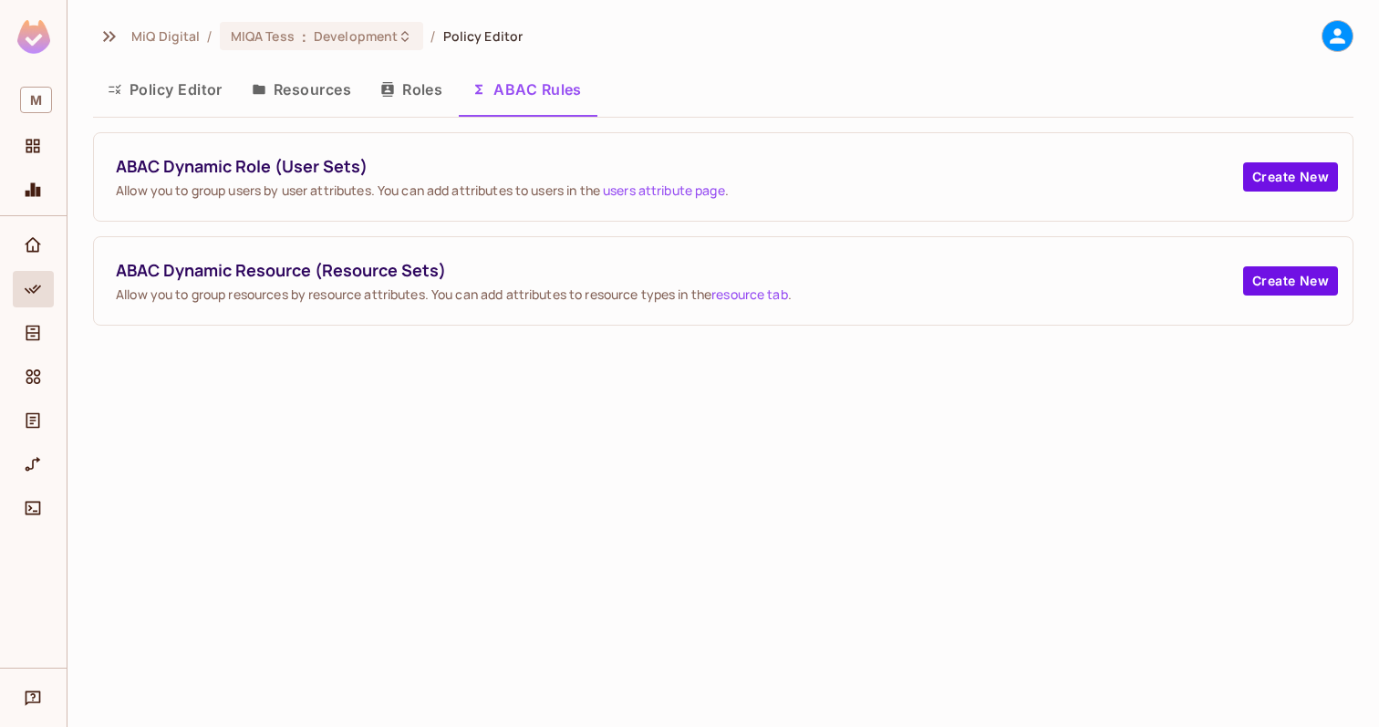
click at [326, 78] on button "Resources" at bounding box center [301, 90] width 129 height 46
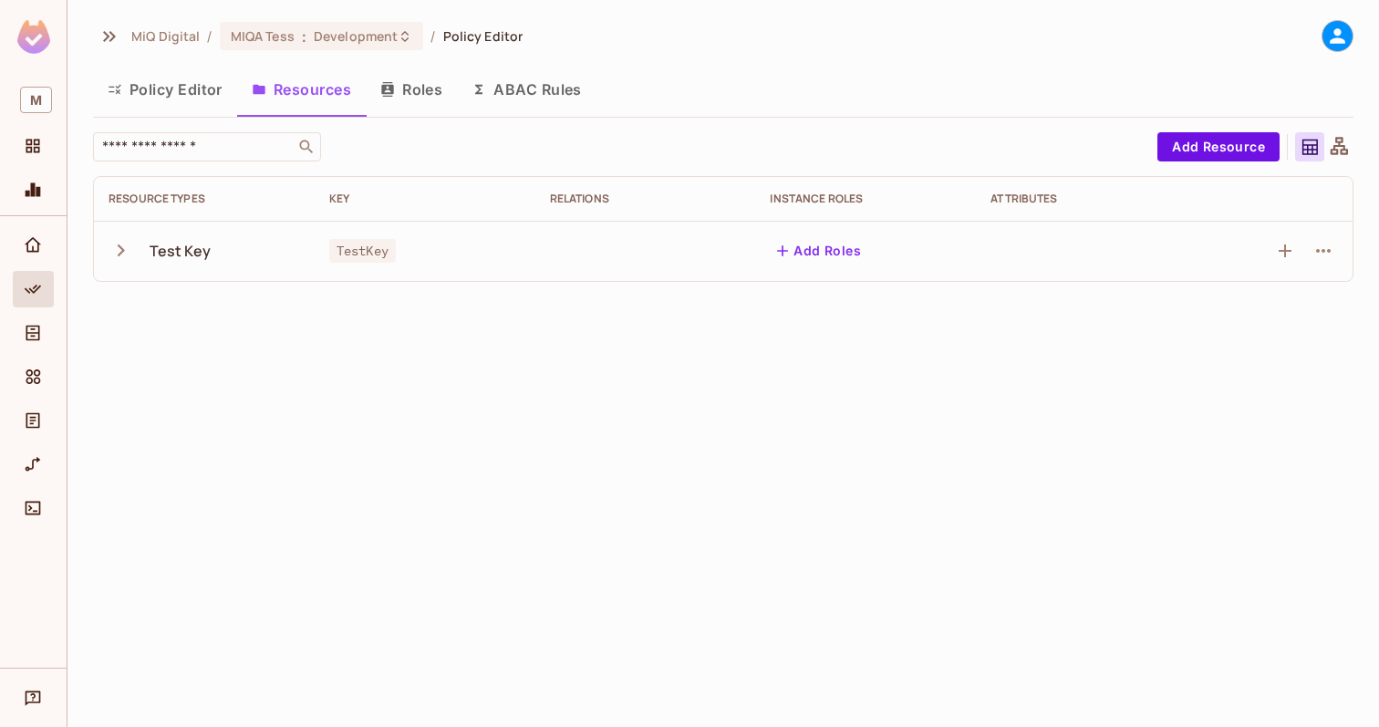
click at [151, 78] on button "Policy Editor" at bounding box center [165, 90] width 144 height 46
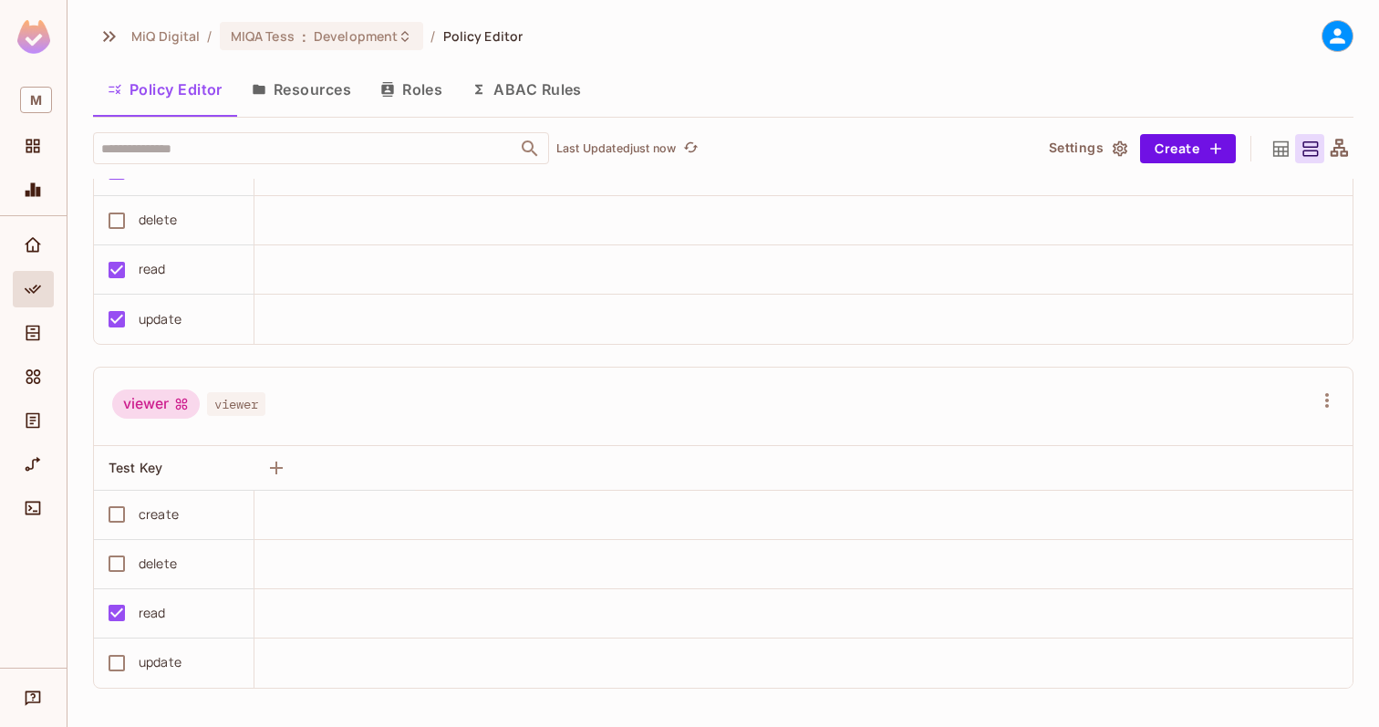
scroll to position [504, 0]
click at [315, 112] on div "Policy Editor Resources Roles ABAC Rules" at bounding box center [723, 92] width 1260 height 50
click at [315, 102] on button "Resources" at bounding box center [301, 90] width 129 height 46
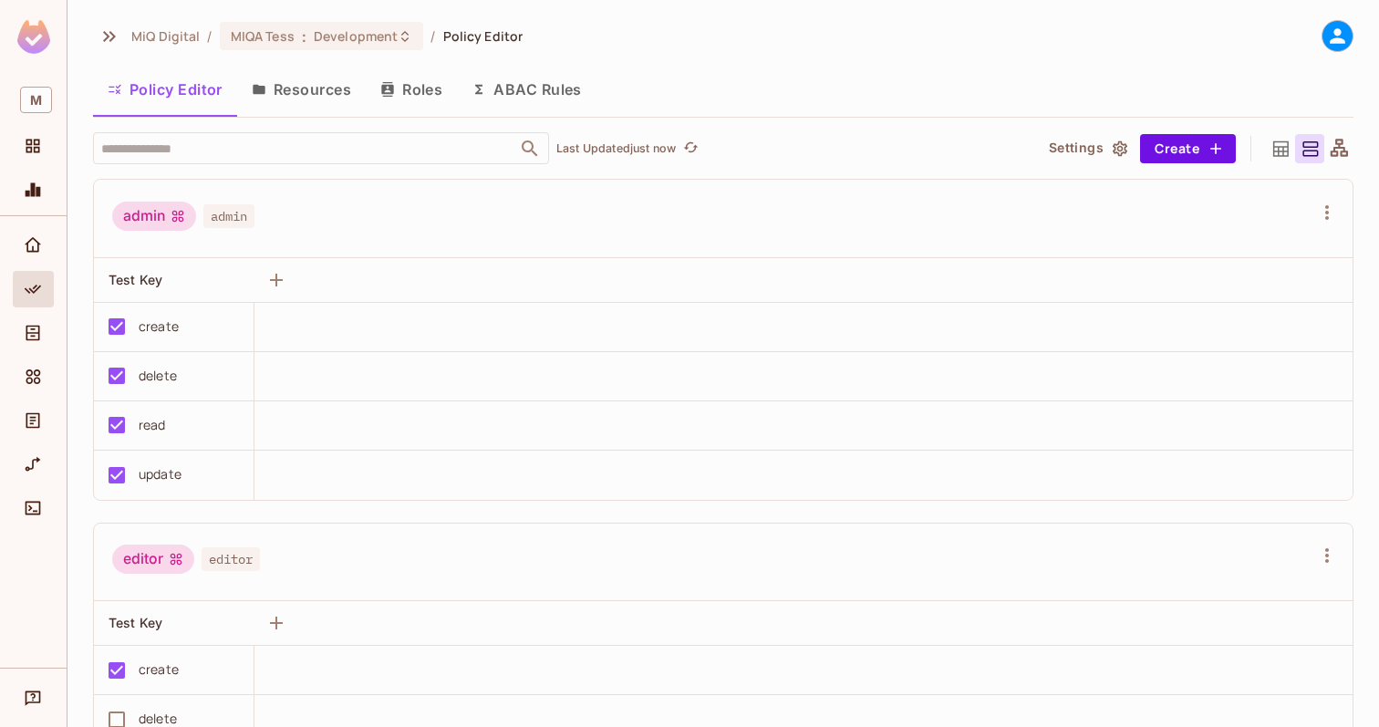
click at [422, 89] on button "Roles" at bounding box center [411, 90] width 91 height 46
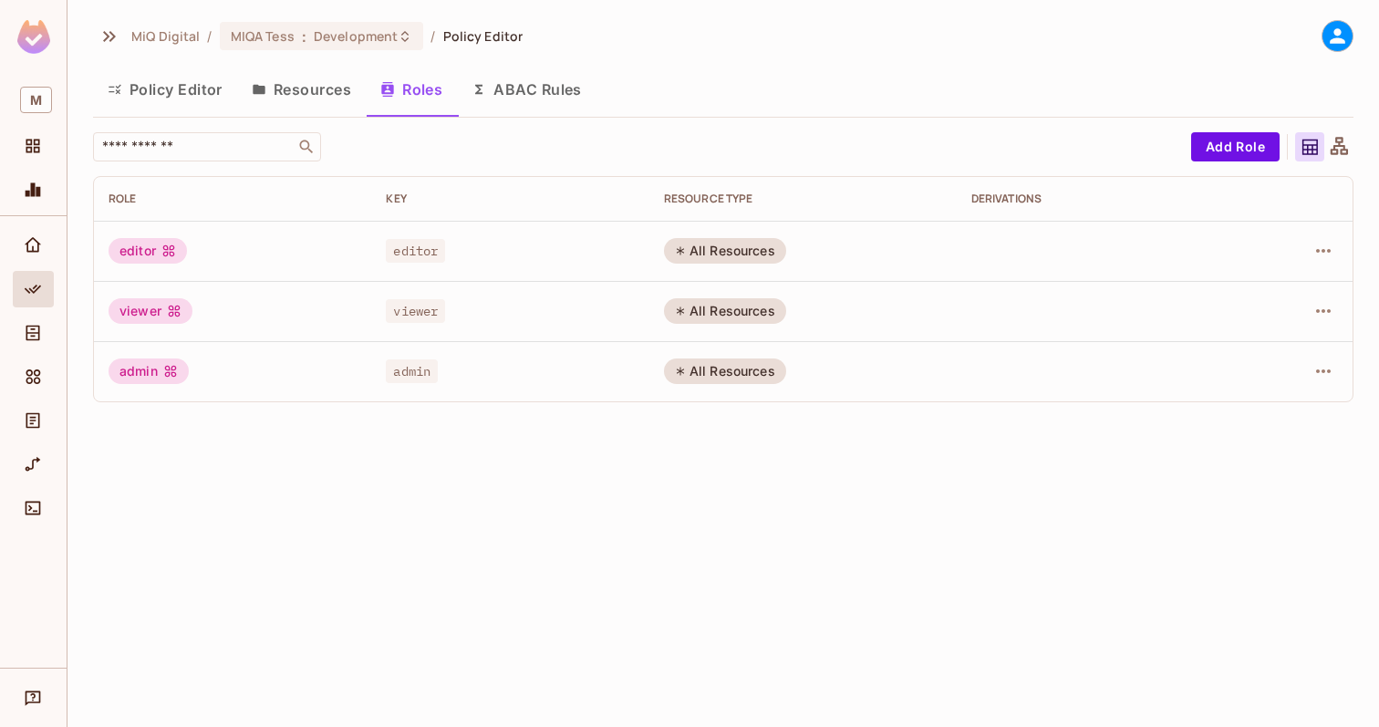
click at [276, 80] on button "Resources" at bounding box center [301, 90] width 129 height 46
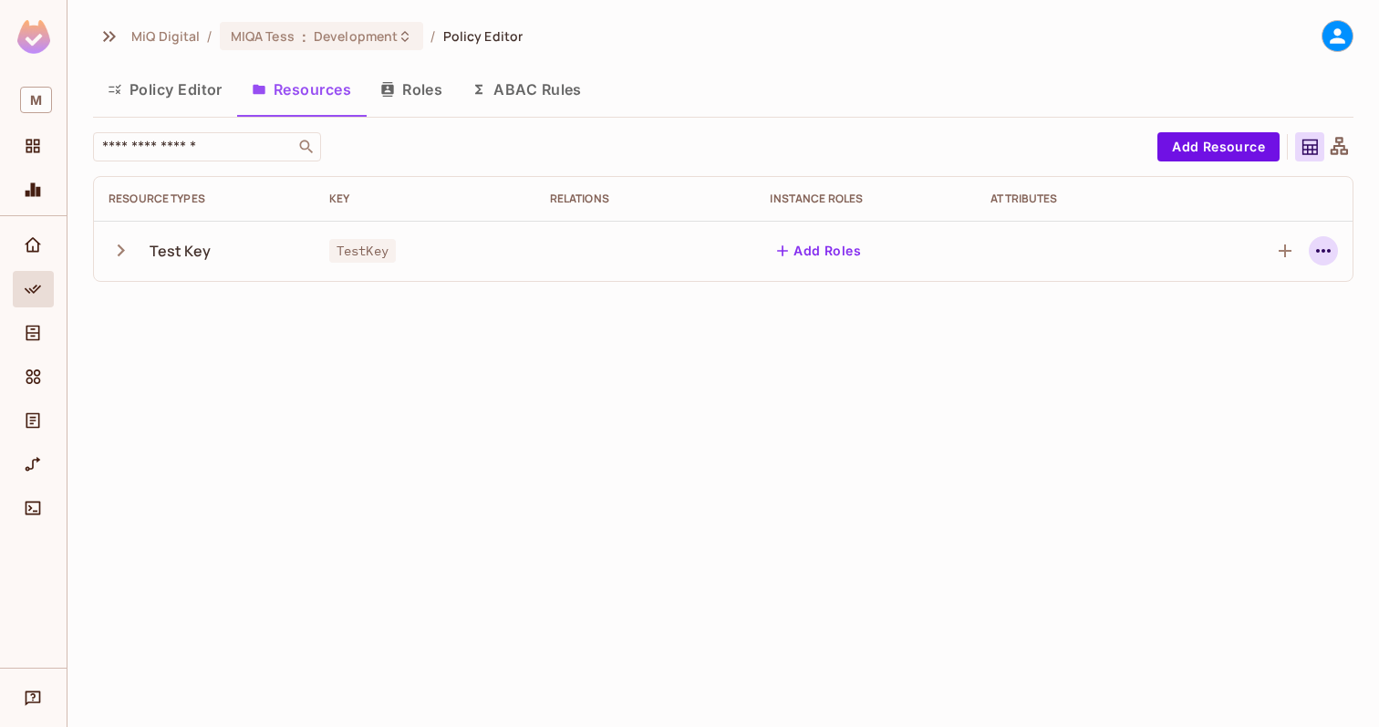
click at [1325, 255] on icon "button" at bounding box center [1323, 251] width 22 height 22
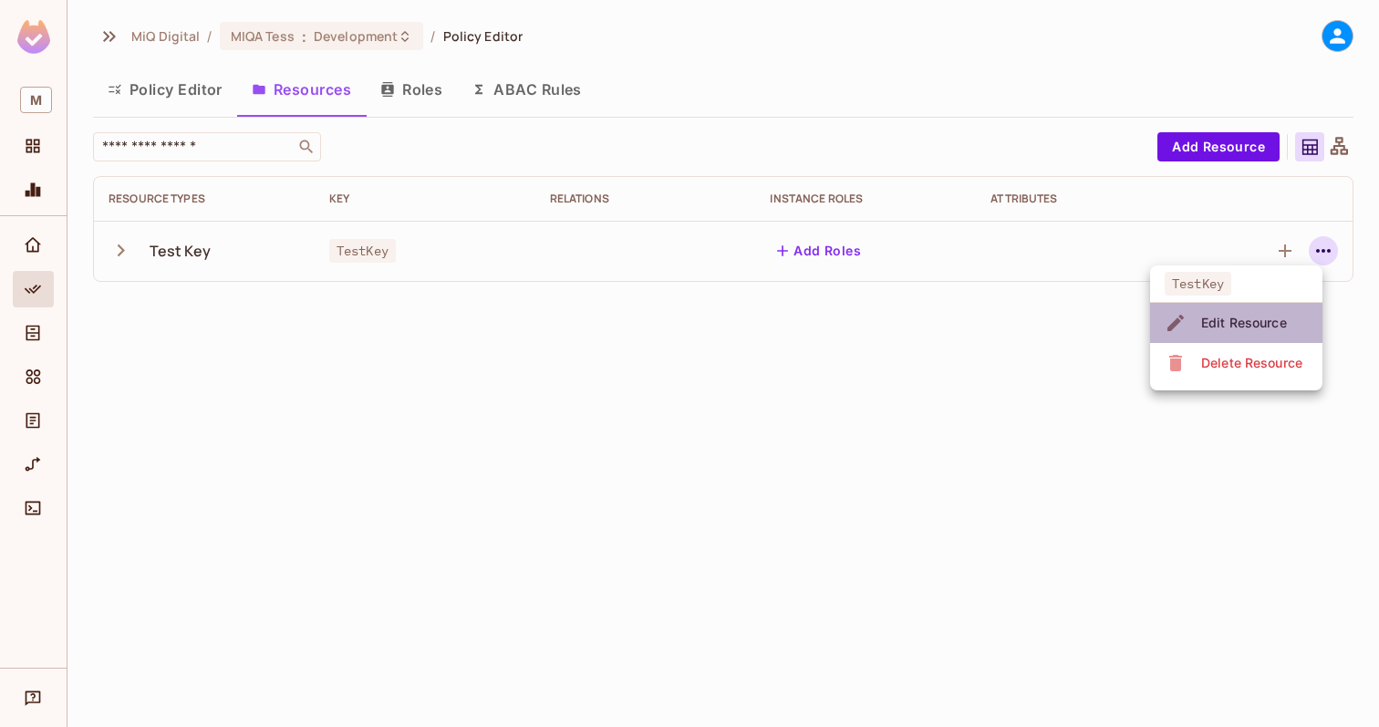
click at [1249, 320] on div "Edit Resource" at bounding box center [1244, 323] width 86 height 18
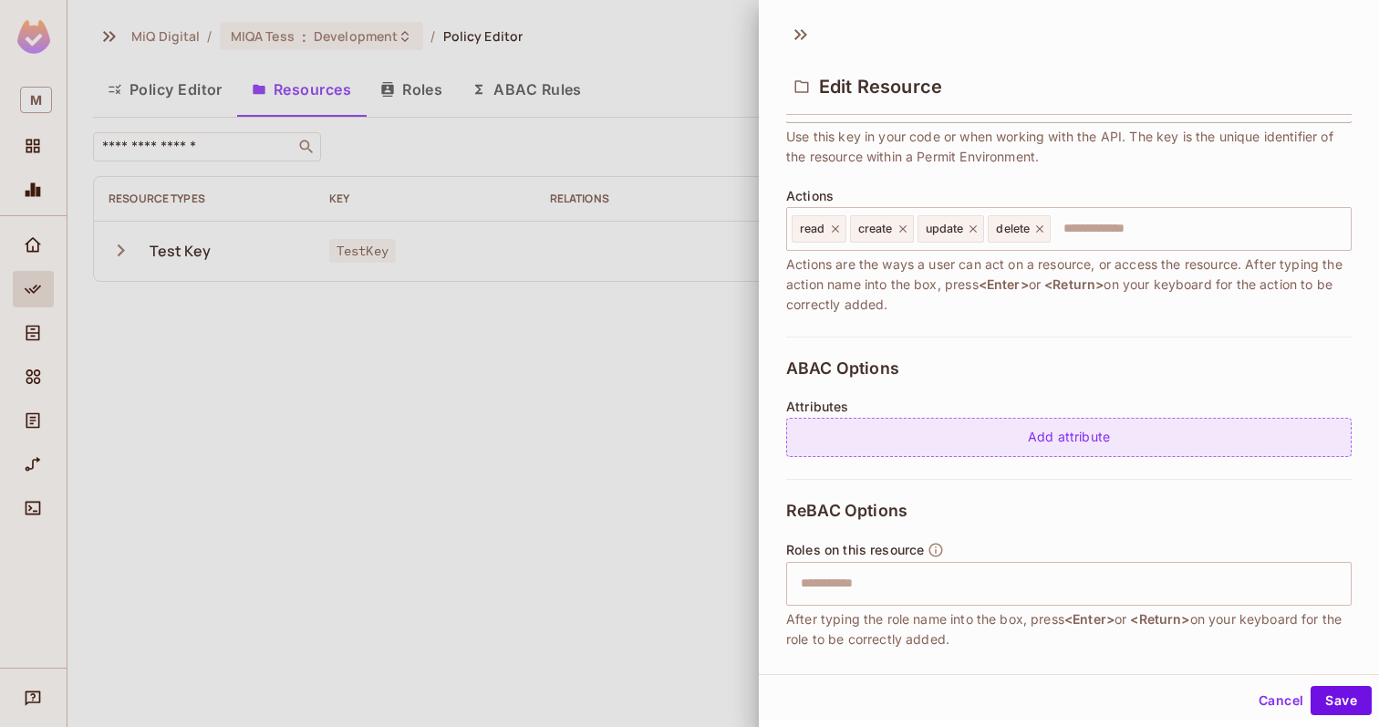
scroll to position [276, 0]
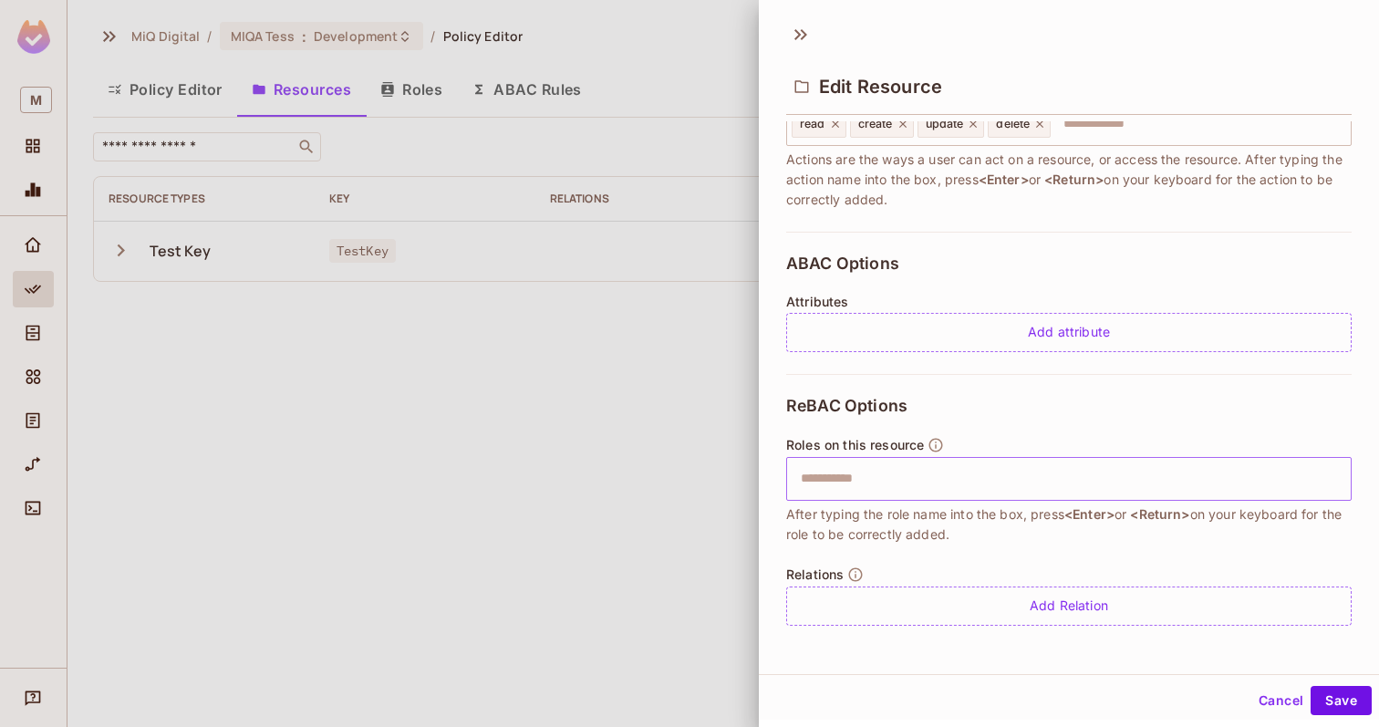
click at [891, 483] on input "text" at bounding box center [1066, 478] width 553 height 36
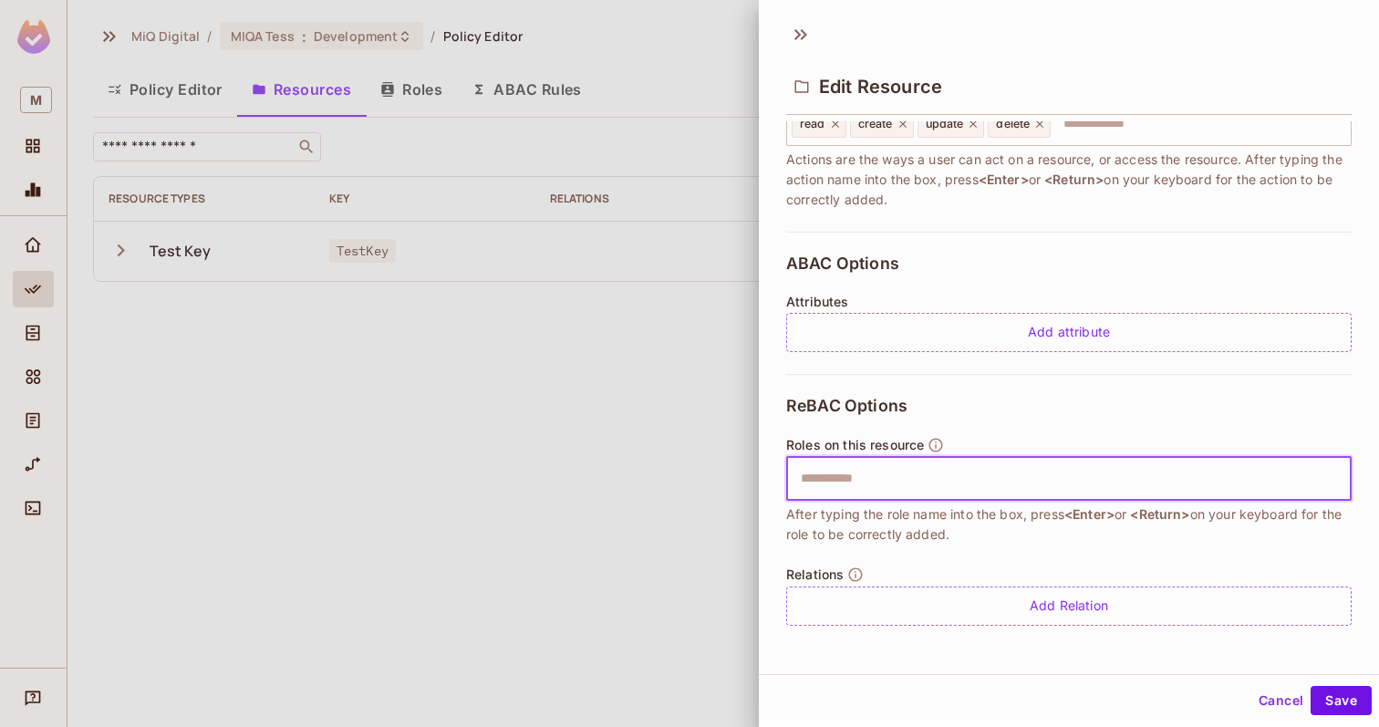
scroll to position [3, 0]
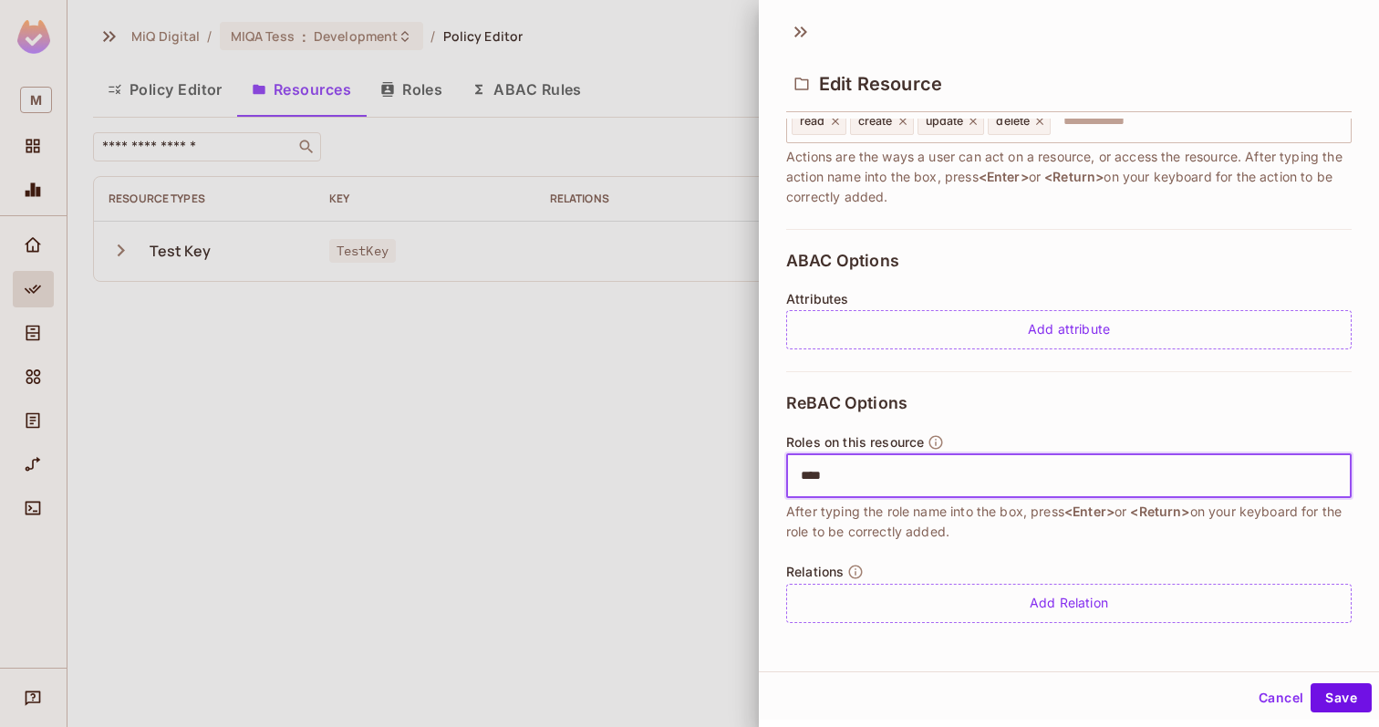
type input "*****"
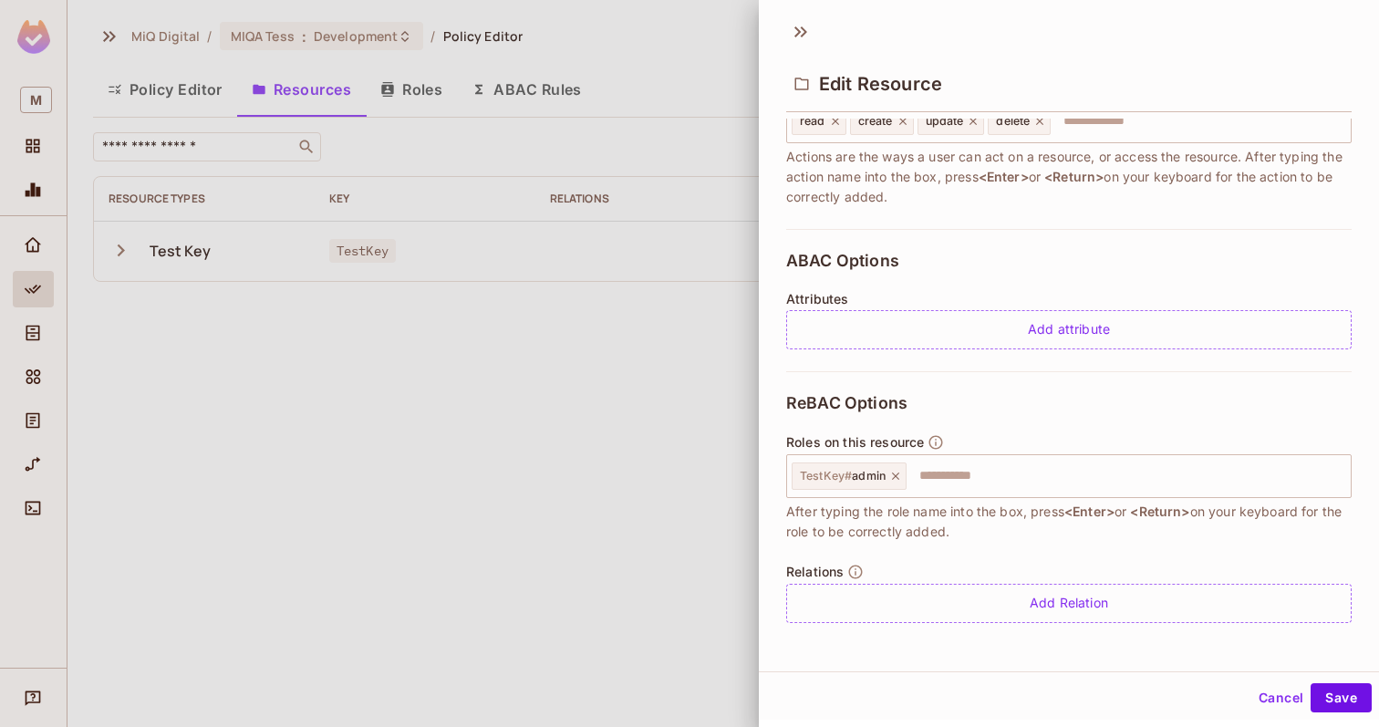
drag, startPoint x: 809, startPoint y: 516, endPoint x: 975, endPoint y: 533, distance: 166.8
click at [975, 533] on span "After typing the role name into the box, press <Enter> or <Return> on your keyb…" at bounding box center [1068, 521] width 565 height 40
click at [974, 533] on span "After typing the role name into the box, press <Enter> or <Return> on your keyb…" at bounding box center [1068, 521] width 565 height 40
click at [1347, 708] on button "Save" at bounding box center [1340, 697] width 61 height 29
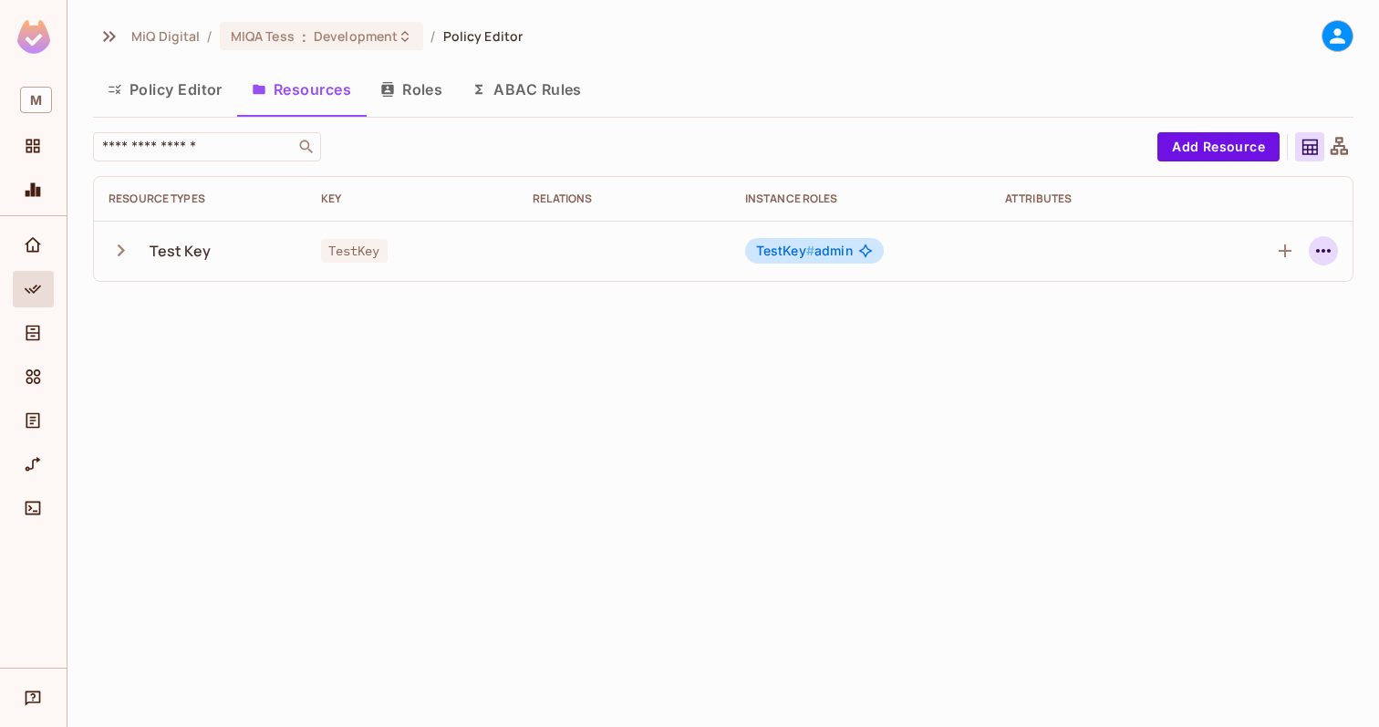
click at [1325, 253] on icon "button" at bounding box center [1323, 251] width 22 height 22
click at [1258, 314] on div "Edit Resource" at bounding box center [1244, 323] width 86 height 18
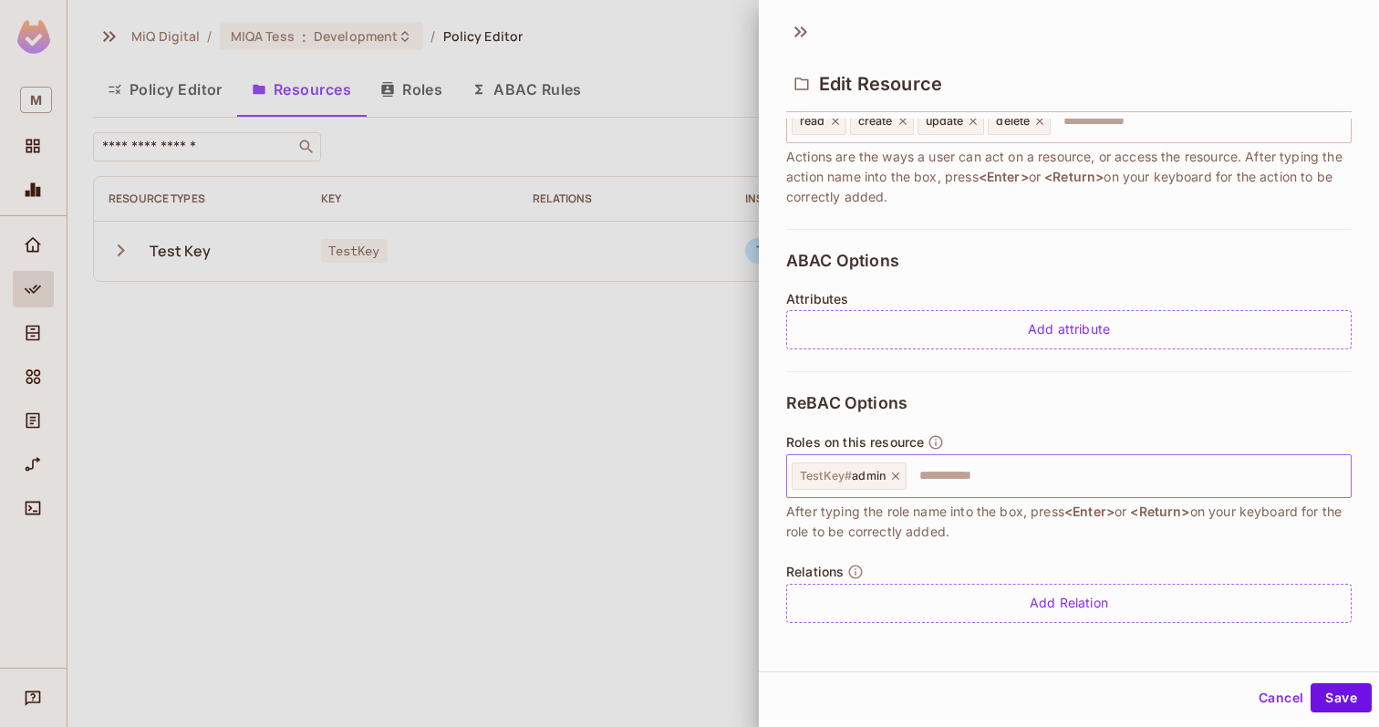
click at [891, 478] on icon at bounding box center [895, 476] width 13 height 13
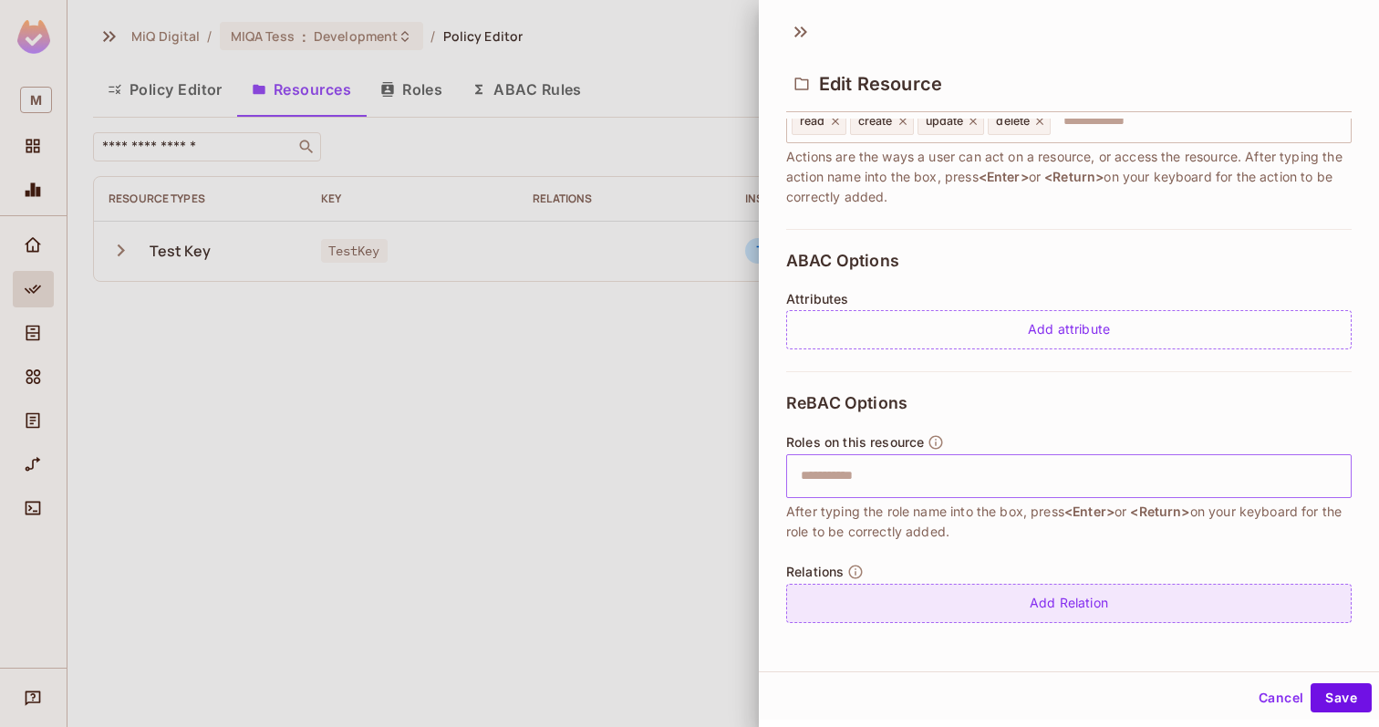
click at [1084, 596] on div "Add Relation" at bounding box center [1068, 603] width 565 height 39
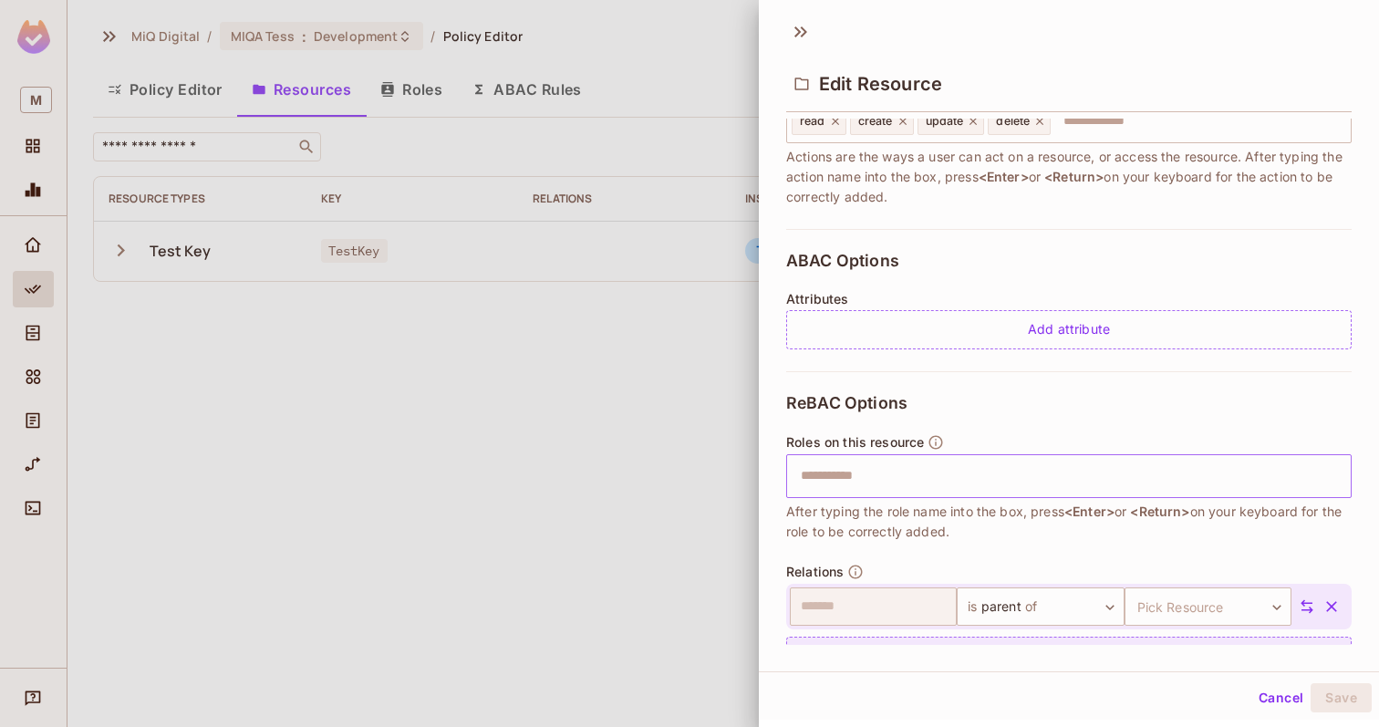
scroll to position [329, 0]
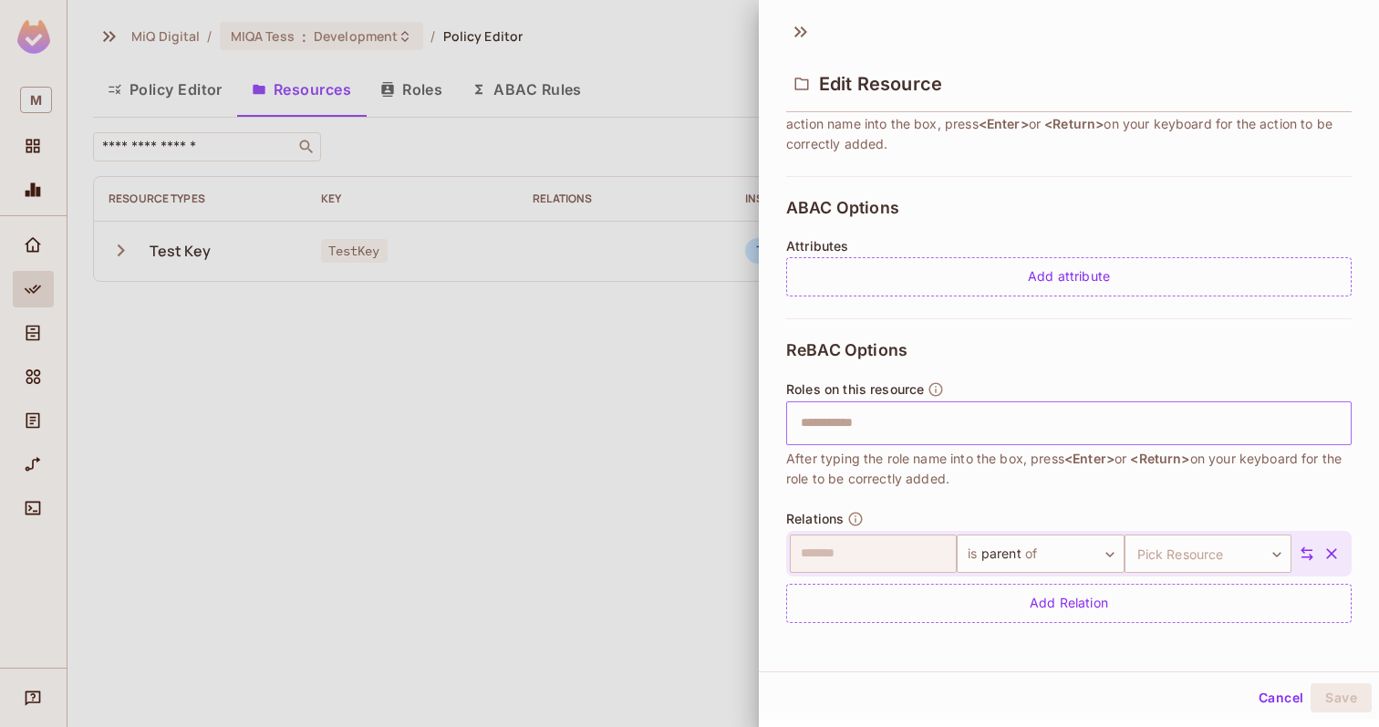
click at [1333, 542] on button "button" at bounding box center [1331, 553] width 33 height 33
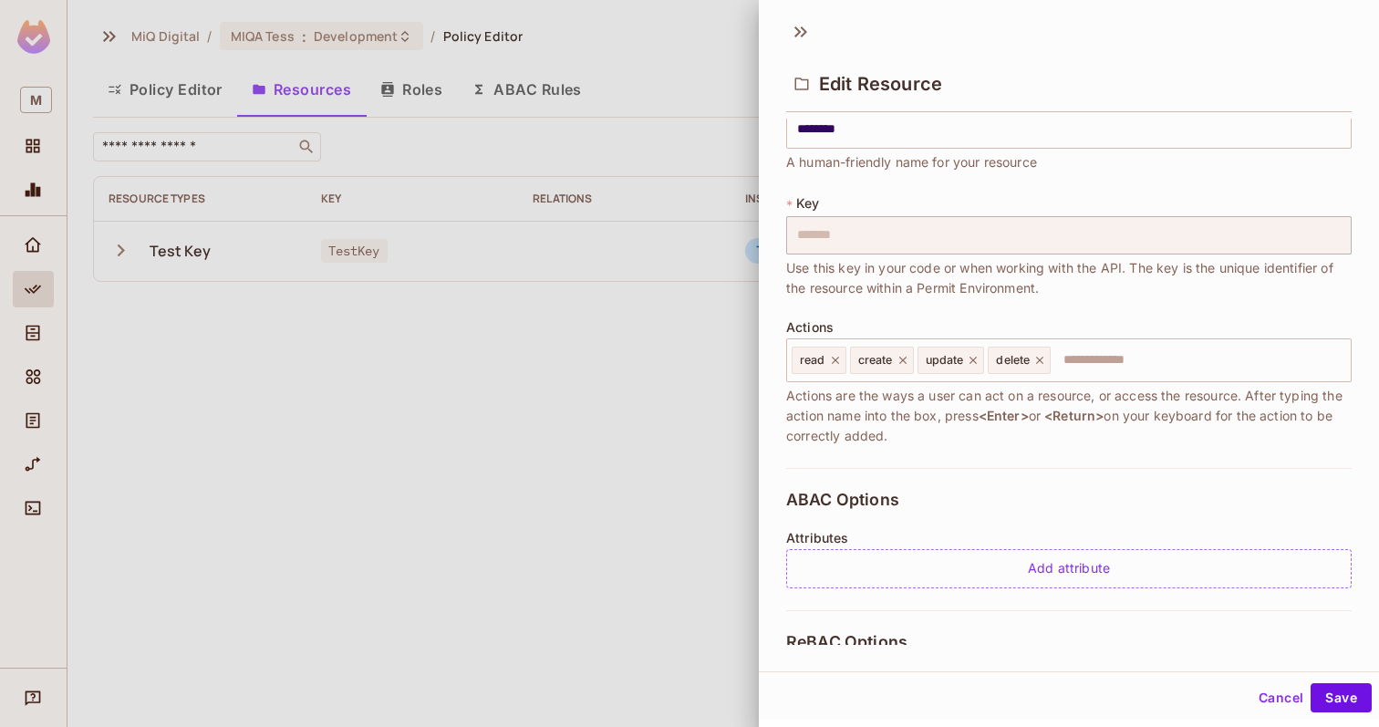
scroll to position [0, 0]
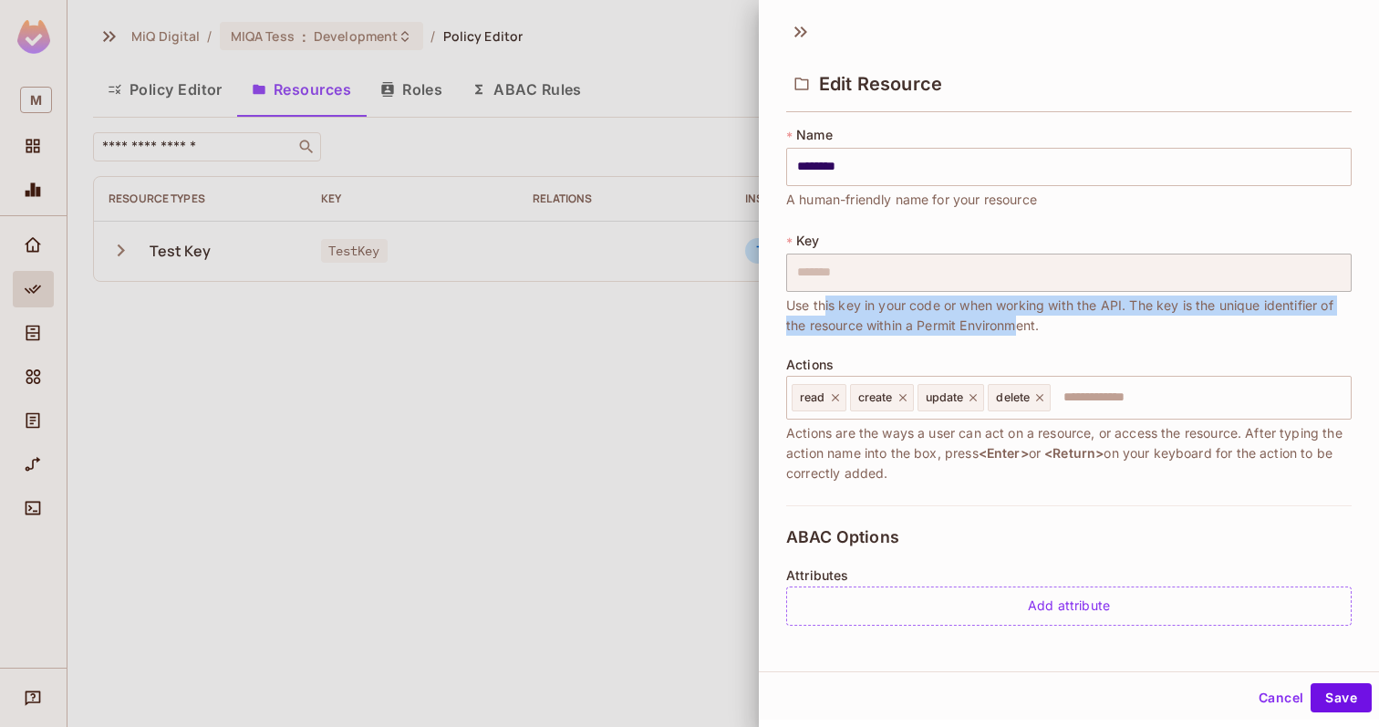
drag, startPoint x: 824, startPoint y: 308, endPoint x: 1018, endPoint y: 315, distance: 194.3
click at [1018, 315] on span "Use this key in your code or when working with the API. The key is the unique i…" at bounding box center [1068, 315] width 565 height 40
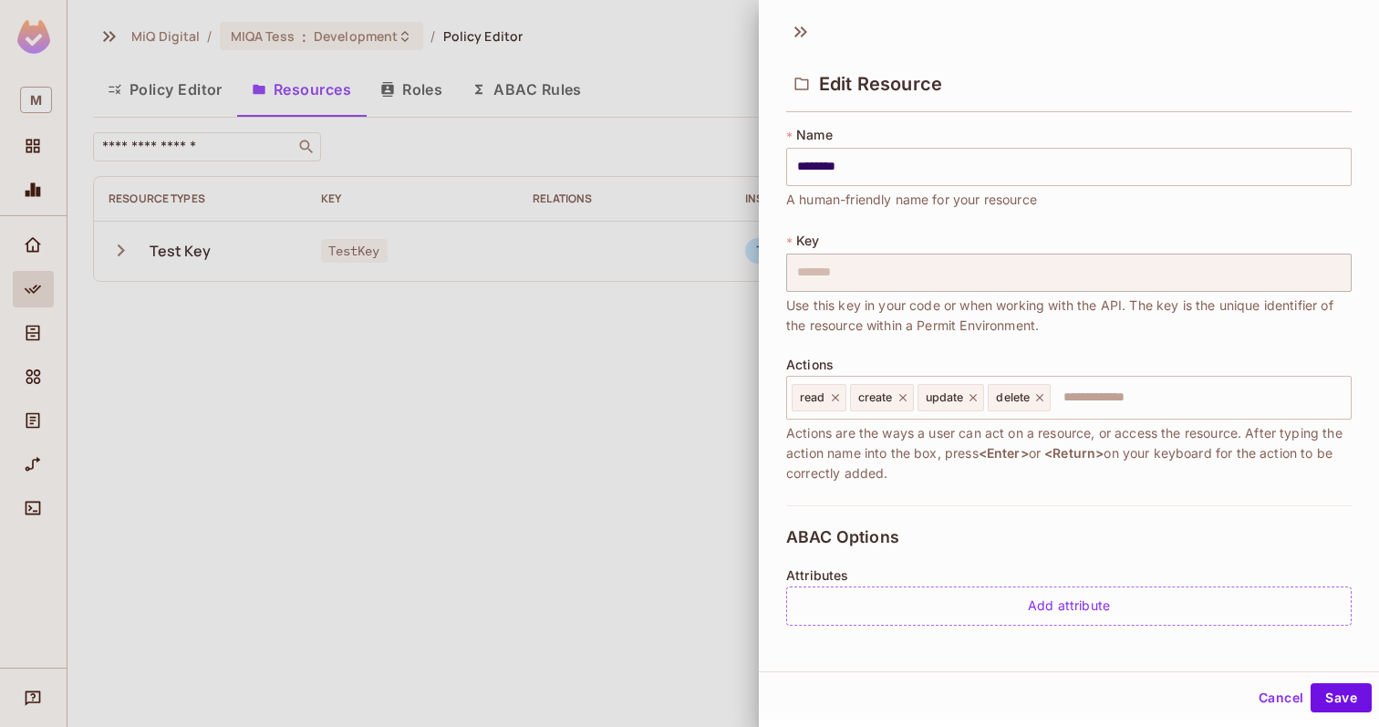
click at [1041, 320] on span "Use this key in your code or when working with the API. The key is the unique i…" at bounding box center [1068, 315] width 565 height 40
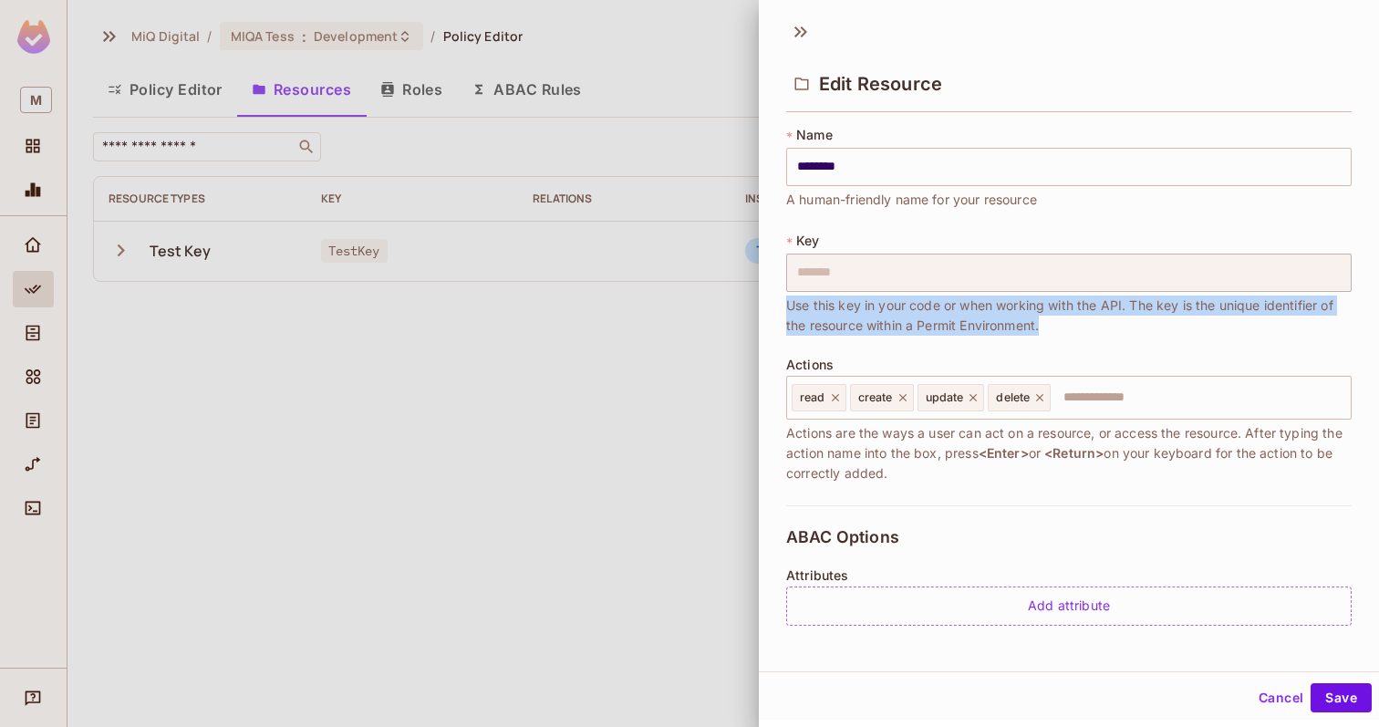
drag, startPoint x: 1052, startPoint y: 325, endPoint x: 778, endPoint y: 311, distance: 274.8
click at [778, 311] on div "* Name ******** ​ A human-friendly name for your resource * Key ******* ​ Use t…" at bounding box center [1069, 382] width 620 height 526
click at [1348, 694] on button "Save" at bounding box center [1340, 697] width 61 height 29
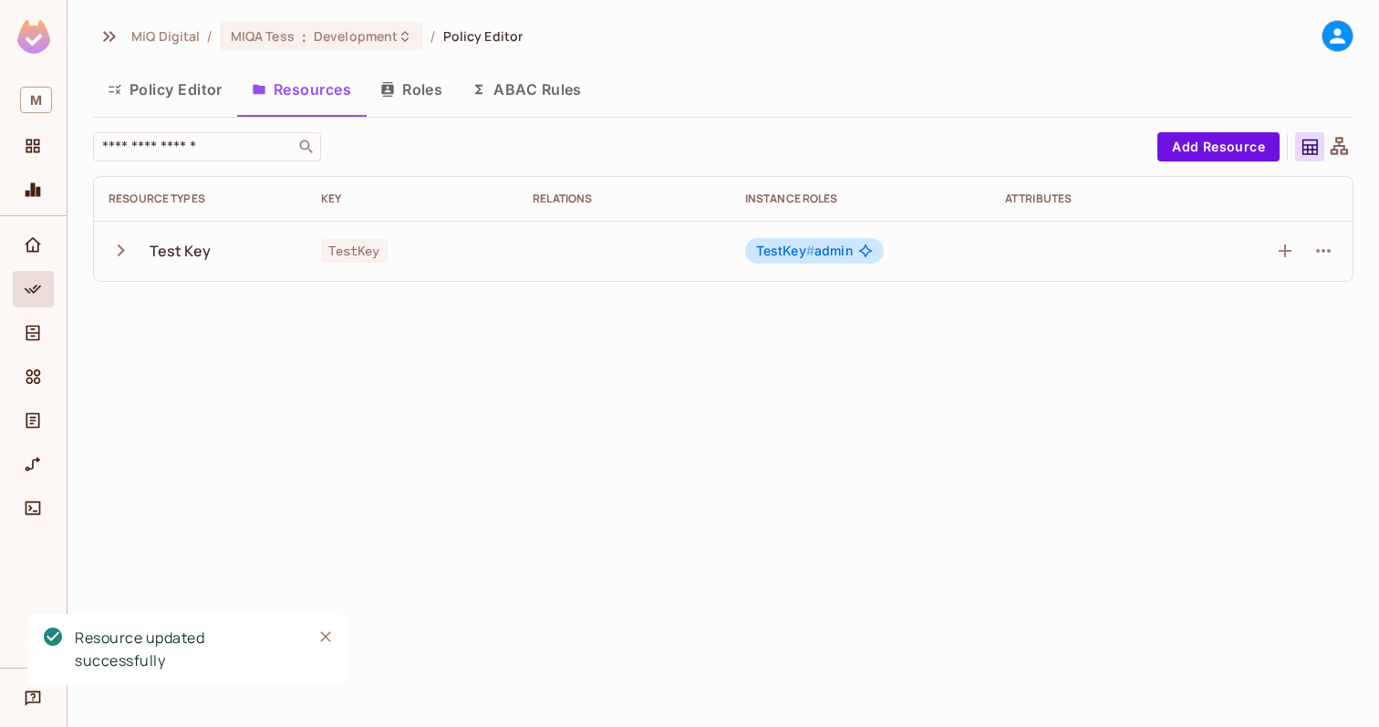
click at [688, 557] on div "MiQ Digital / MIQA Tess : Development / Policy Editor Policy Editor Resources R…" at bounding box center [722, 363] width 1311 height 727
click at [561, 98] on button "ABAC Rules" at bounding box center [526, 90] width 139 height 46
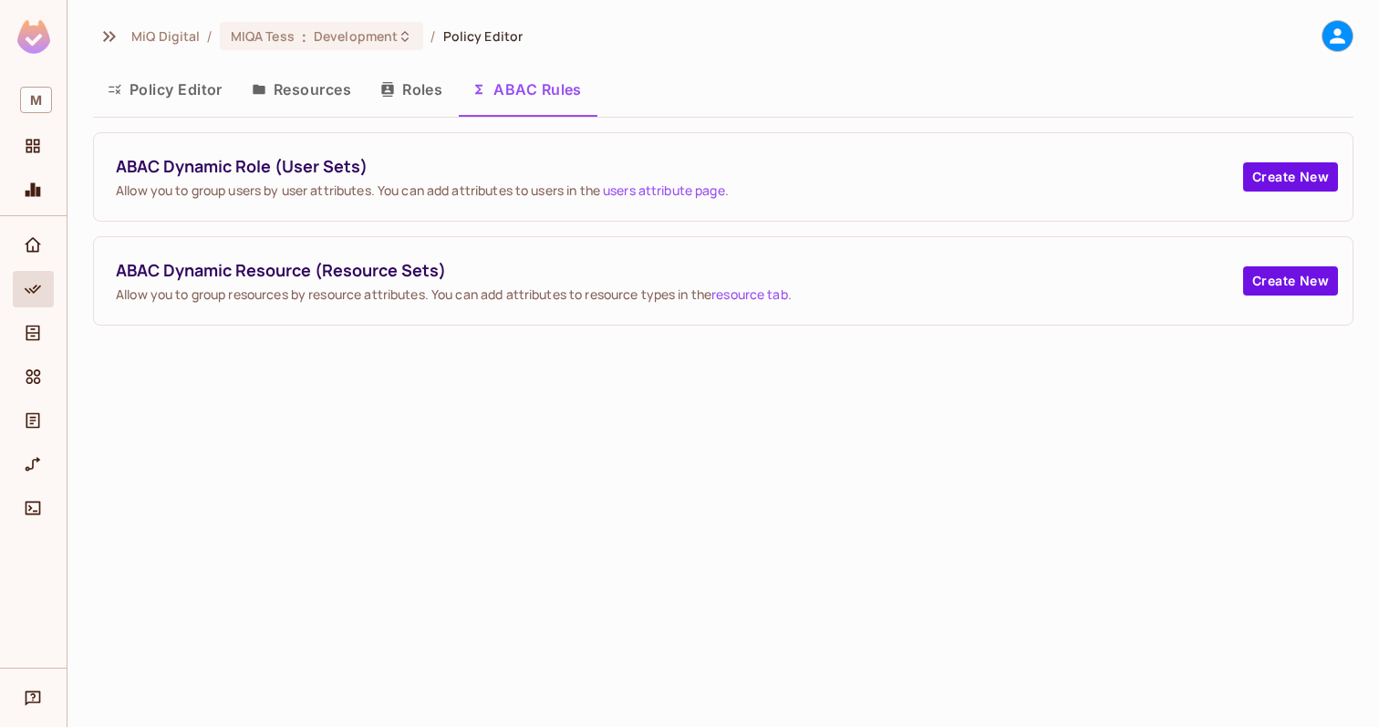
click at [426, 82] on button "Roles" at bounding box center [411, 90] width 91 height 46
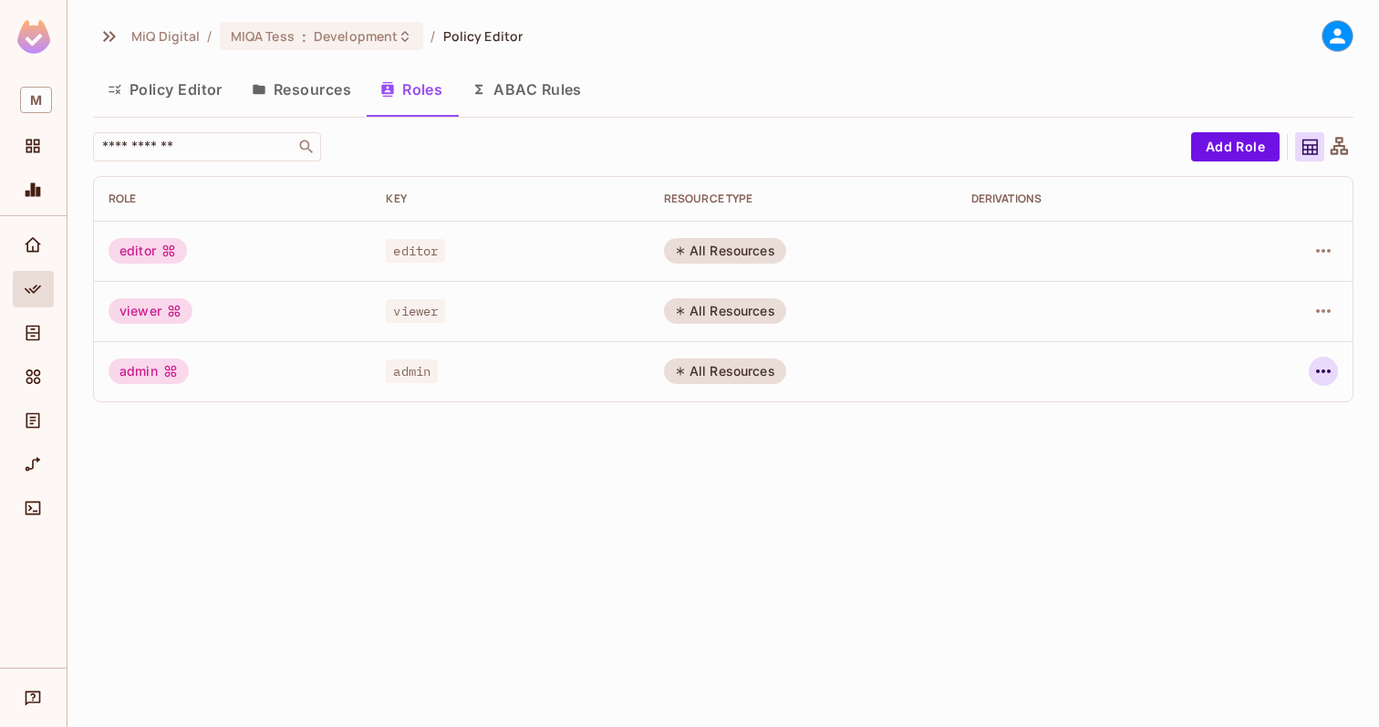
click at [1325, 366] on icon "button" at bounding box center [1323, 371] width 22 height 22
click at [37, 345] on div at bounding box center [689, 363] width 1379 height 727
click at [35, 331] on icon "Directory" at bounding box center [33, 333] width 18 height 18
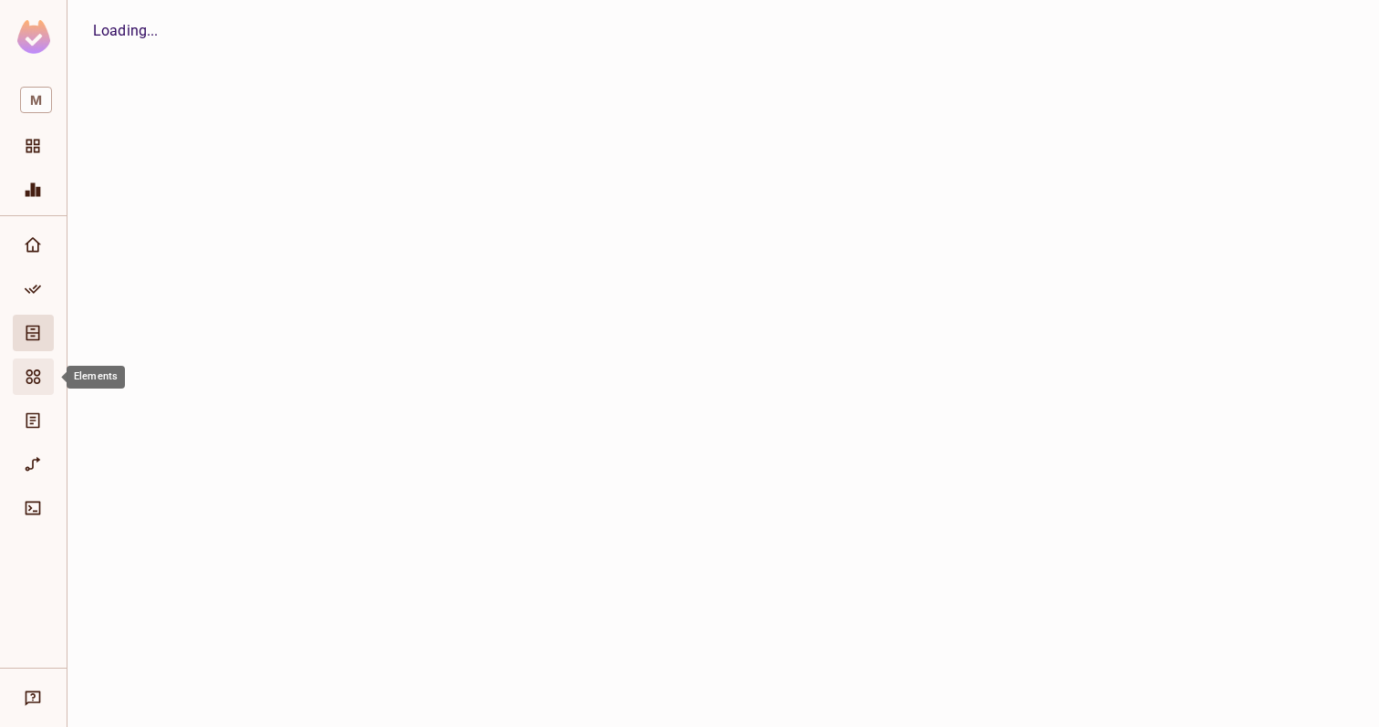
click at [38, 384] on icon "Elements" at bounding box center [33, 376] width 18 height 18
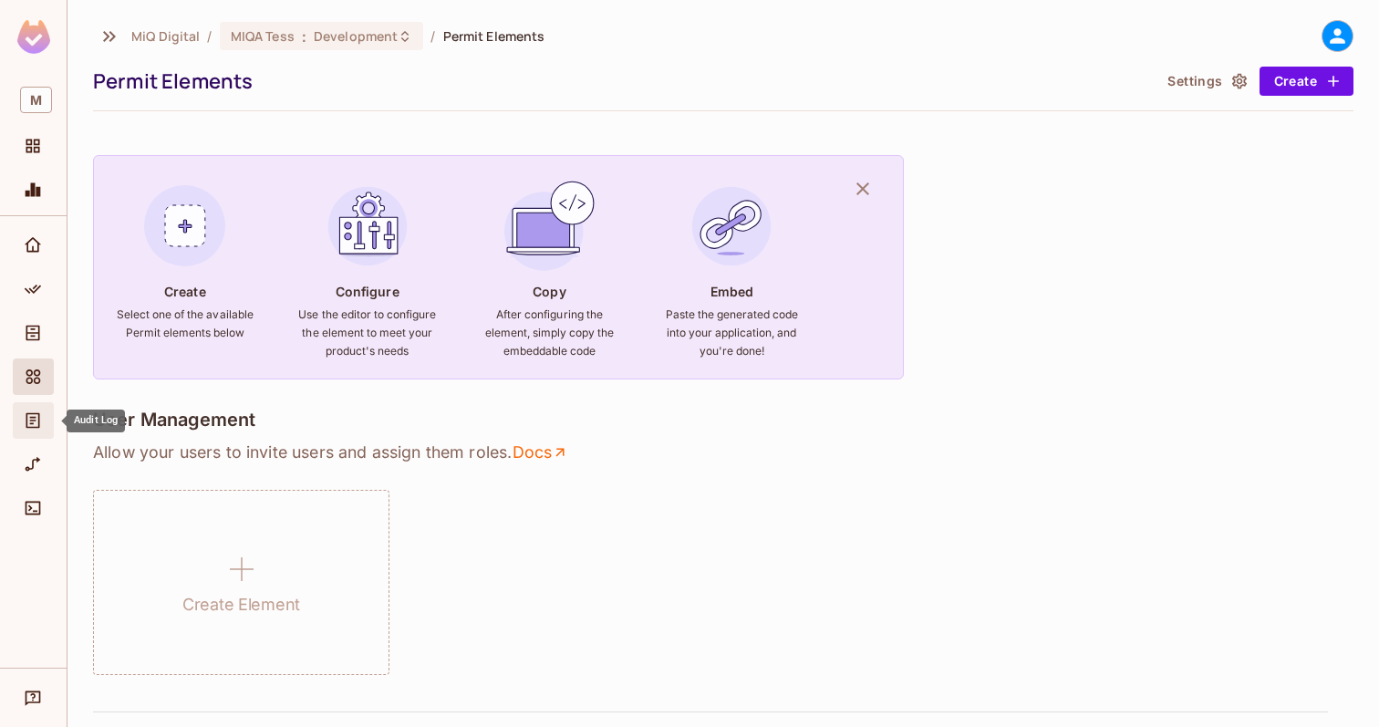
click at [35, 423] on icon "Audit Log" at bounding box center [33, 420] width 18 height 18
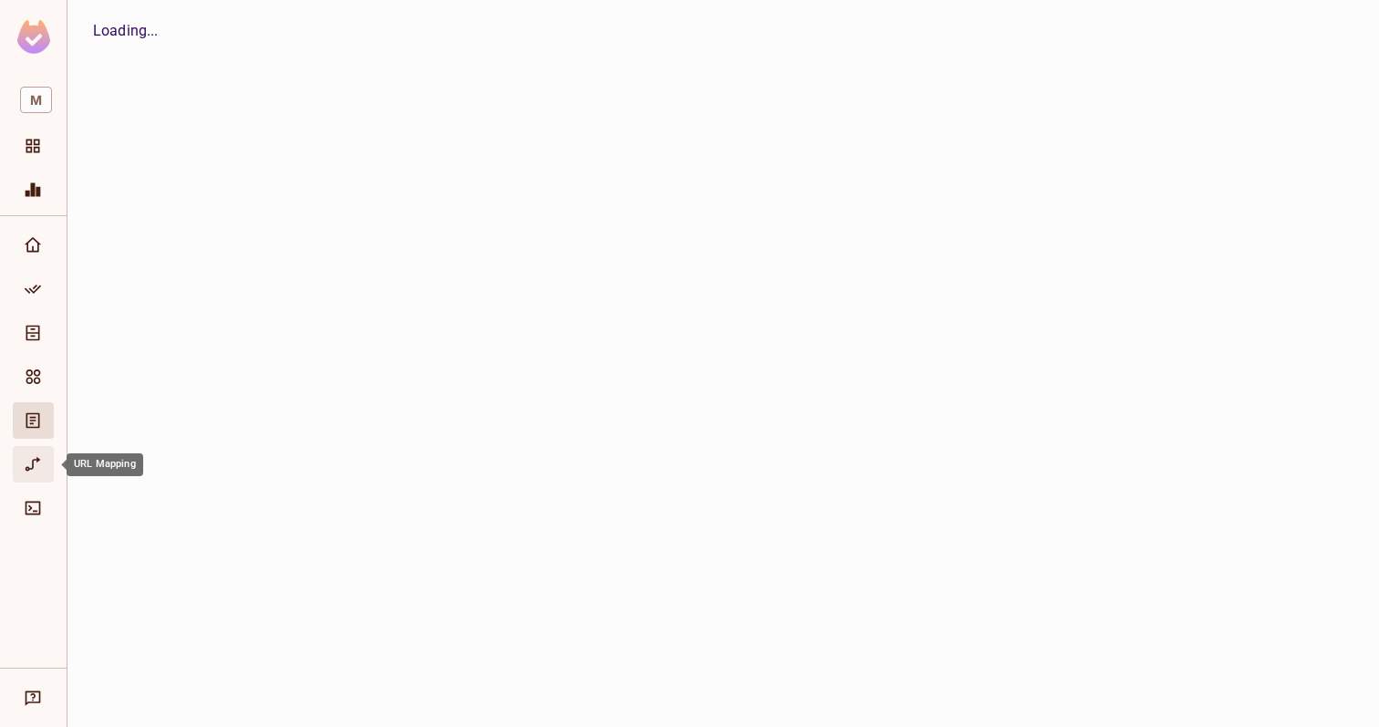
click at [34, 463] on icon "URL Mapping" at bounding box center [33, 464] width 18 height 18
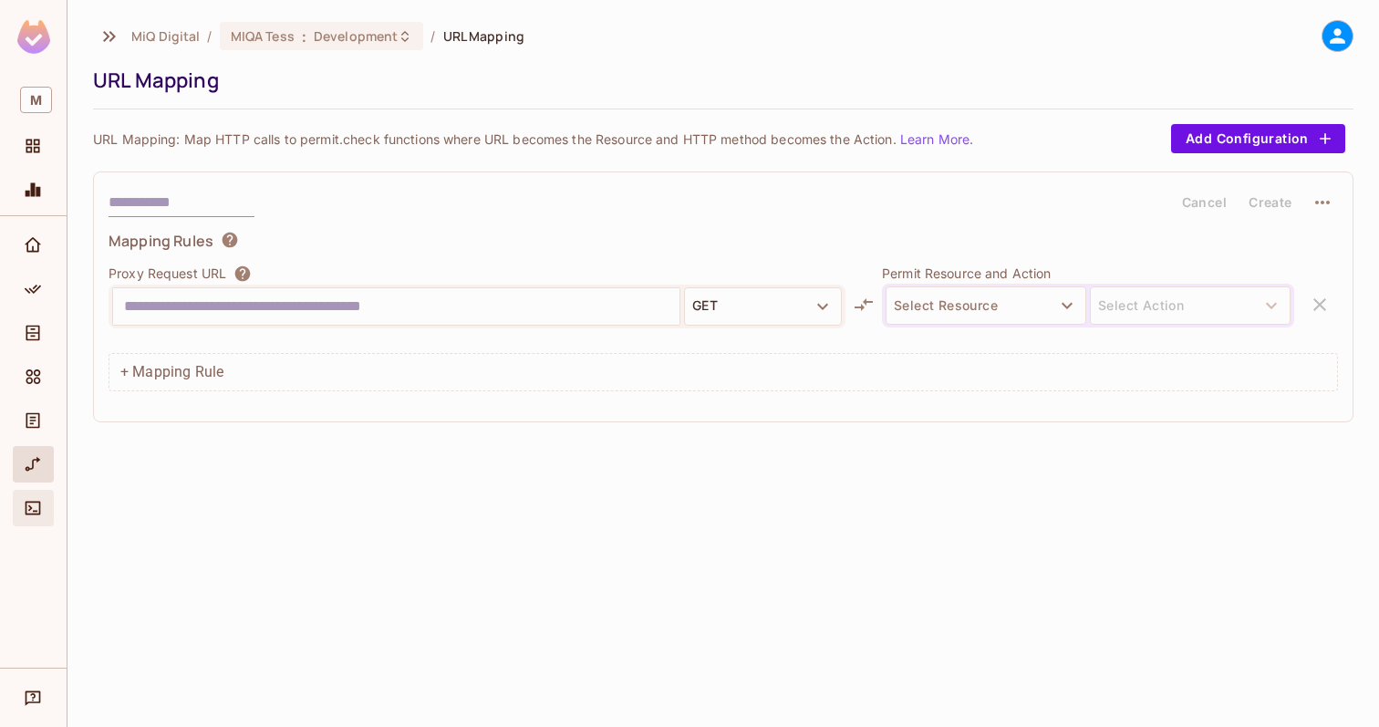
click at [41, 497] on span "Connect" at bounding box center [33, 508] width 22 height 22
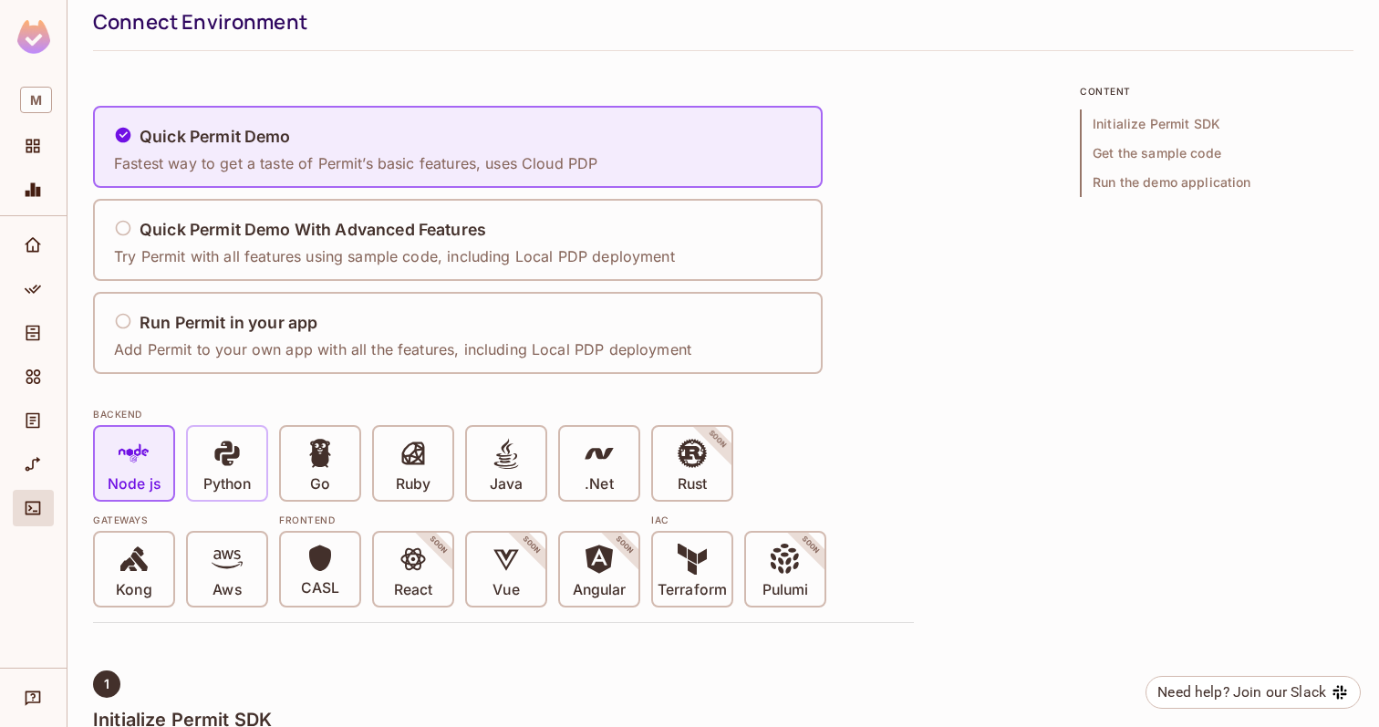
scroll to position [49, 0]
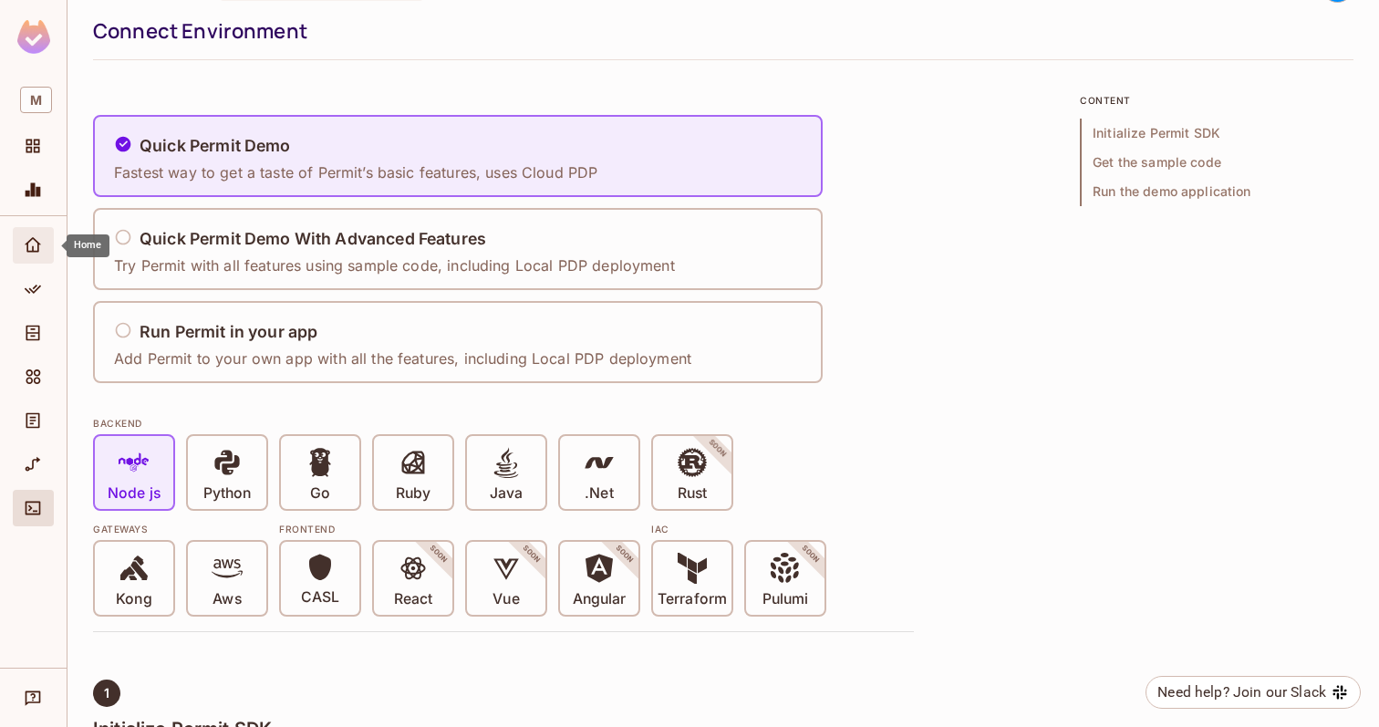
click at [36, 249] on icon "Home" at bounding box center [33, 245] width 18 height 18
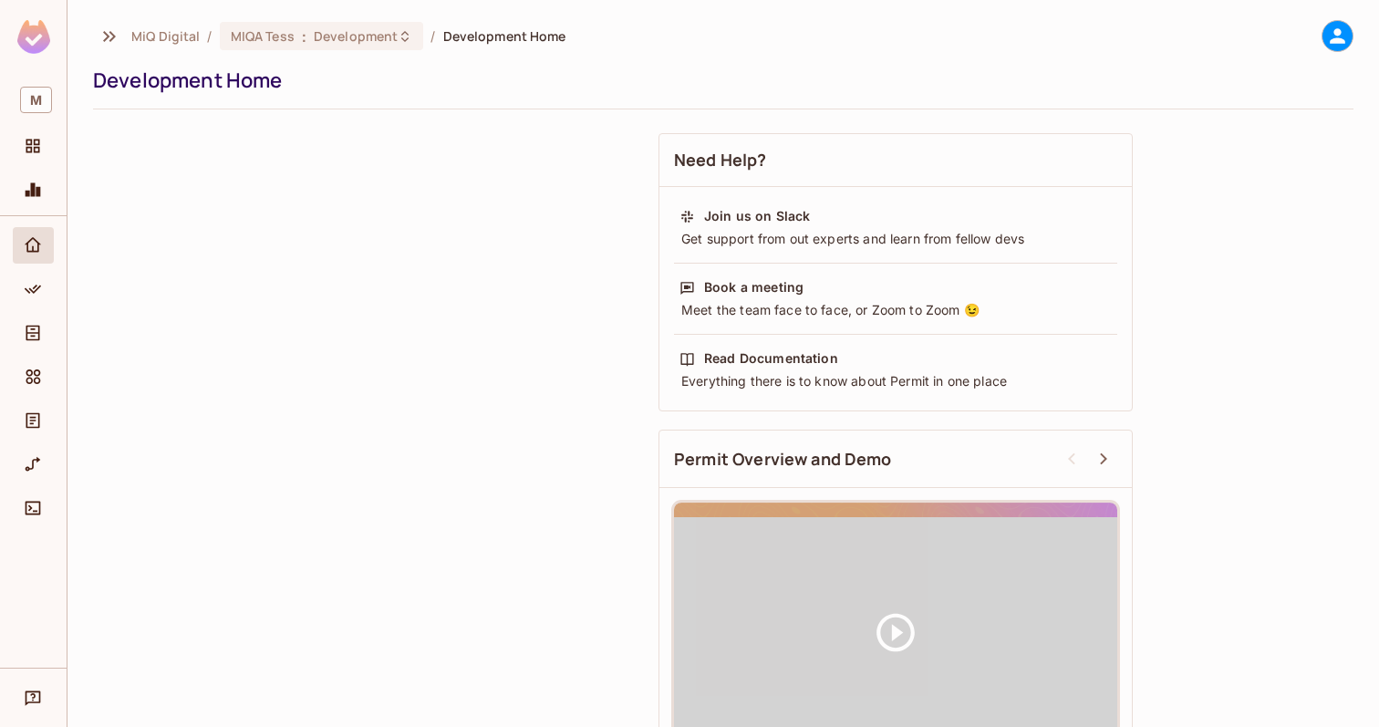
click at [40, 30] on img at bounding box center [33, 37] width 33 height 34
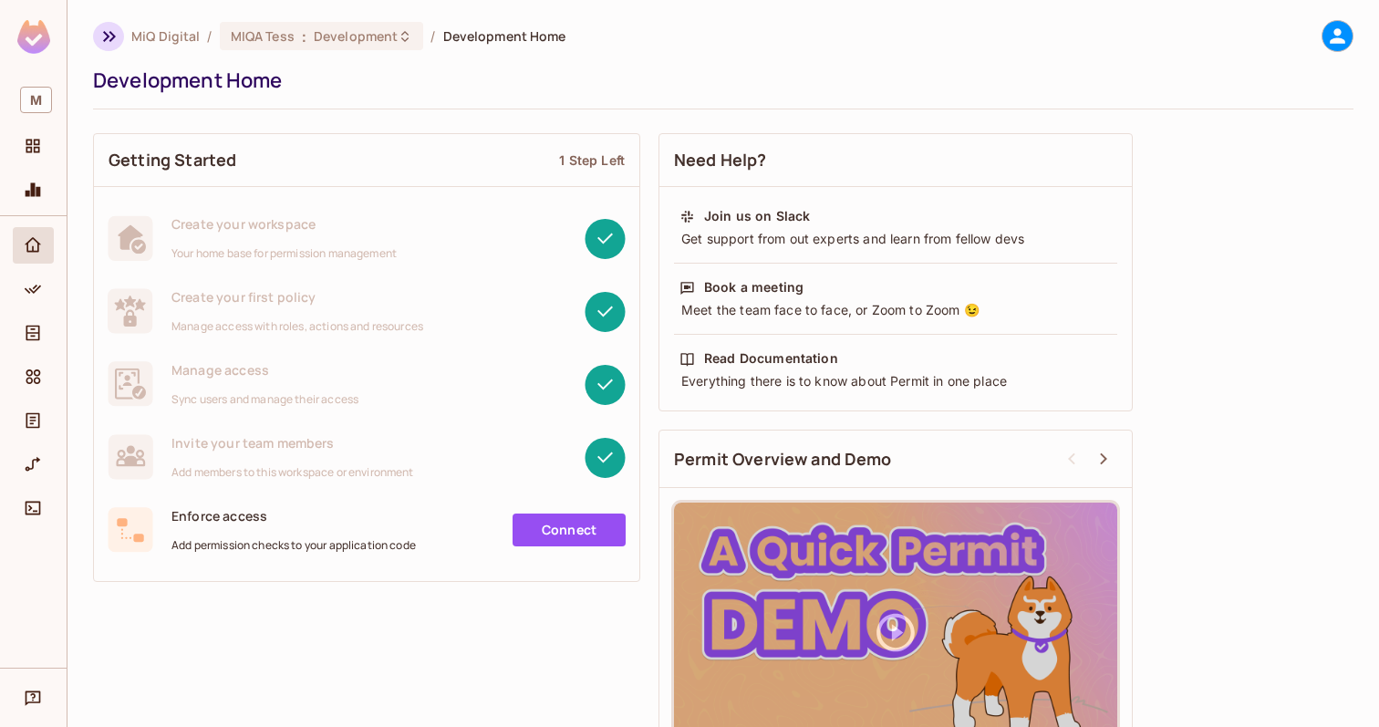
click at [115, 31] on icon "button" at bounding box center [109, 37] width 22 height 22
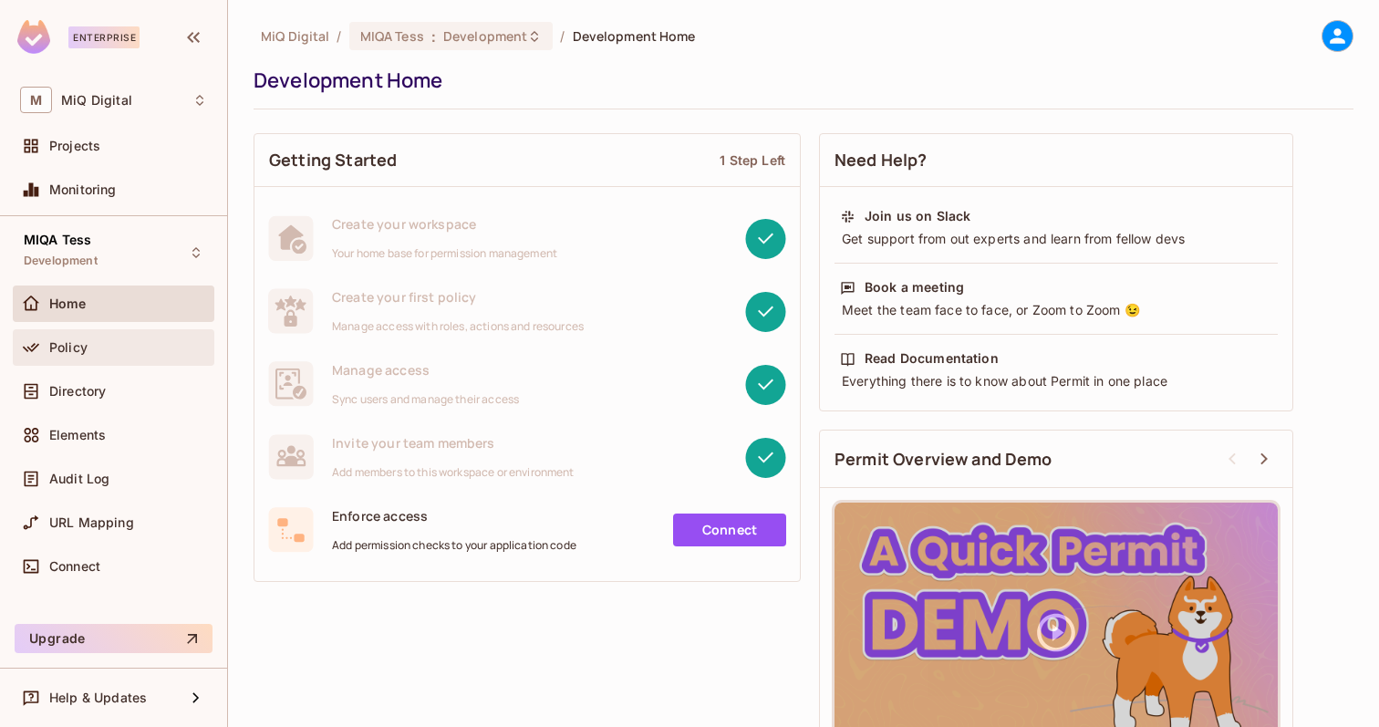
click at [113, 337] on div "Policy" at bounding box center [113, 347] width 187 height 22
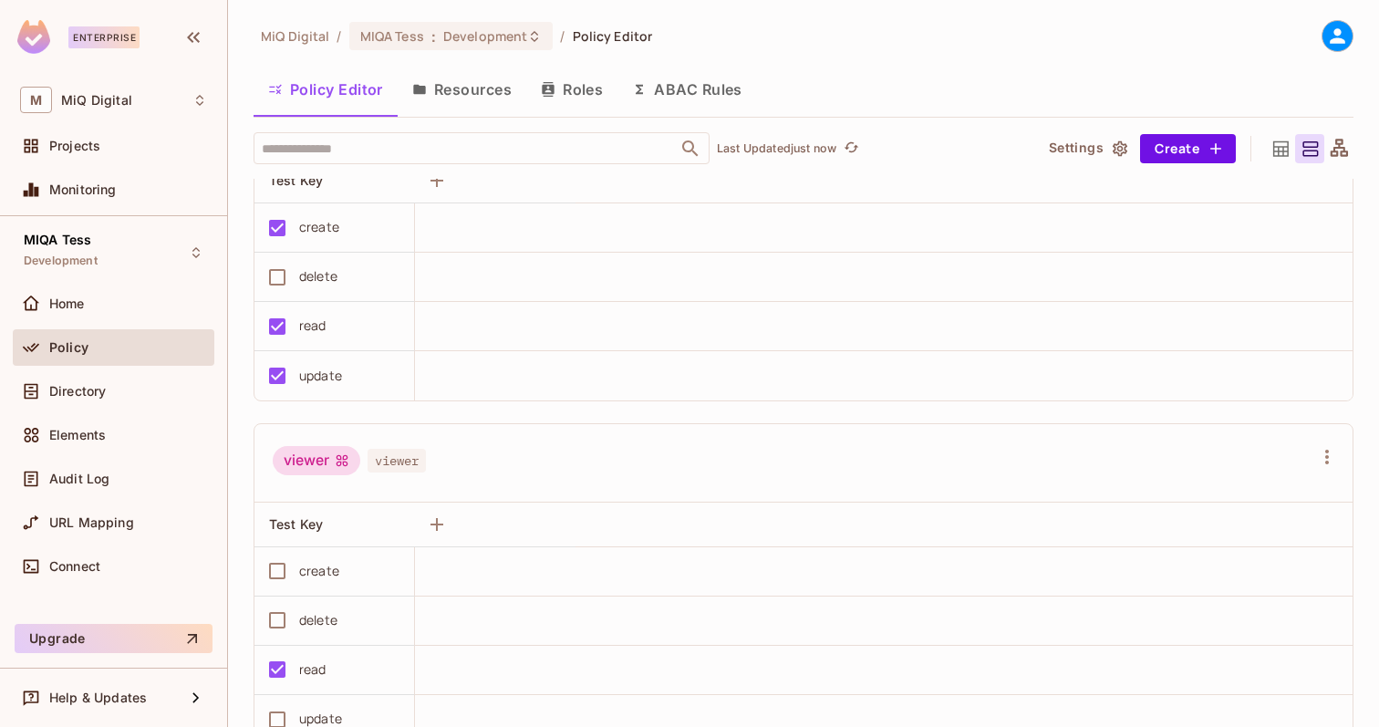
scroll to position [504, 0]
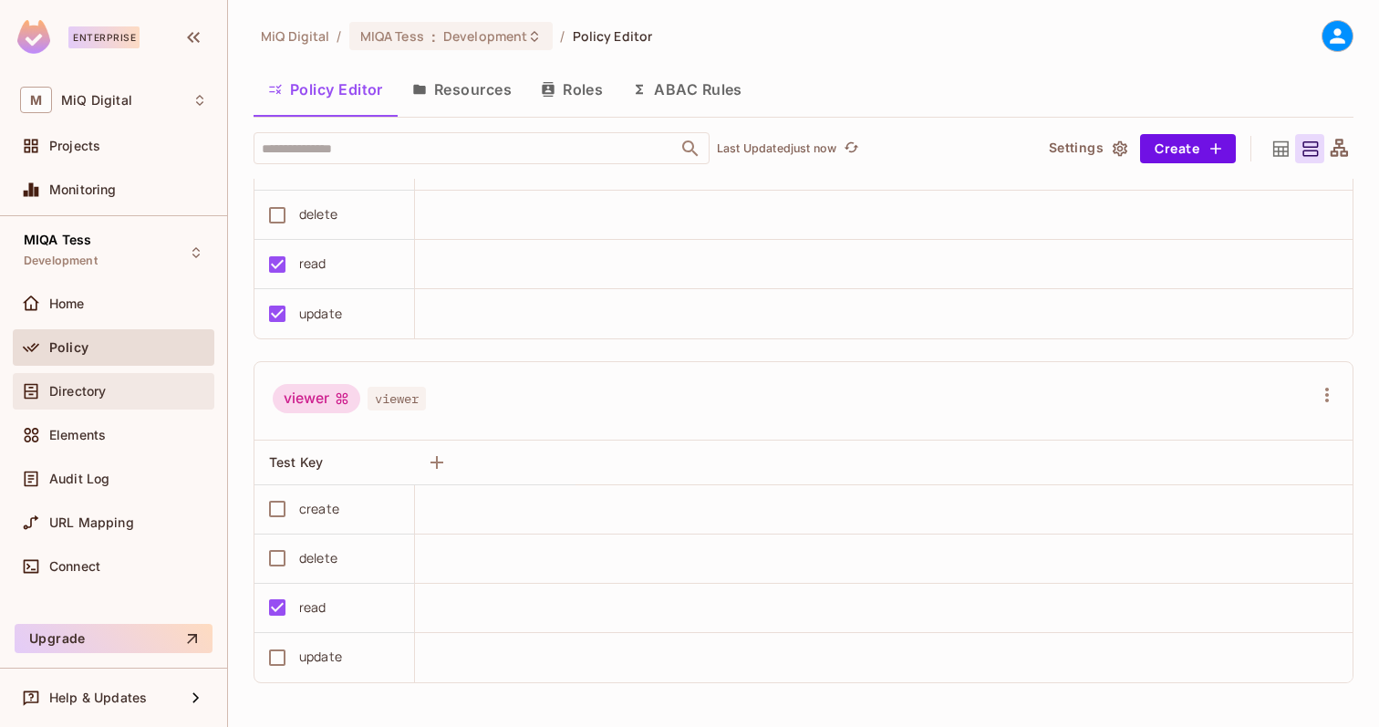
click at [131, 392] on div "Directory" at bounding box center [128, 391] width 158 height 15
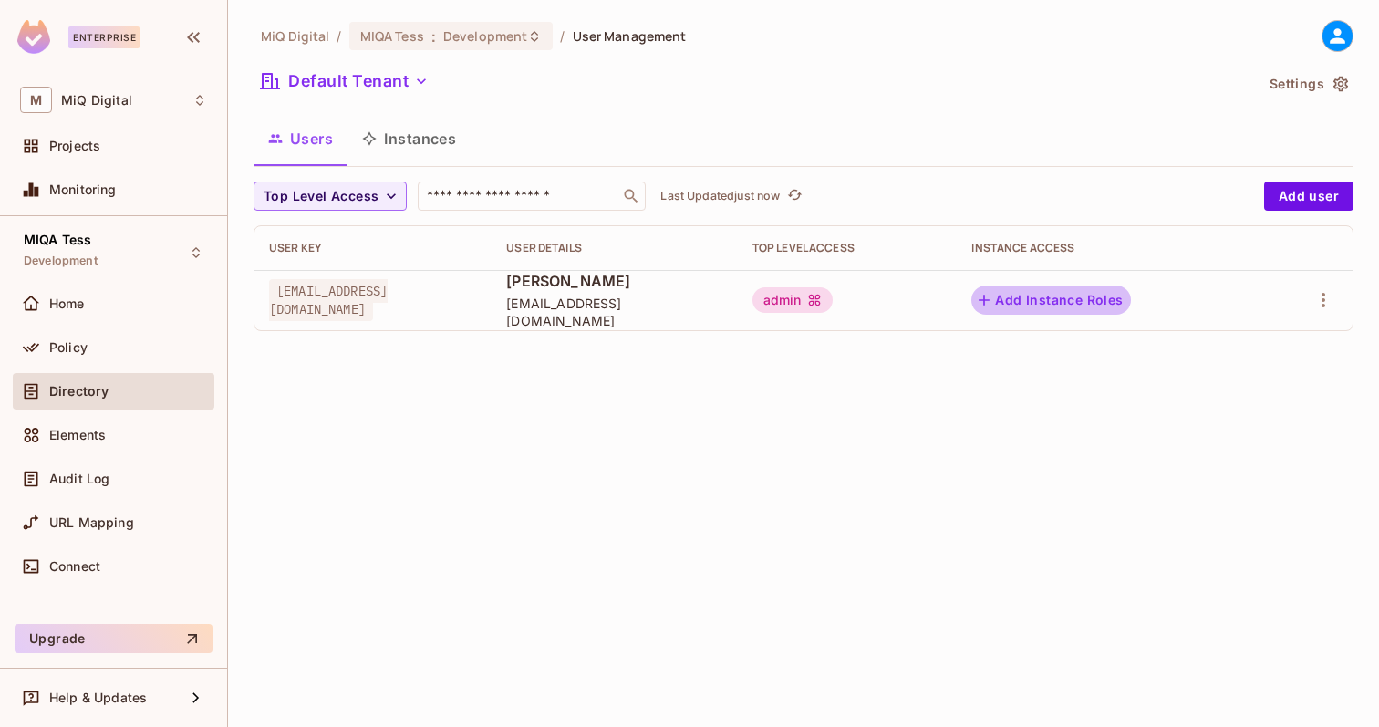
click at [1130, 299] on button "Add Instance Roles" at bounding box center [1050, 299] width 159 height 29
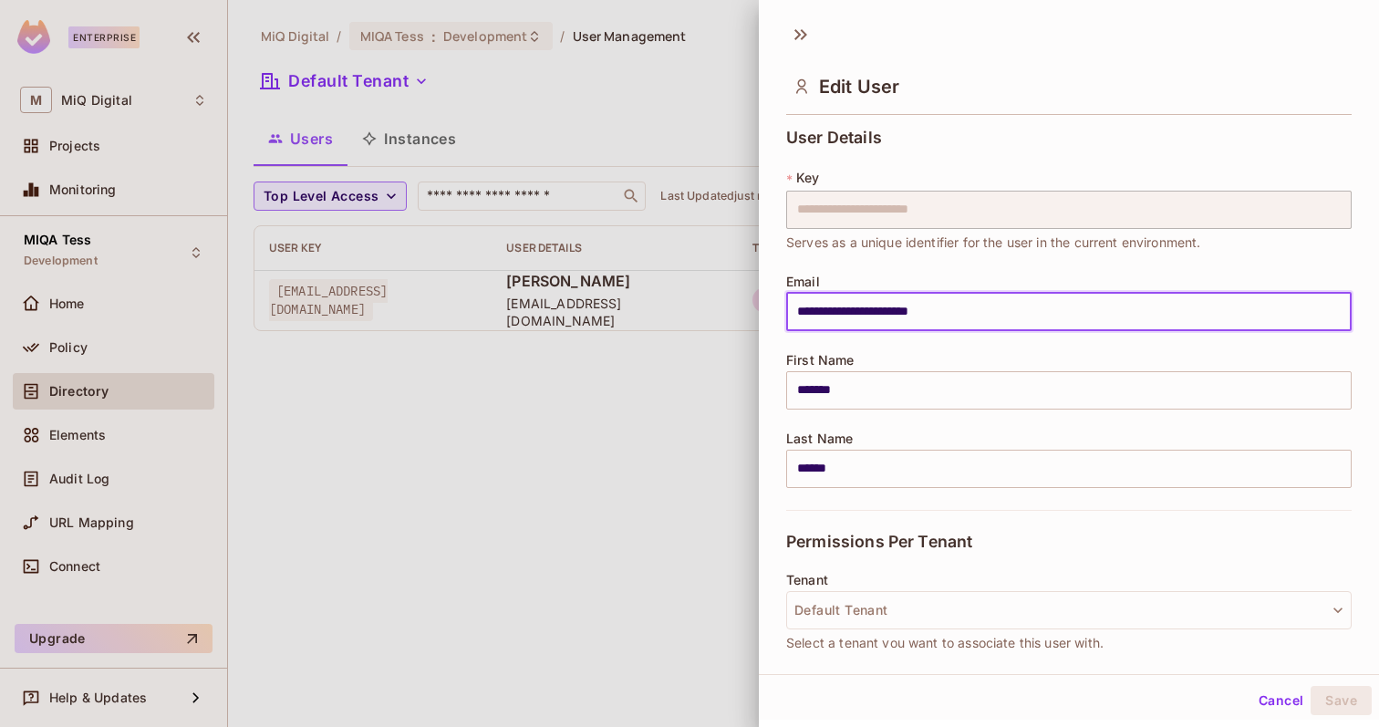
click at [1106, 305] on input "**********" at bounding box center [1068, 312] width 565 height 38
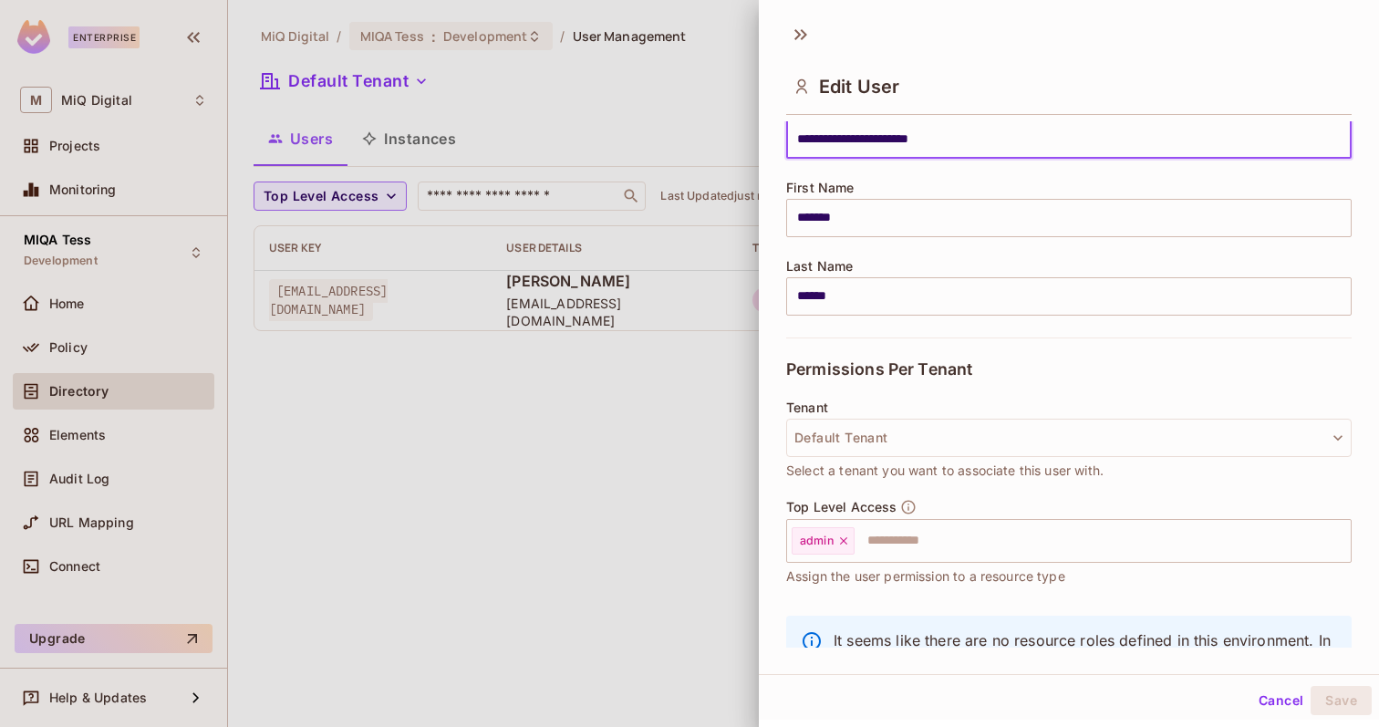
scroll to position [259, 0]
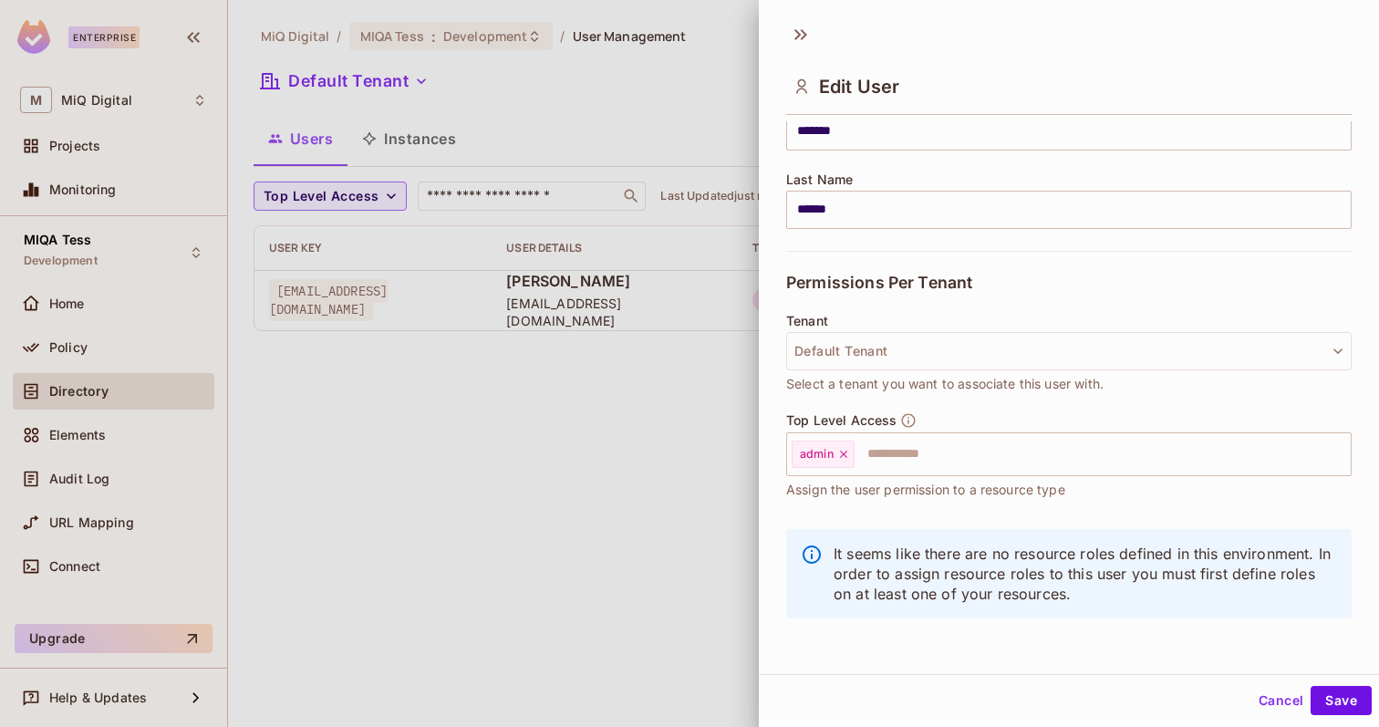
click at [914, 510] on div "Top Level Access admin ​ Assign the user permission to a resource type" at bounding box center [1068, 465] width 565 height 106
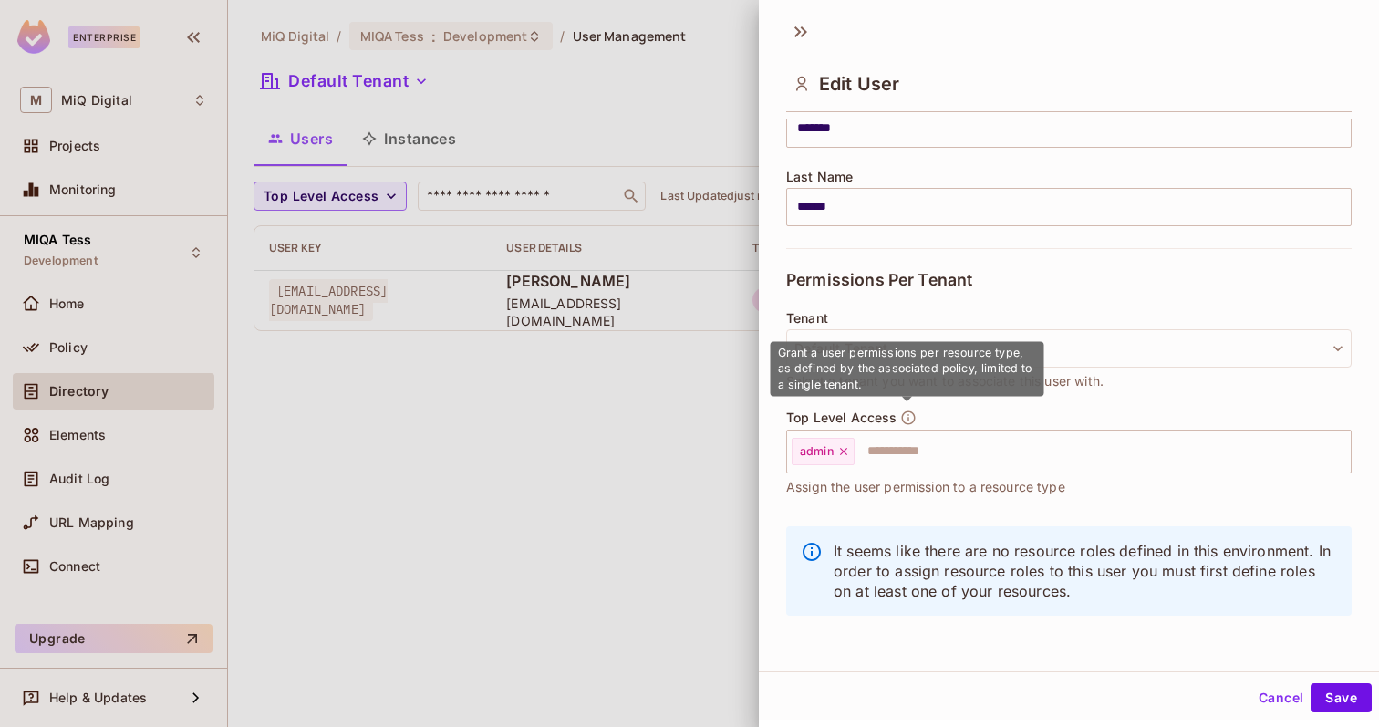
drag, startPoint x: 853, startPoint y: 362, endPoint x: 875, endPoint y: 366, distance: 22.2
click at [875, 366] on span "Grant a user permissions per resource type, as defined by the associated policy…" at bounding box center [905, 368] width 254 height 46
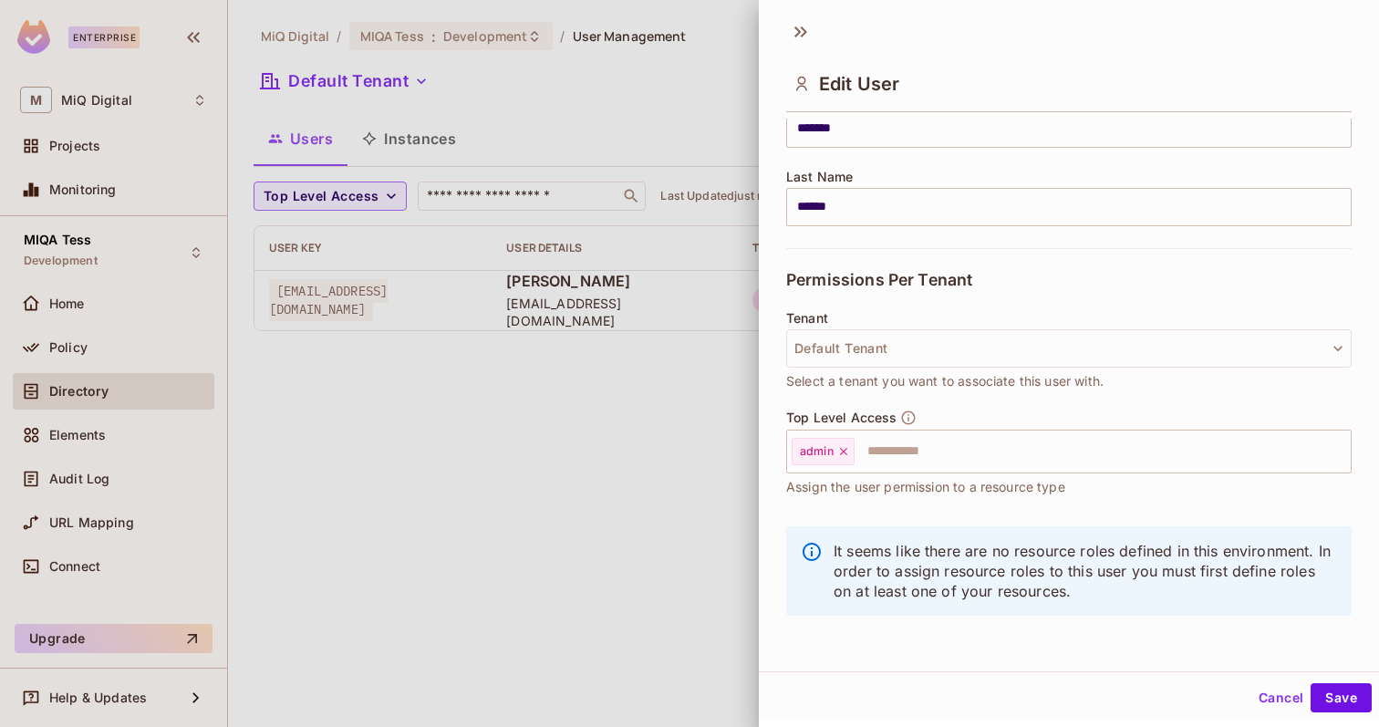
click at [1028, 267] on div "Permissions Per Tenant" at bounding box center [1068, 279] width 565 height 63
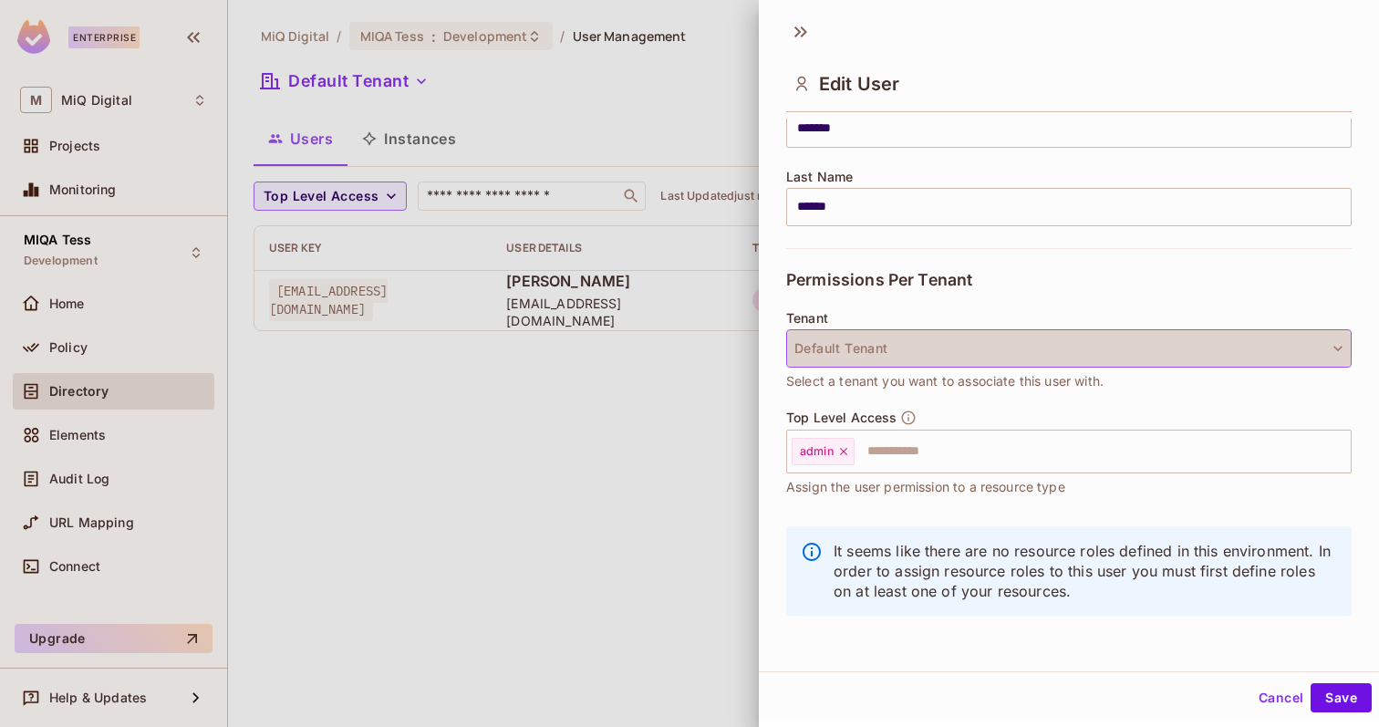
click at [946, 347] on button "Default Tenant" at bounding box center [1068, 348] width 565 height 38
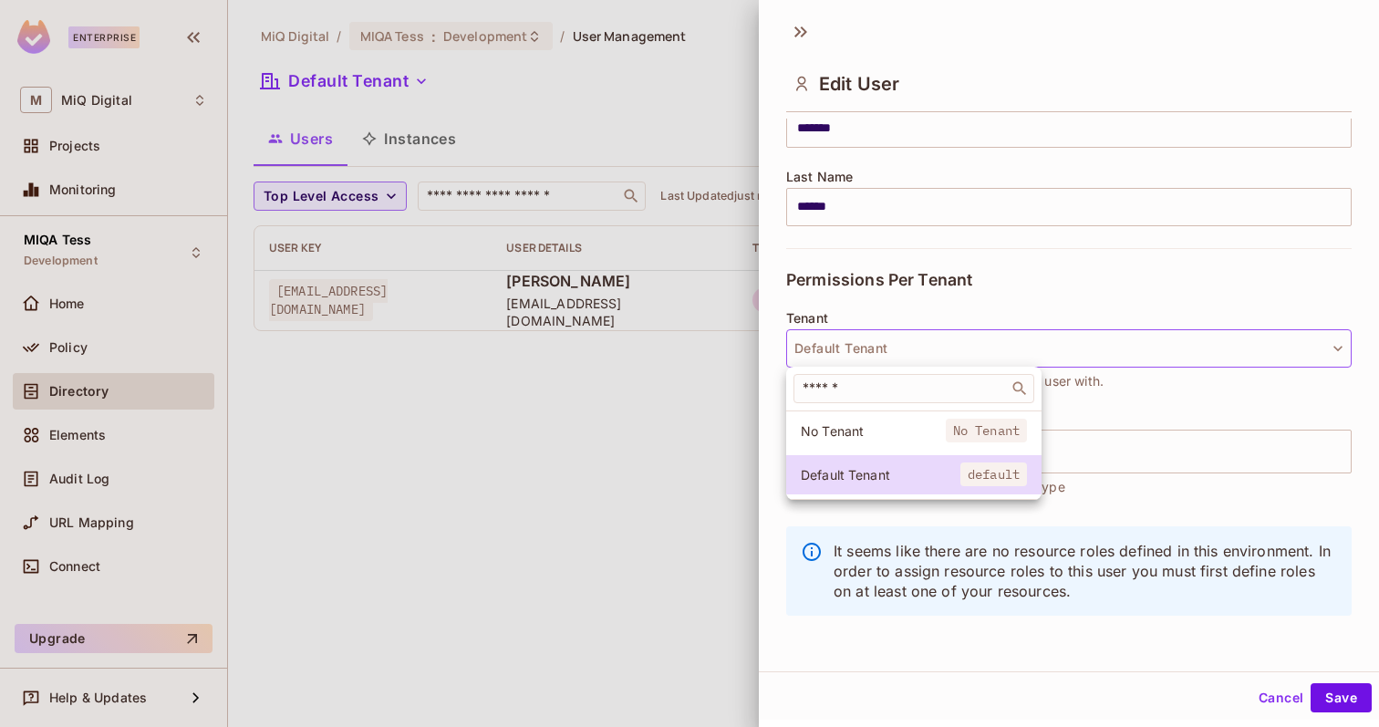
click at [946, 347] on div at bounding box center [689, 363] width 1379 height 727
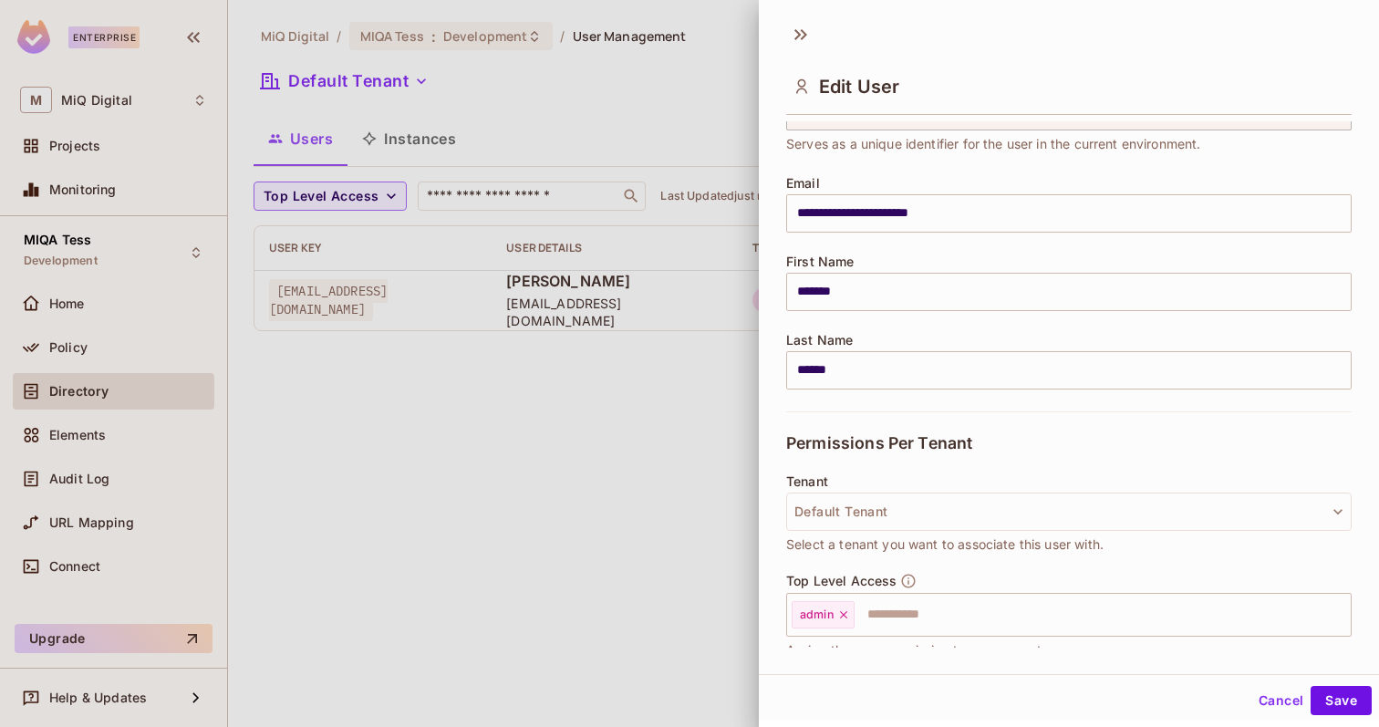
scroll to position [259, 0]
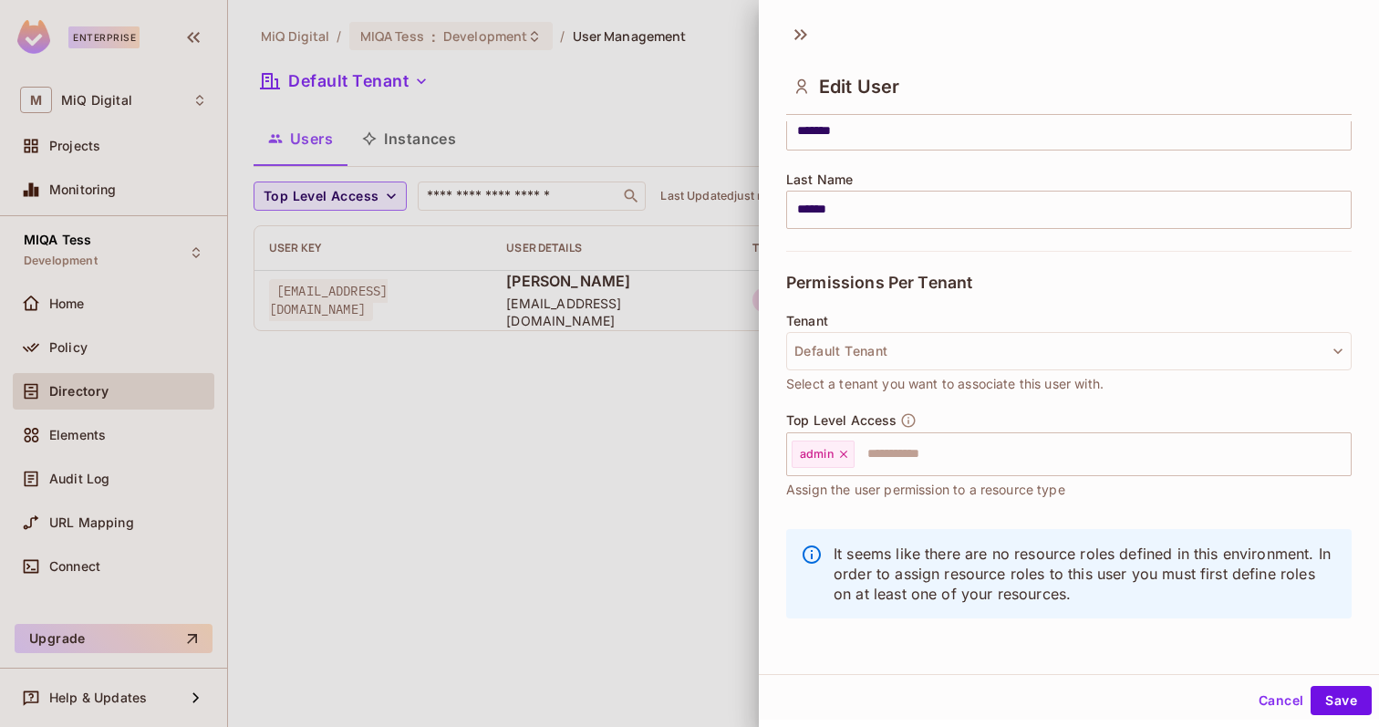
click at [1270, 703] on button "Cancel" at bounding box center [1280, 700] width 59 height 29
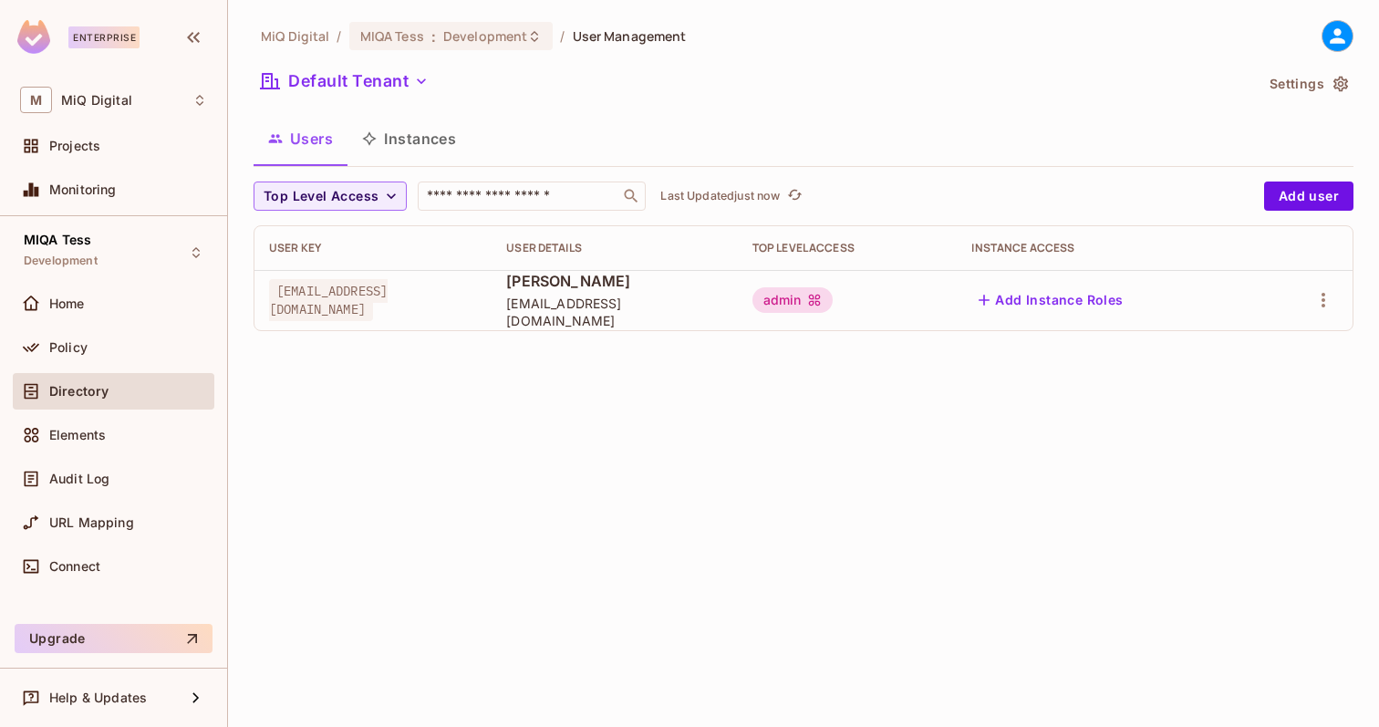
click at [427, 125] on button "Instances" at bounding box center [408, 139] width 123 height 46
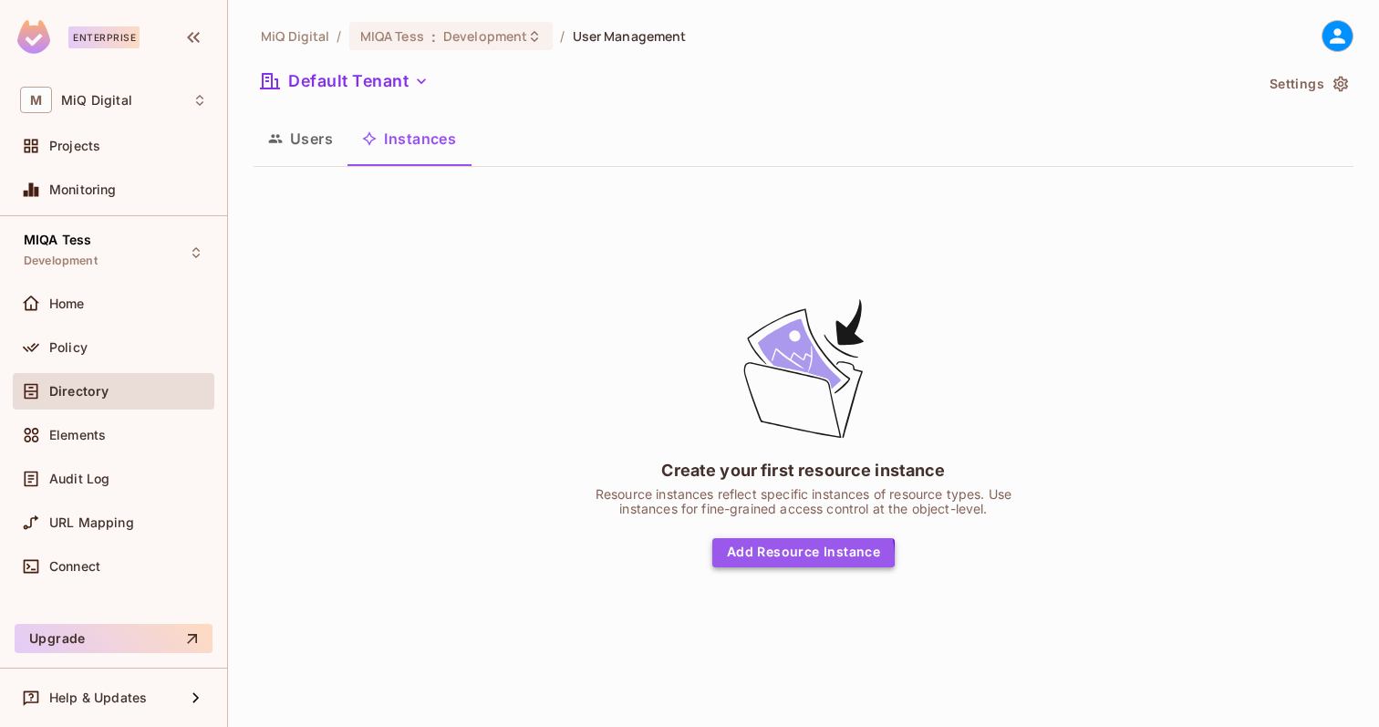
click at [801, 557] on button "Add Resource Instance" at bounding box center [803, 552] width 182 height 29
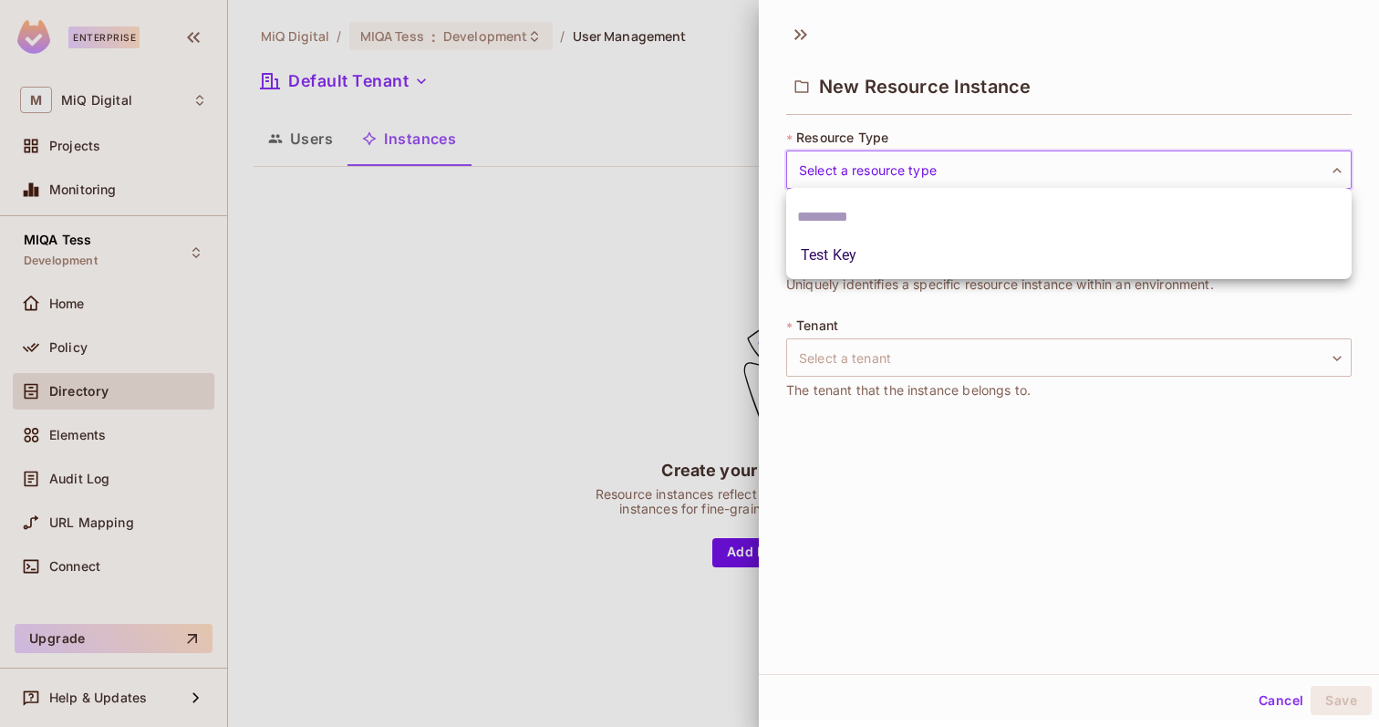
click at [898, 161] on body "Enterprise M MiQ Digital Projects Monitoring MIQA Tess Development Home Policy …" at bounding box center [689, 363] width 1379 height 727
click at [862, 258] on li "Test Key" at bounding box center [1068, 255] width 565 height 33
type input "*******"
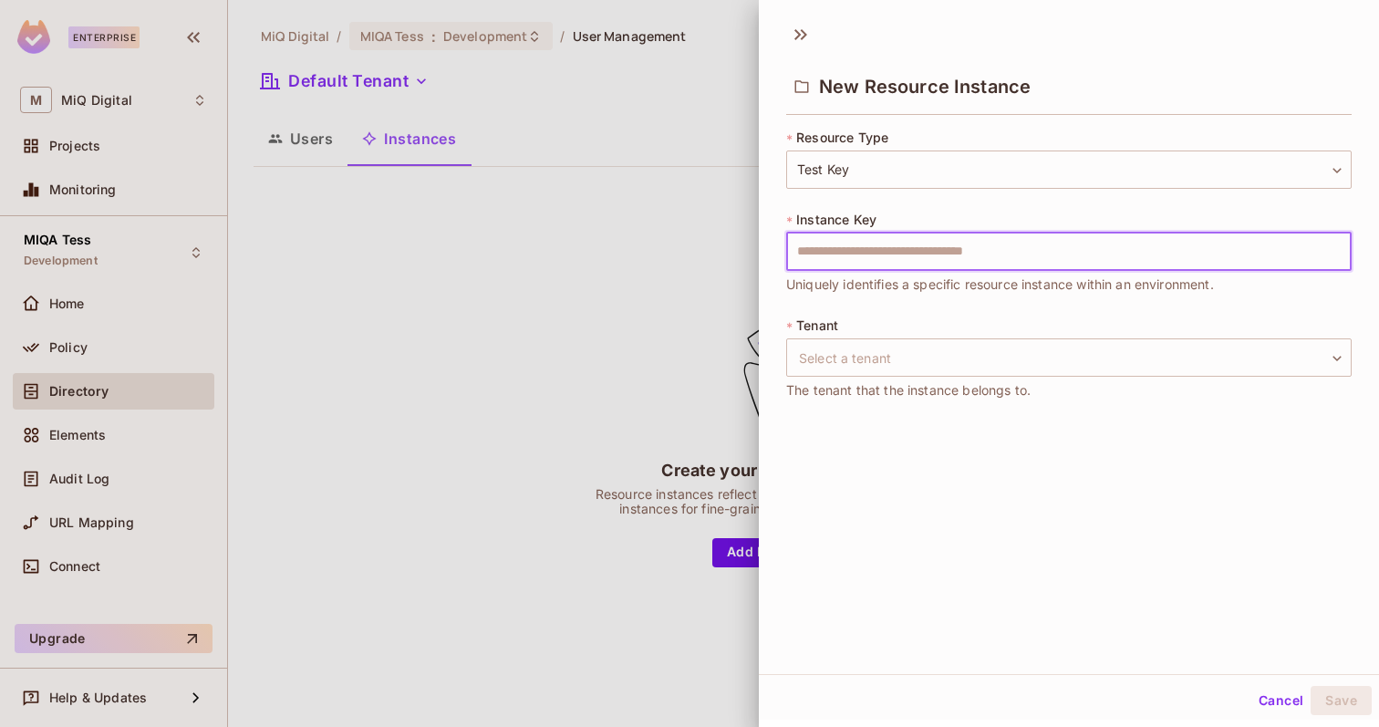
click at [865, 260] on input "text" at bounding box center [1068, 251] width 565 height 38
click at [840, 263] on input "text" at bounding box center [1068, 251] width 565 height 38
type input "*******"
click at [893, 300] on div "* Resource Type Test Key ******* ​ * Instance Key ******* ​ Uniquely identifies…" at bounding box center [1068, 276] width 565 height 294
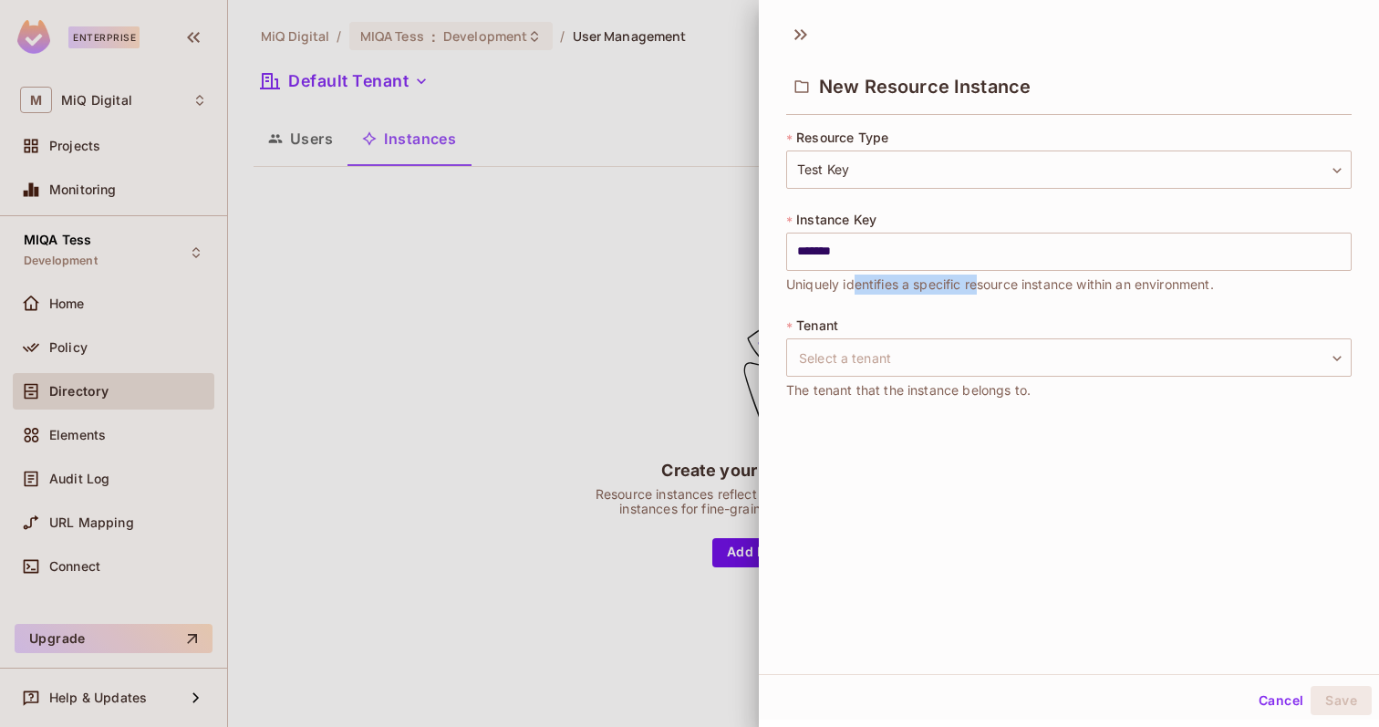
drag, startPoint x: 854, startPoint y: 284, endPoint x: 977, endPoint y: 285, distance: 123.1
click at [977, 285] on span "Uniquely identifies a specific resource instance within an environment." at bounding box center [1000, 284] width 428 height 20
drag, startPoint x: 1017, startPoint y: 286, endPoint x: 1233, endPoint y: 285, distance: 216.1
click at [1233, 286] on div "* Instance Key ******* ​ Uniquely identifies a specific resource instance withi…" at bounding box center [1068, 253] width 565 height 84
click at [1041, 343] on body "Enterprise M MiQ Digital Projects Monitoring MIQA Tess Development Home Policy …" at bounding box center [689, 363] width 1379 height 727
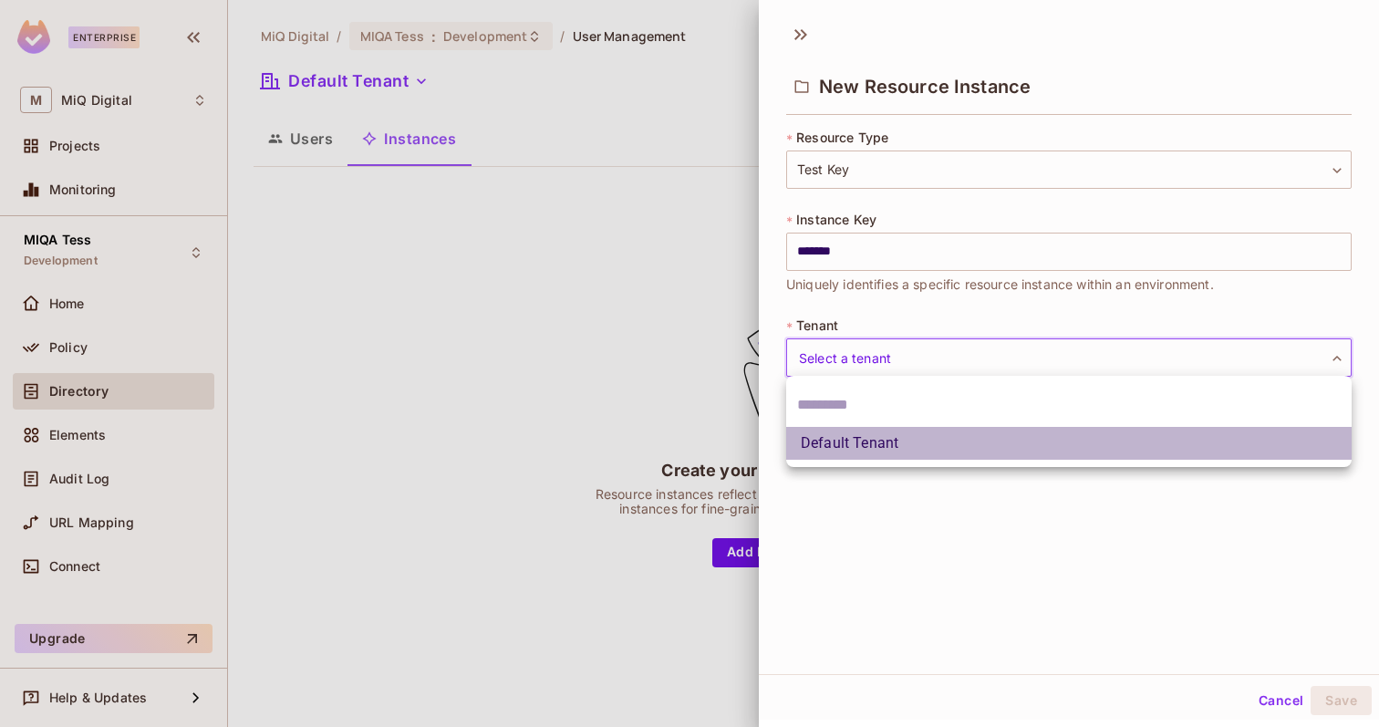
click at [905, 452] on li "Default Tenant" at bounding box center [1068, 443] width 565 height 33
type input "*******"
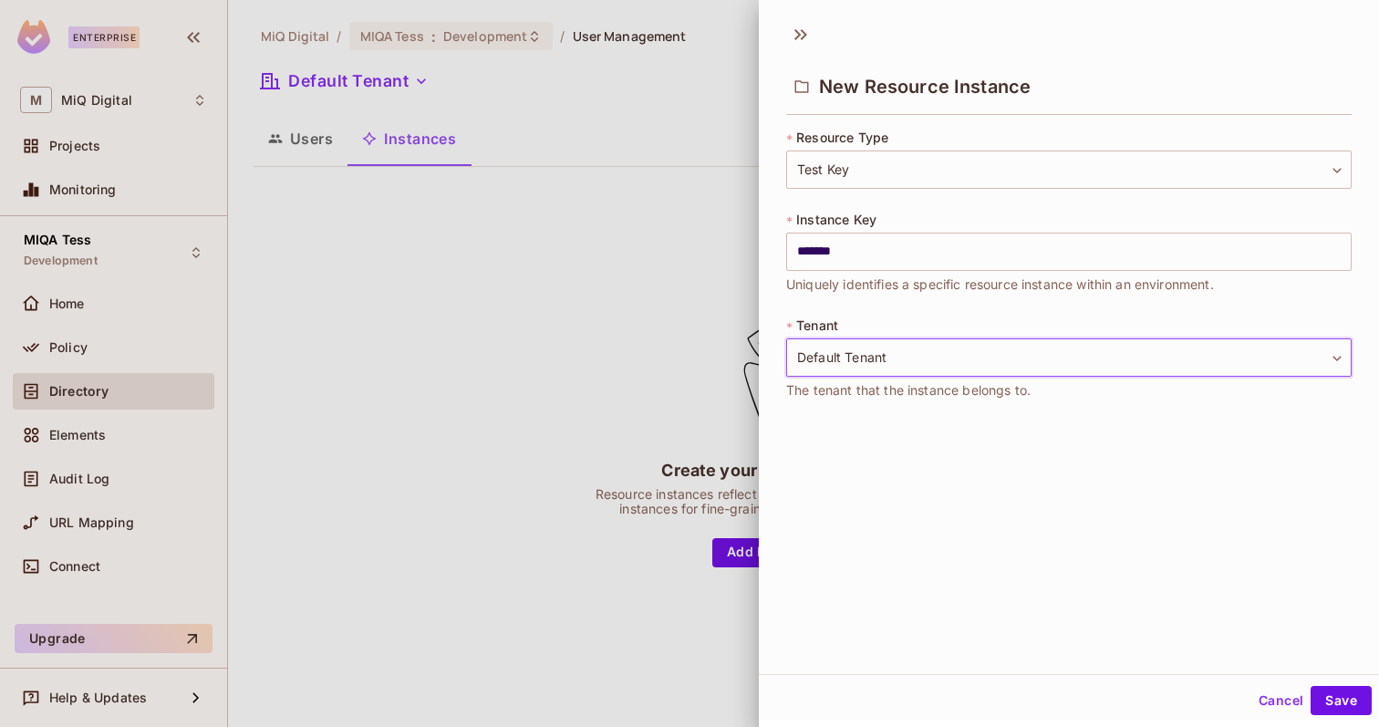
click at [906, 497] on div "New Resource Instance * Resource Type Test Key ******* ​ * Instance Key *******…" at bounding box center [1069, 343] width 620 height 661
click at [1340, 704] on button "Save" at bounding box center [1340, 700] width 61 height 29
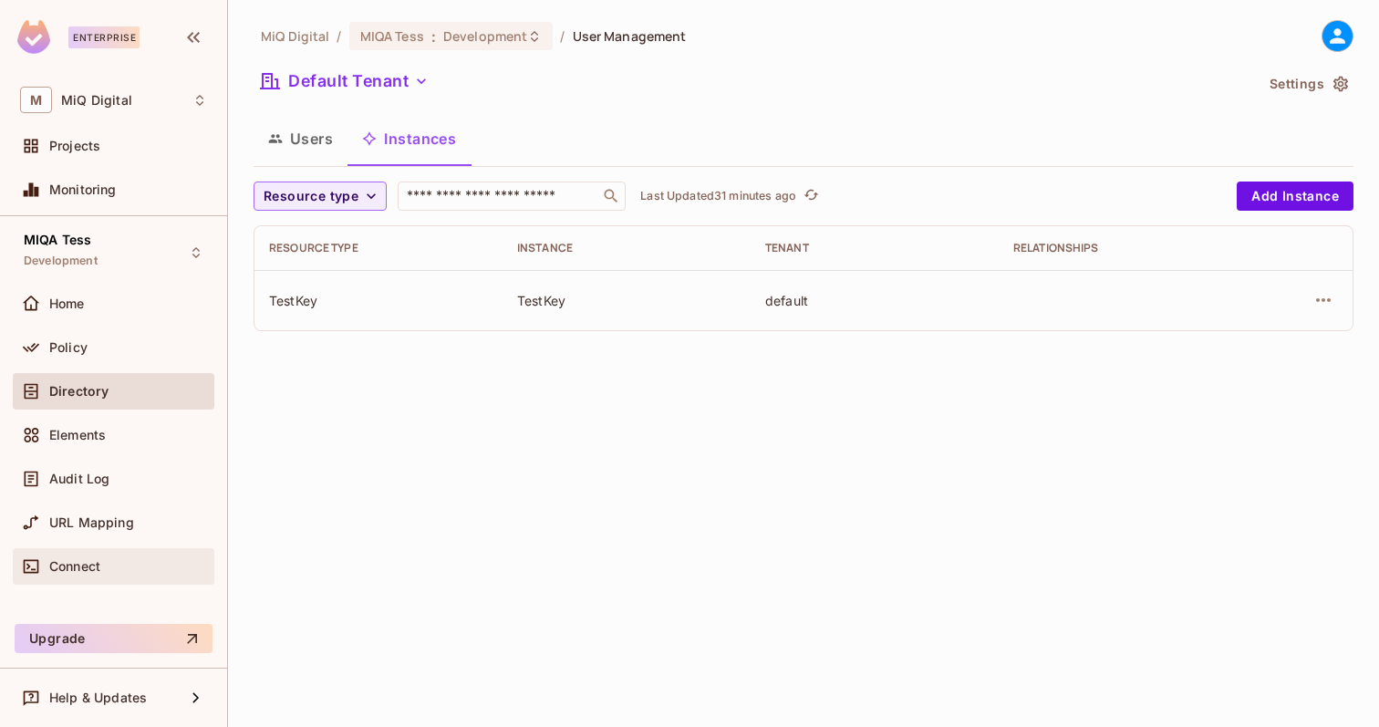
click at [72, 570] on span "Connect" at bounding box center [74, 566] width 51 height 15
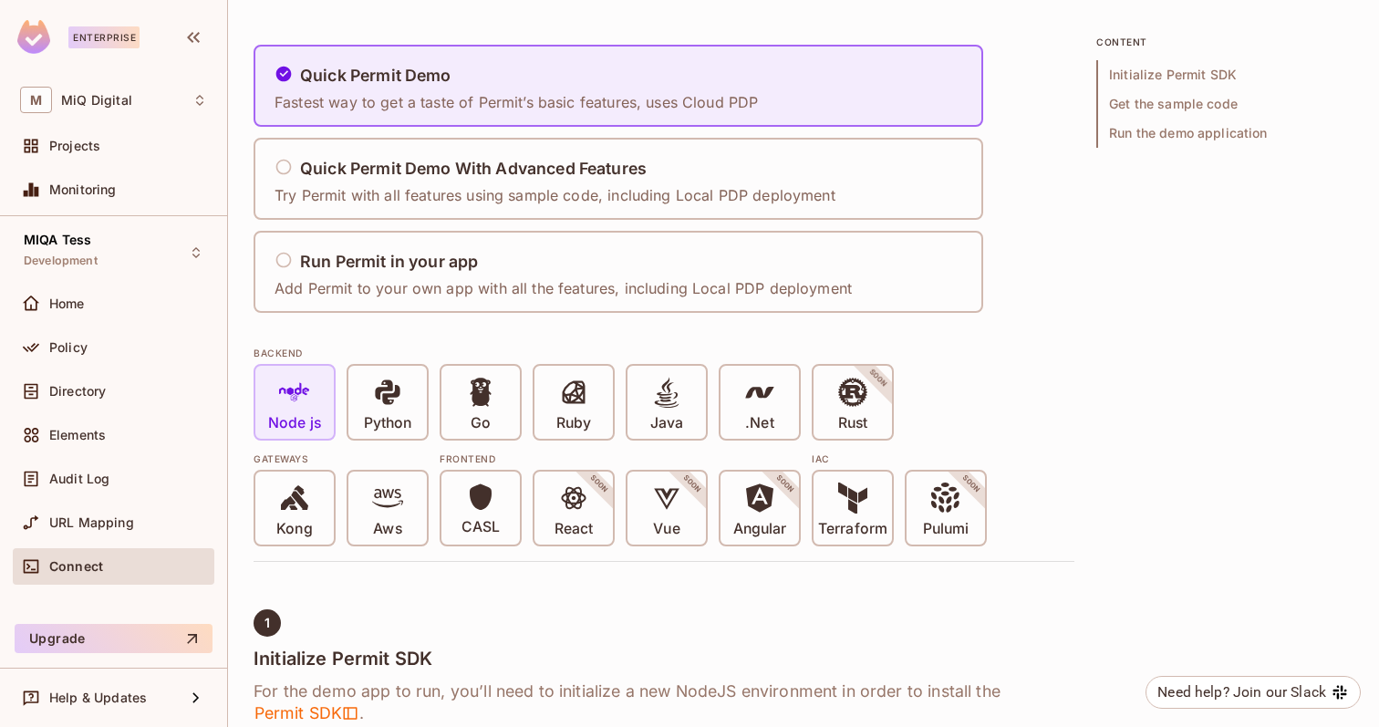
scroll to position [125, 0]
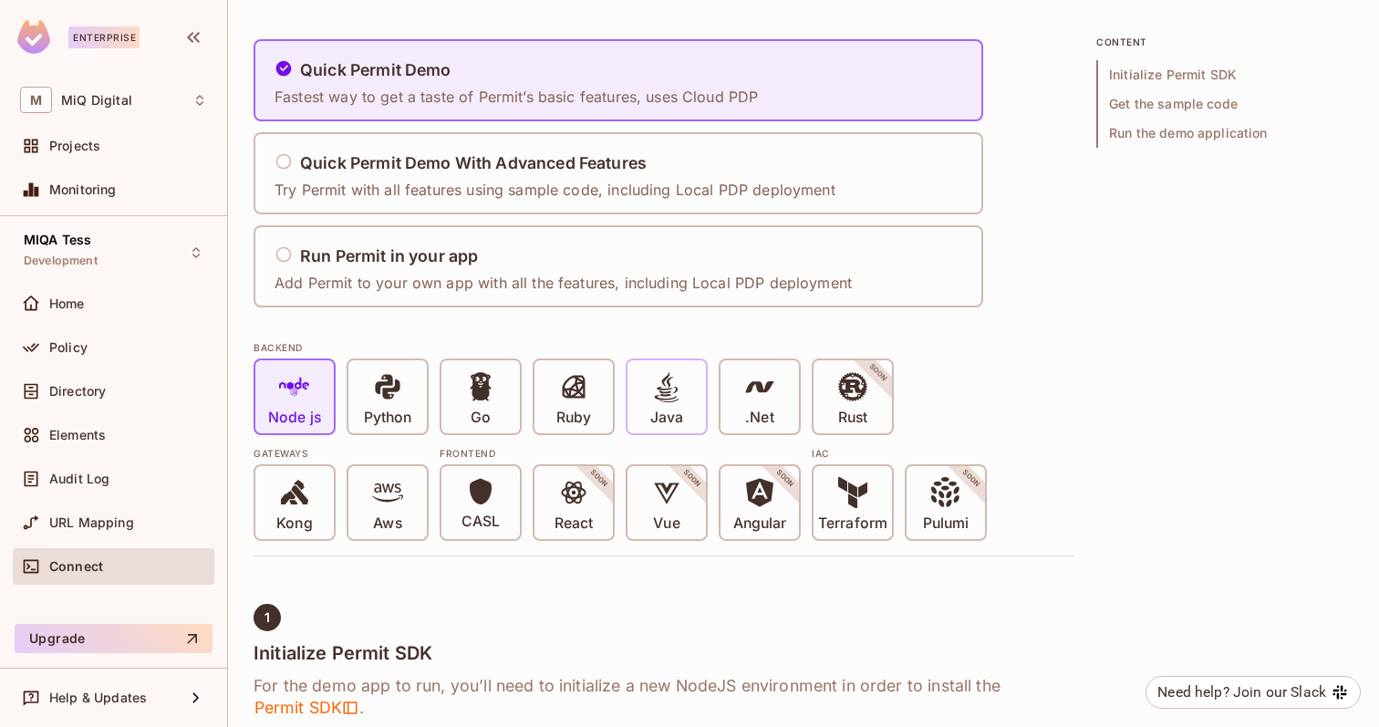
click at [660, 418] on p "Java" at bounding box center [666, 417] width 33 height 18
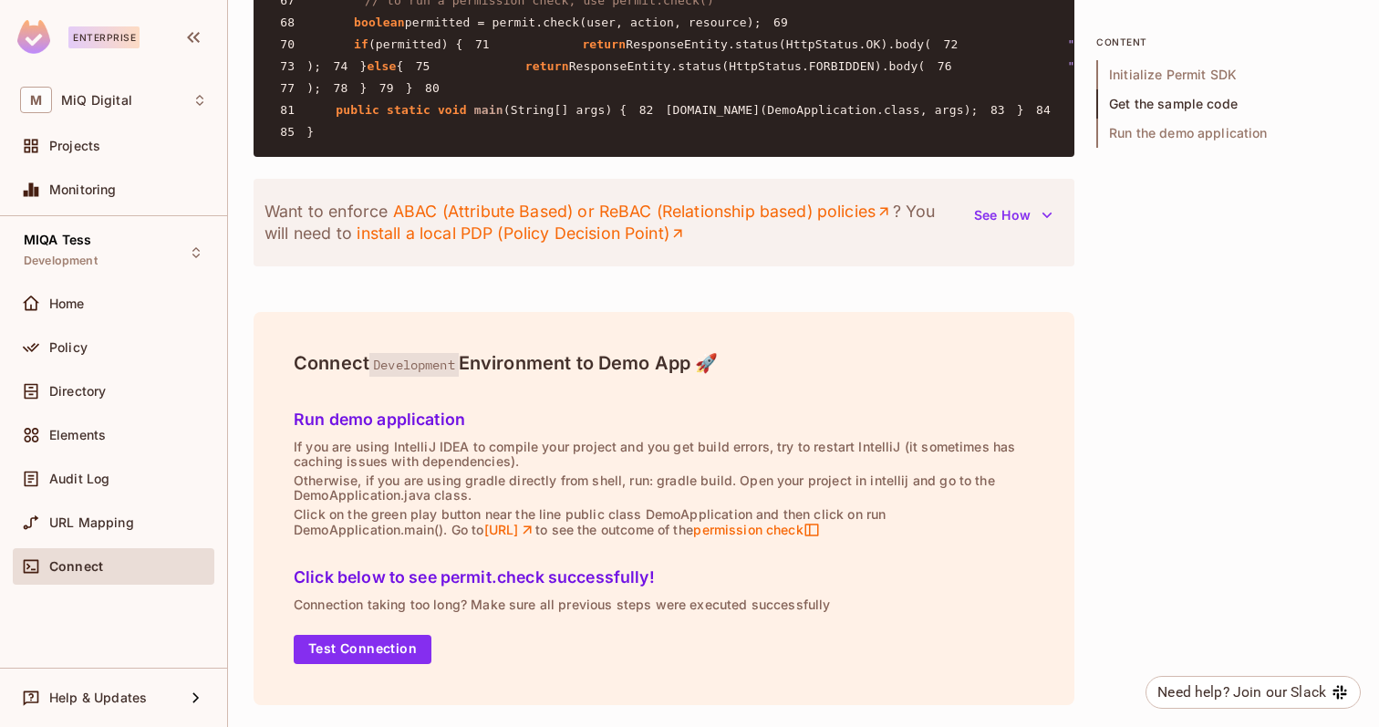
scroll to position [2839, 0]
drag, startPoint x: 354, startPoint y: 97, endPoint x: 391, endPoint y: 491, distance: 396.5
copy code "User user = User.fromString( this .user.key); // pass the user *key* to init a …"
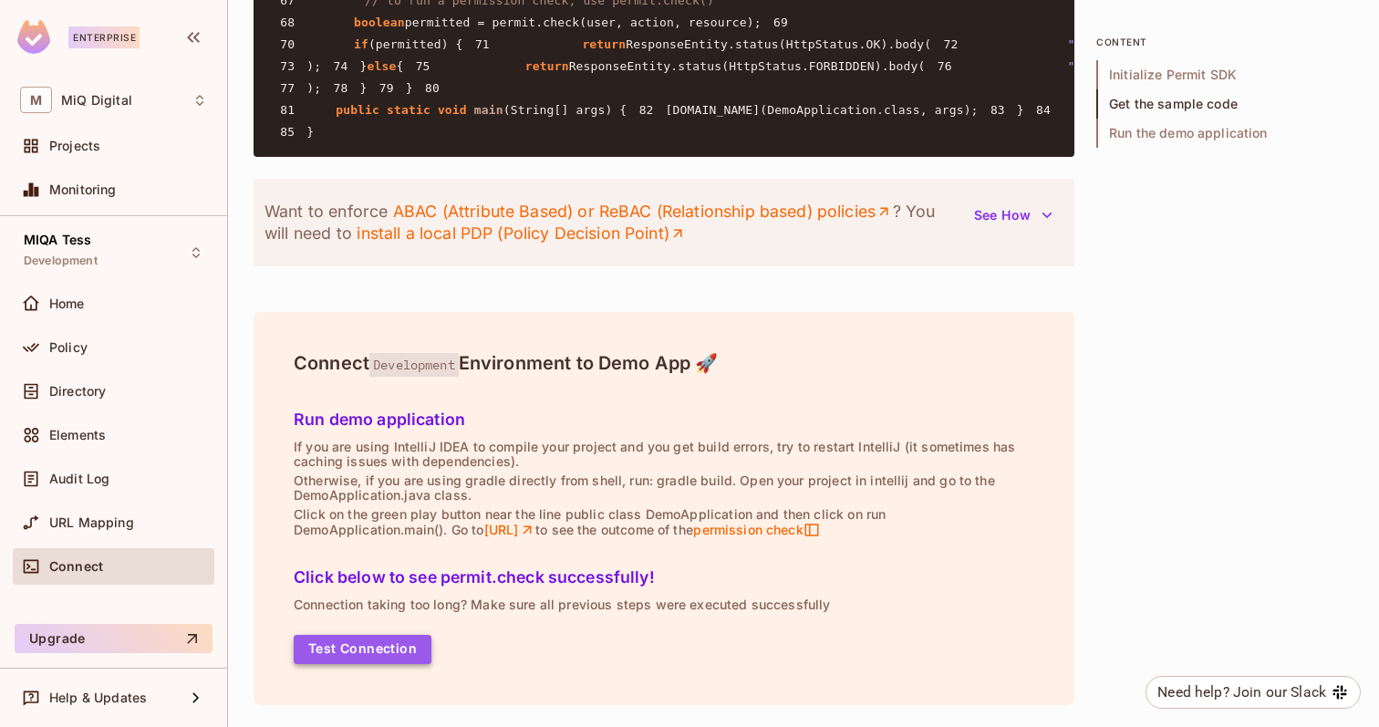
click at [406, 638] on button "Test Connection" at bounding box center [363, 649] width 138 height 29
drag, startPoint x: 394, startPoint y: 607, endPoint x: 684, endPoint y: 597, distance: 290.1
click at [687, 597] on p "Connection taking too long? Make sure all previous steps were executed successf…" at bounding box center [664, 604] width 740 height 15
drag, startPoint x: 692, startPoint y: 601, endPoint x: 864, endPoint y: 605, distance: 172.4
click at [868, 605] on p "Connection taking too long? Make sure all previous steps were executed successf…" at bounding box center [664, 604] width 740 height 15
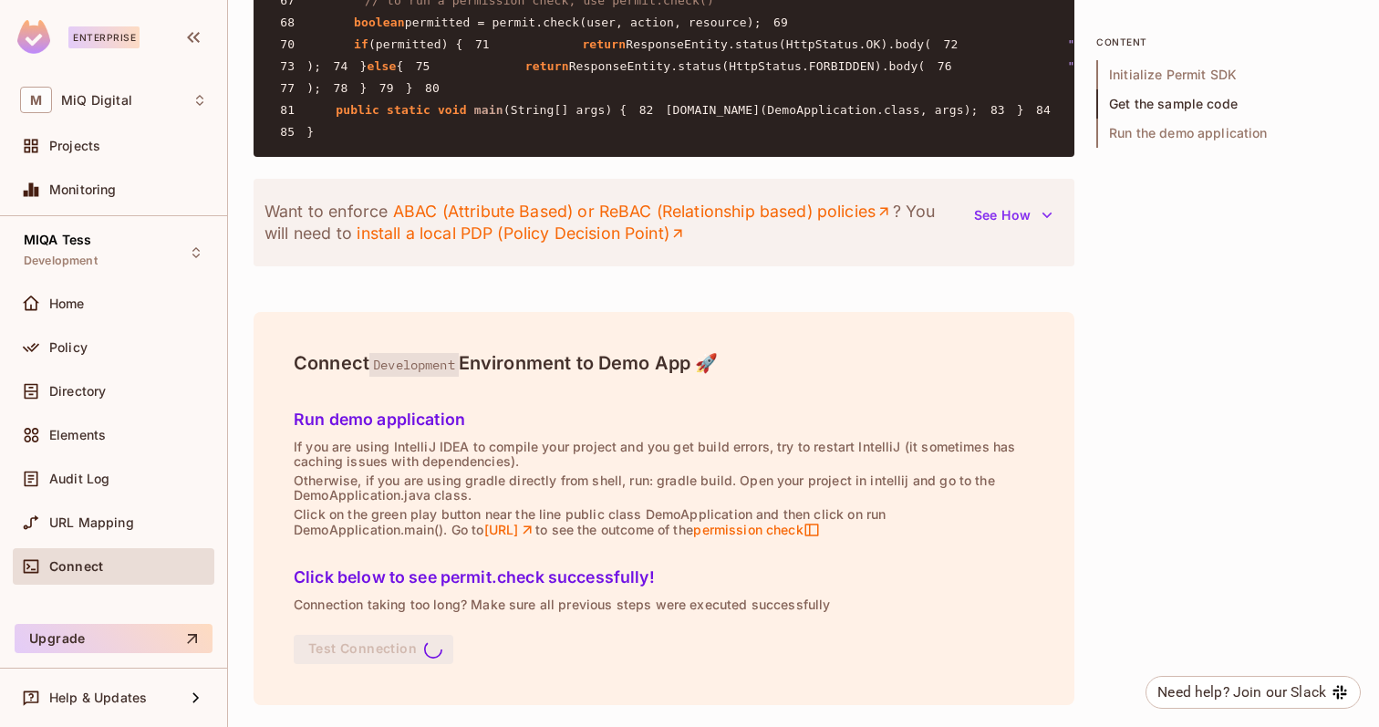
click at [632, 624] on div "Click below to see permit.check successfully! Connection taking too long? Make …" at bounding box center [663, 611] width 755 height 122
